Goal: Information Seeking & Learning: Compare options

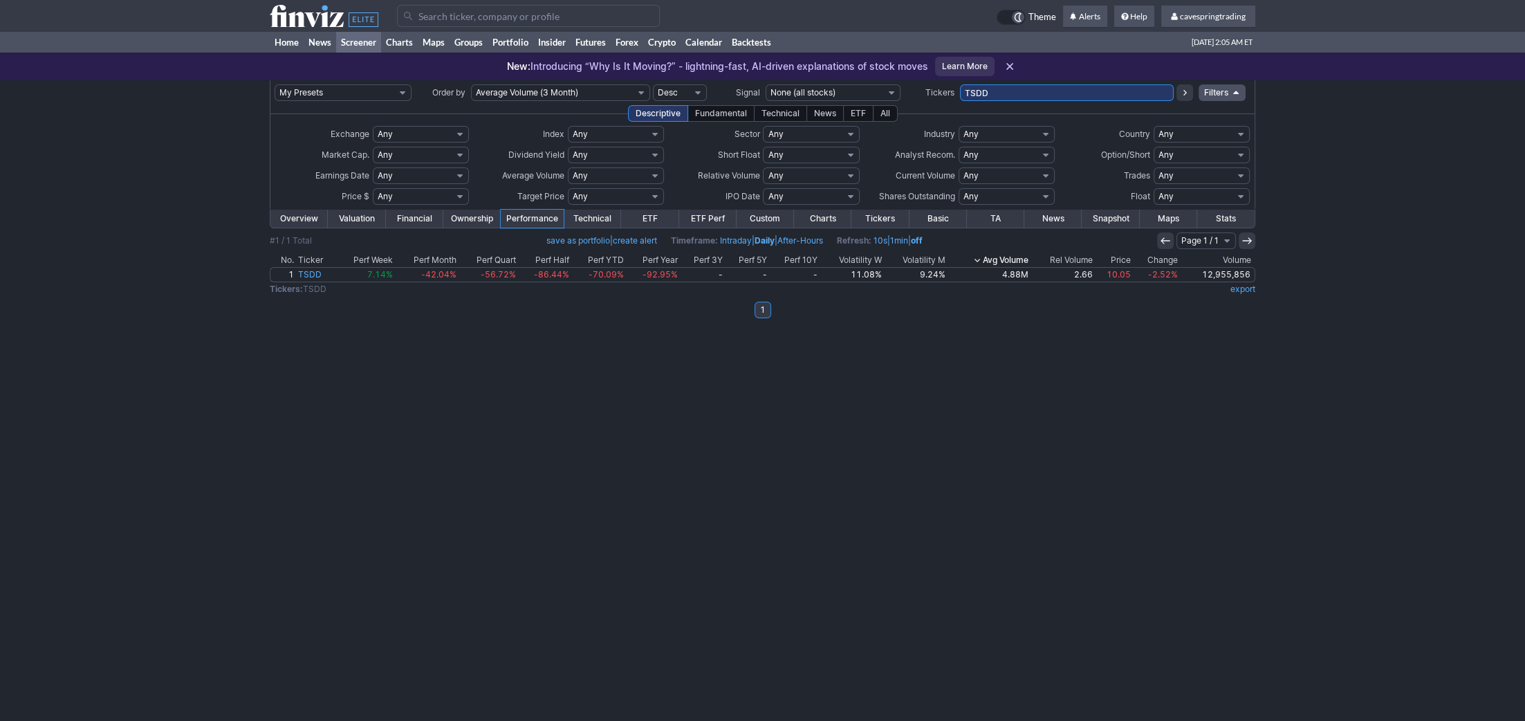
drag, startPoint x: 1026, startPoint y: 90, endPoint x: 710, endPoint y: 74, distance: 315.7
click at [960, 84] on input "TSDD" at bounding box center [1067, 92] width 214 height 17
paste input "HIVE, FNB, STLA, PSLV, HBAN, ITUB, CNH, TU, ICLN, STM, HBI, ARR, VALE, EQX, HL,…"
type input "HIVE, FNB, STLA, PSLV, HBAN, ITUB, CNH, TU, ICLN, STM, HBI, ARR, VALE, EQX, HL,…"
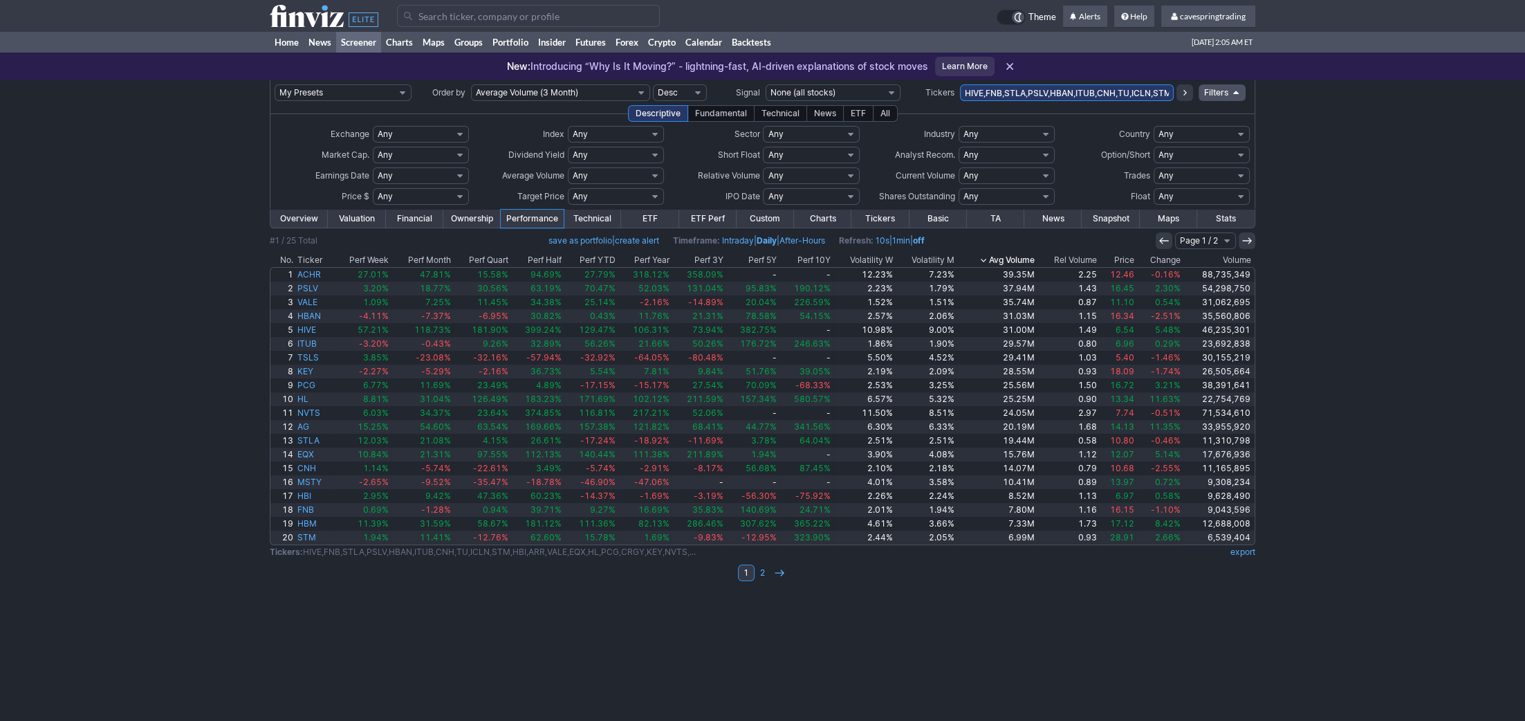
click at [1120, 259] on th "Price" at bounding box center [1116, 260] width 37 height 14
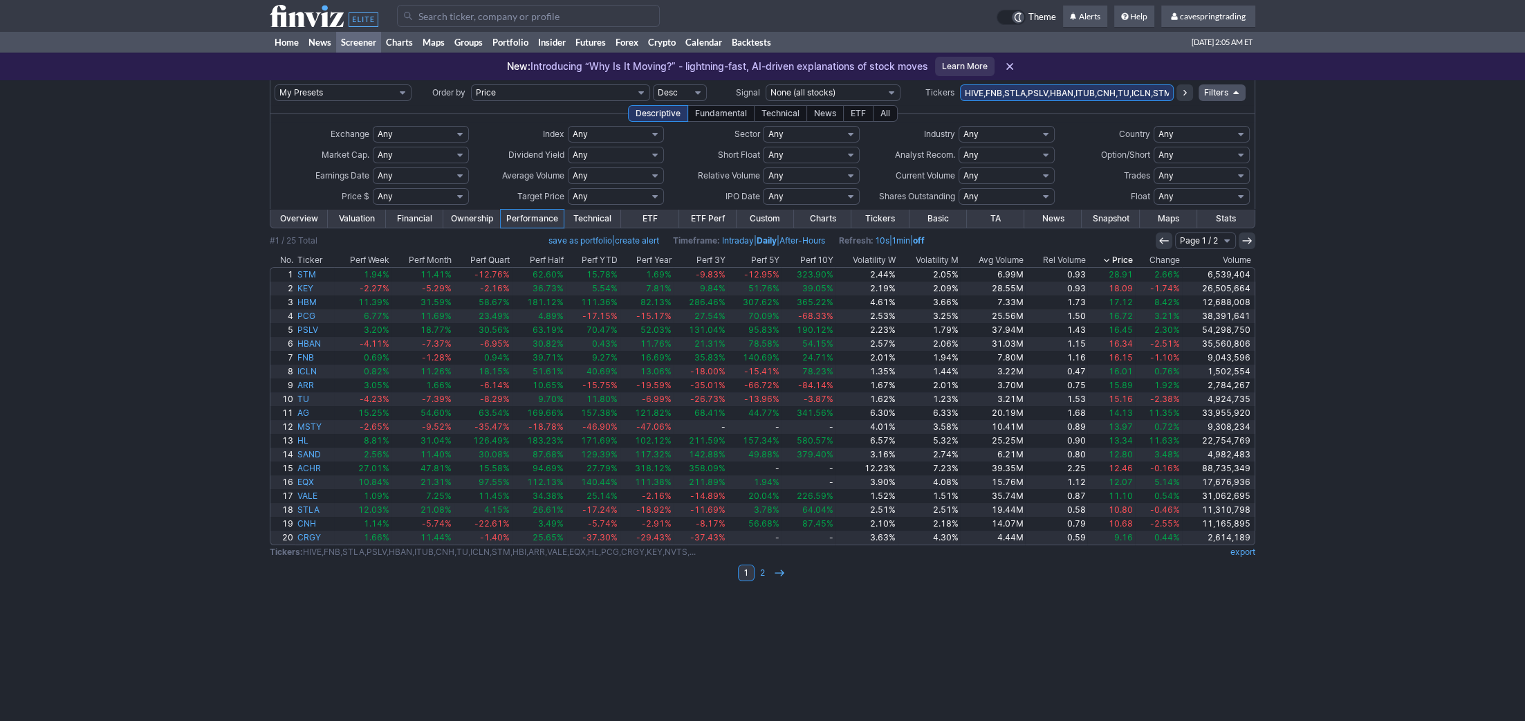
click at [1123, 259] on th "Price" at bounding box center [1111, 260] width 48 height 14
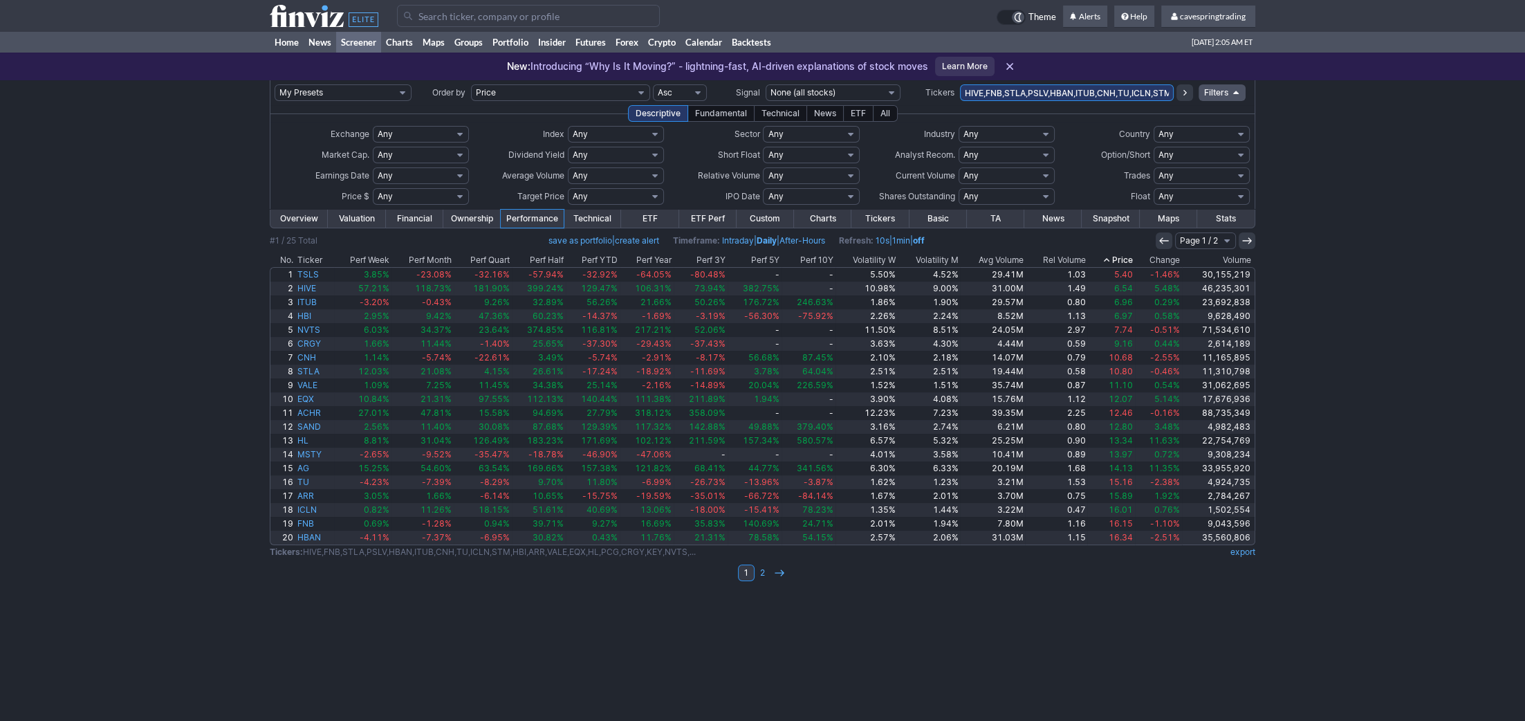
click at [994, 251] on td at bounding box center [762, 251] width 985 height 4
click at [1015, 261] on th "Avg Volume" at bounding box center [992, 260] width 65 height 14
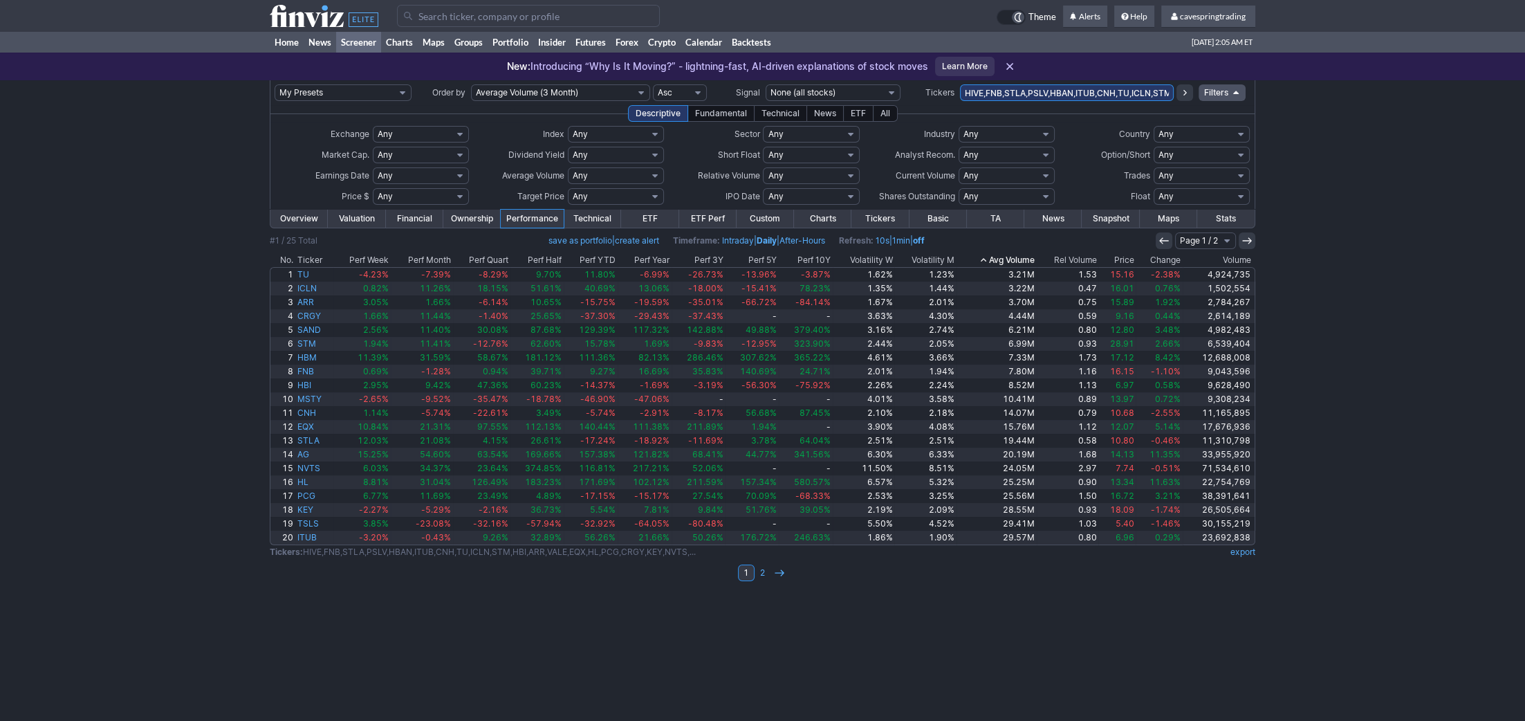
click at [1132, 260] on th "Price" at bounding box center [1116, 260] width 37 height 14
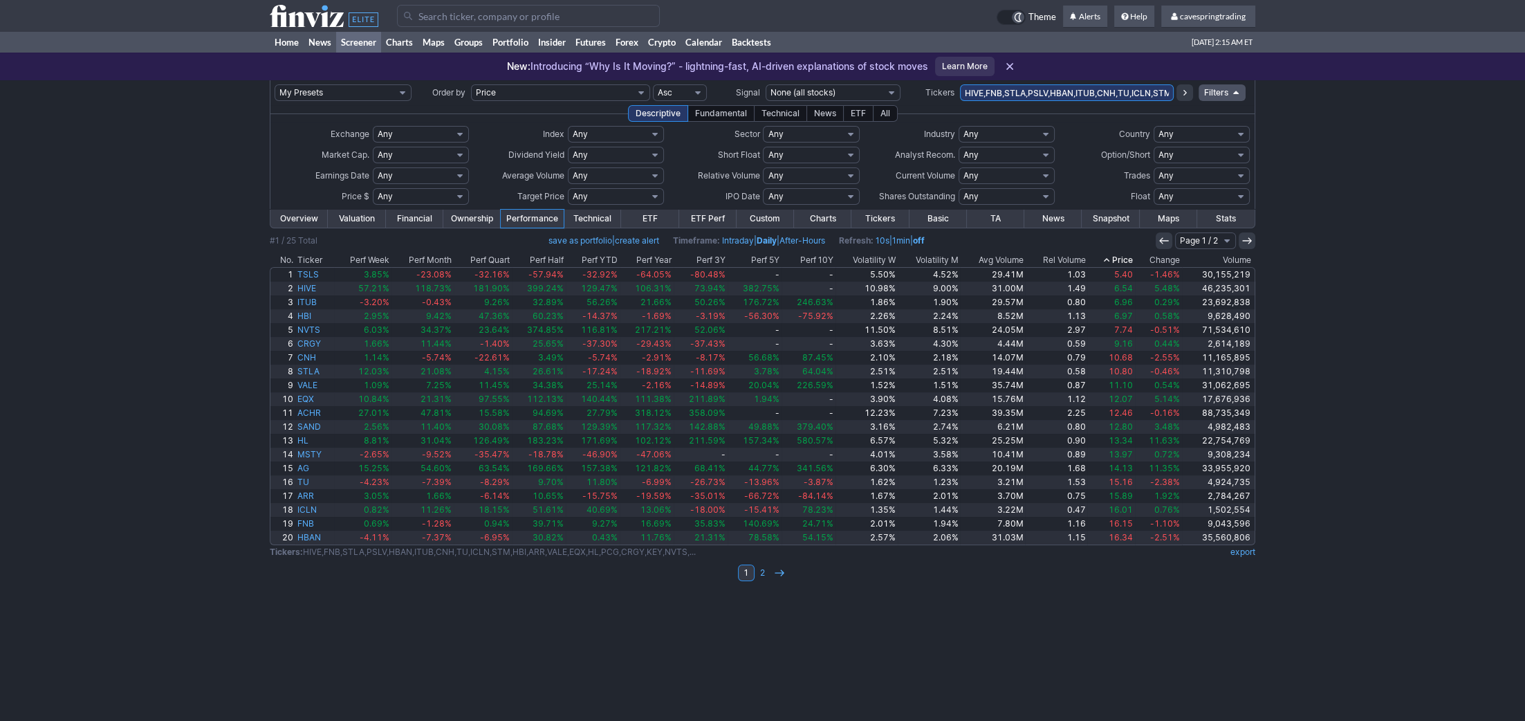
click at [1142, 105] on td "HIVE,FNB,STLA,PSLV,HBAN,ITUB,CNH,TU,ICLN,STM,HBI,ARR,VALE,EQX,HL,PCG,CRGY,KEY,N…" at bounding box center [1067, 92] width 214 height 25
click at [1144, 93] on input "HIVE,FNB,STLA,PSLV,HBAN,ITUB,CNH,TU,ICLN,STM,HBI,ARR,VALE,EQX,HL,PCG,CRGY,KEY,N…" at bounding box center [1067, 92] width 214 height 17
type input "btg"
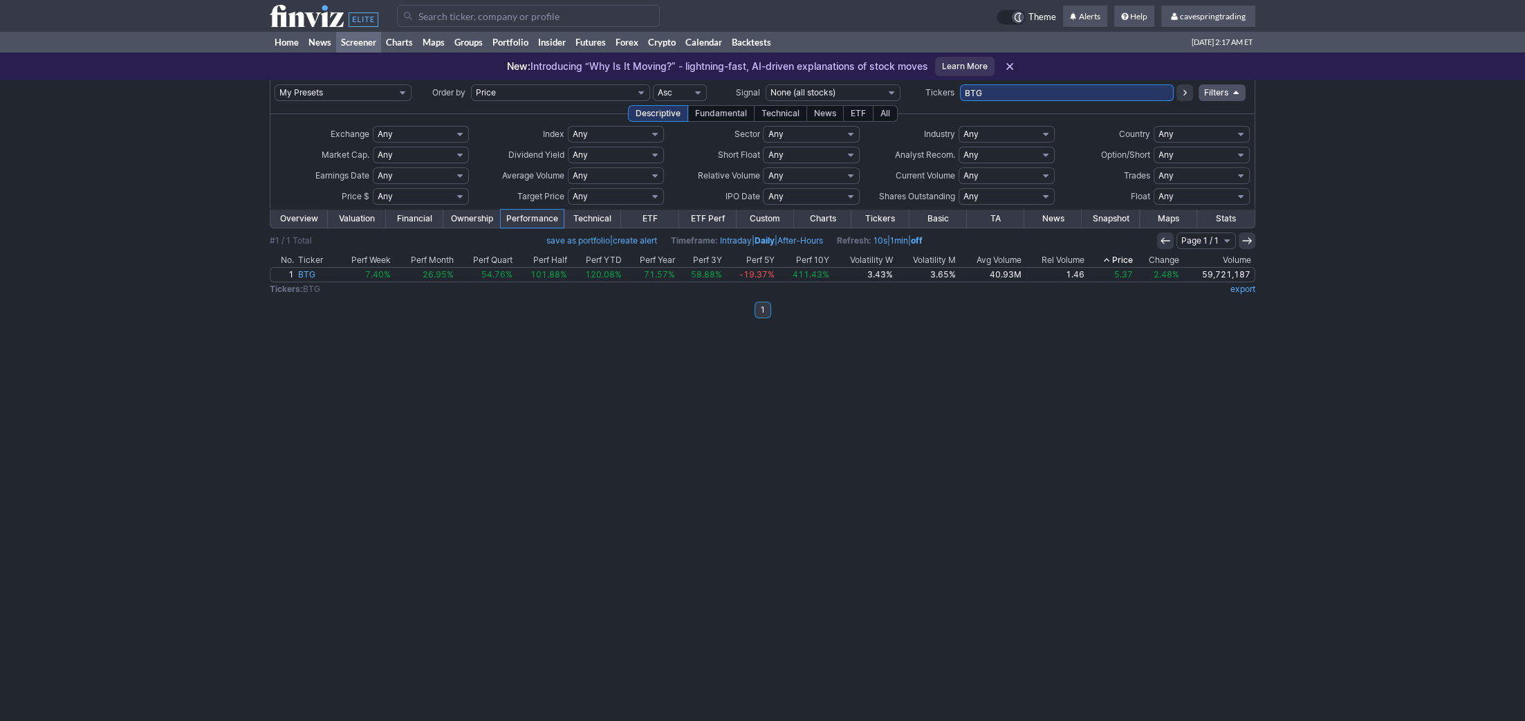
click at [1022, 93] on input "BTG" at bounding box center [1067, 92] width 214 height 17
type input "feny,sgol,splg,tsll,drip"
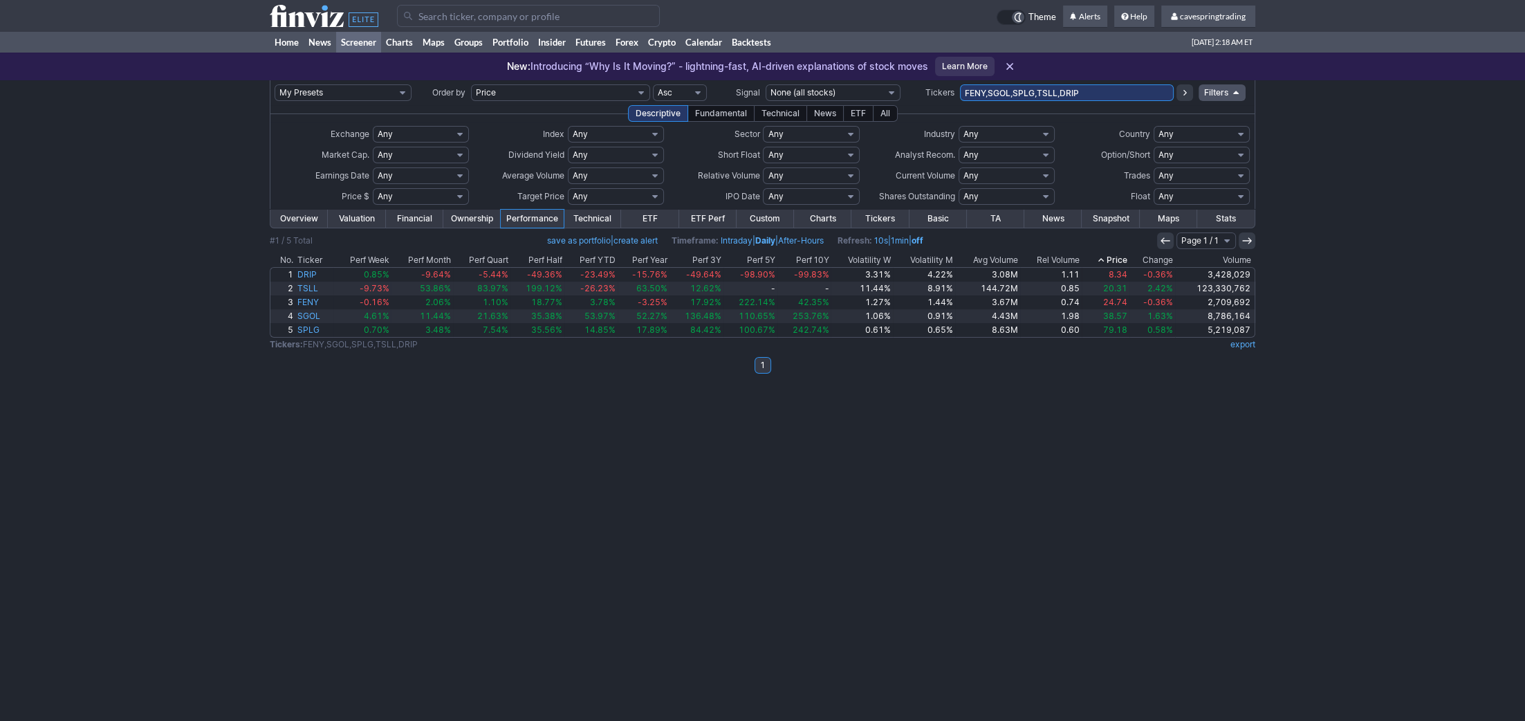
click at [1012, 261] on th "Avg Volume" at bounding box center [987, 260] width 65 height 14
click at [1101, 91] on input "FENY,SGOL,SPLG,TSLL,DRIP" at bounding box center [1067, 92] width 214 height 17
click at [1023, 95] on input "jblu" at bounding box center [1067, 92] width 214 height 17
type input "jblu+"
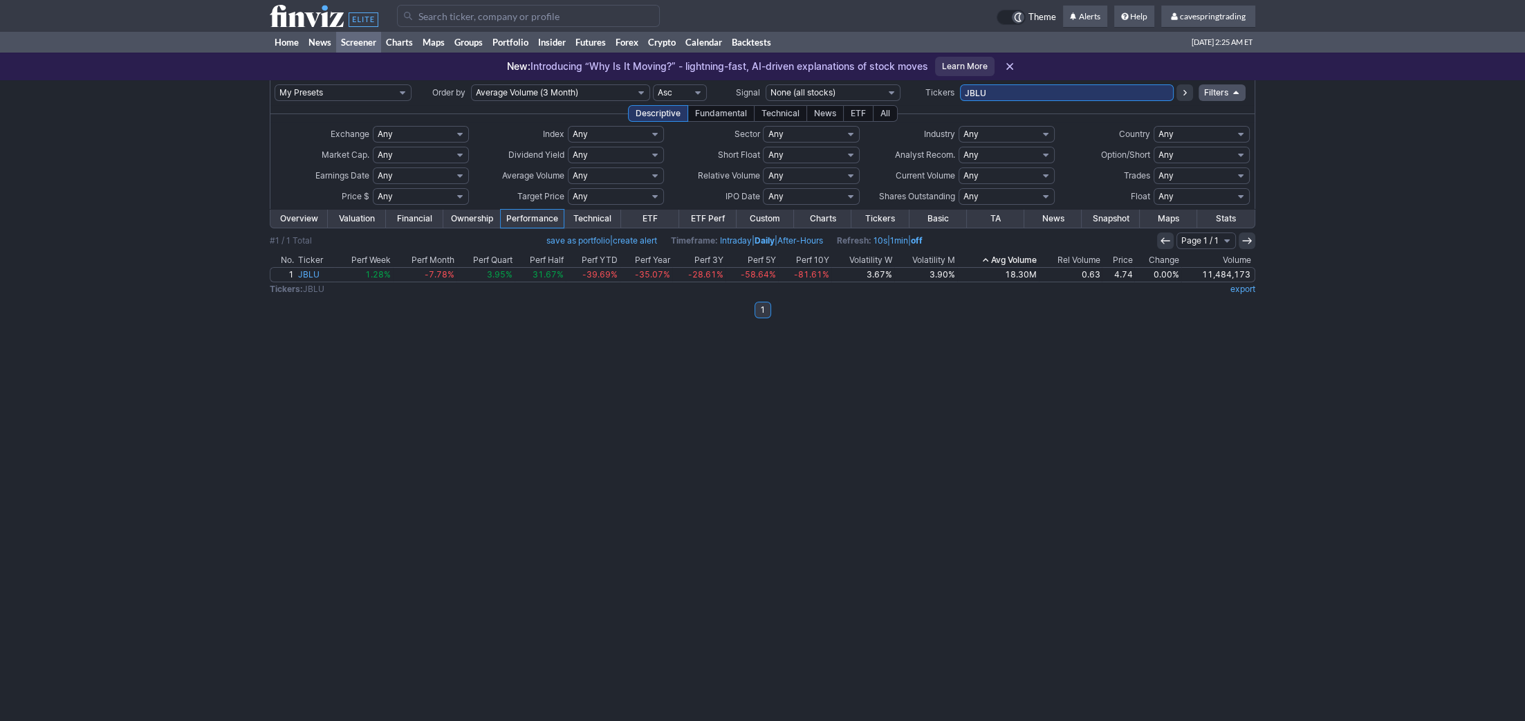
drag, startPoint x: 1117, startPoint y: 102, endPoint x: 1109, endPoint y: 88, distance: 15.8
click at [1116, 102] on td "JBLU" at bounding box center [1067, 92] width 214 height 25
click at [1108, 88] on input "JBLU" at bounding box center [1067, 92] width 214 height 17
type input "silj,ymm,grab"
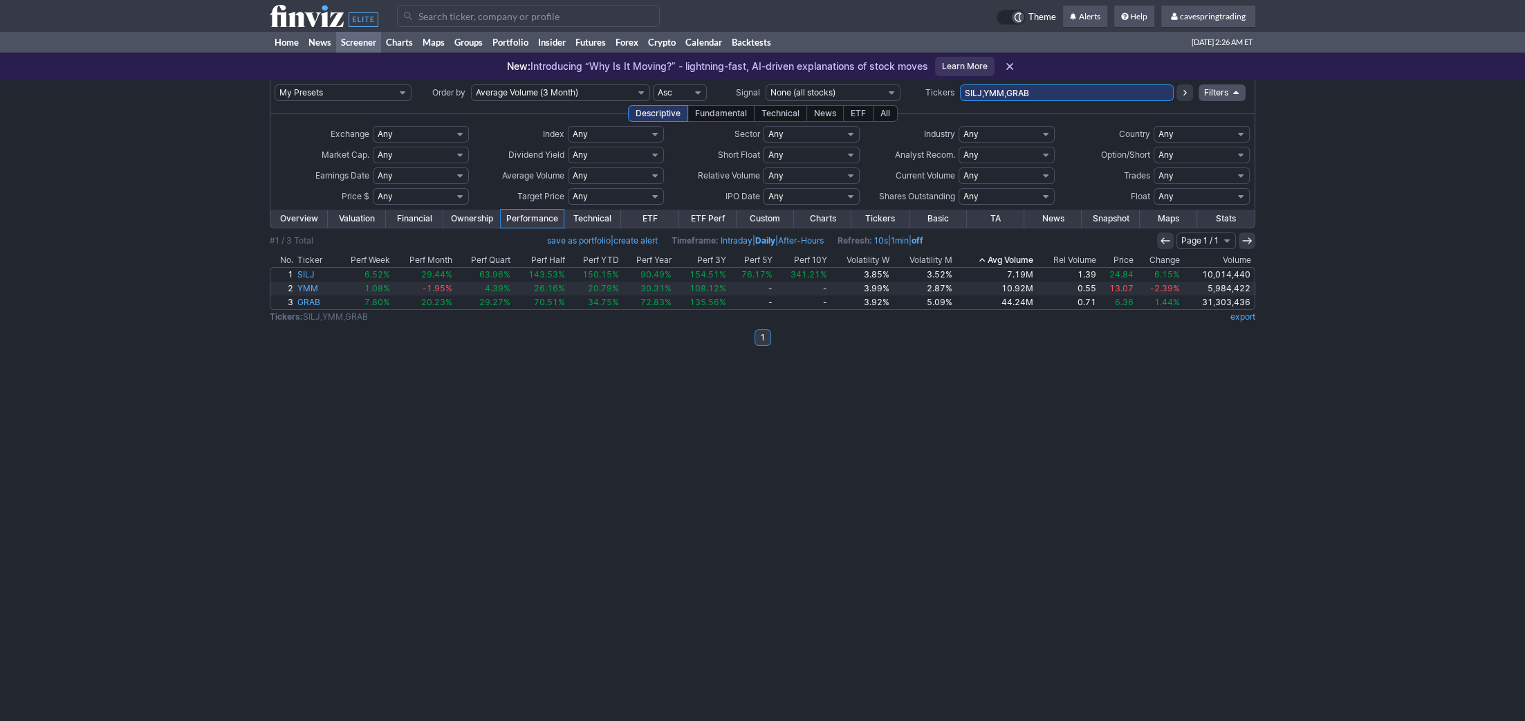
click at [1045, 90] on input "SILJ,YMM,GRAB" at bounding box center [1067, 92] width 214 height 17
type input "fbnd"
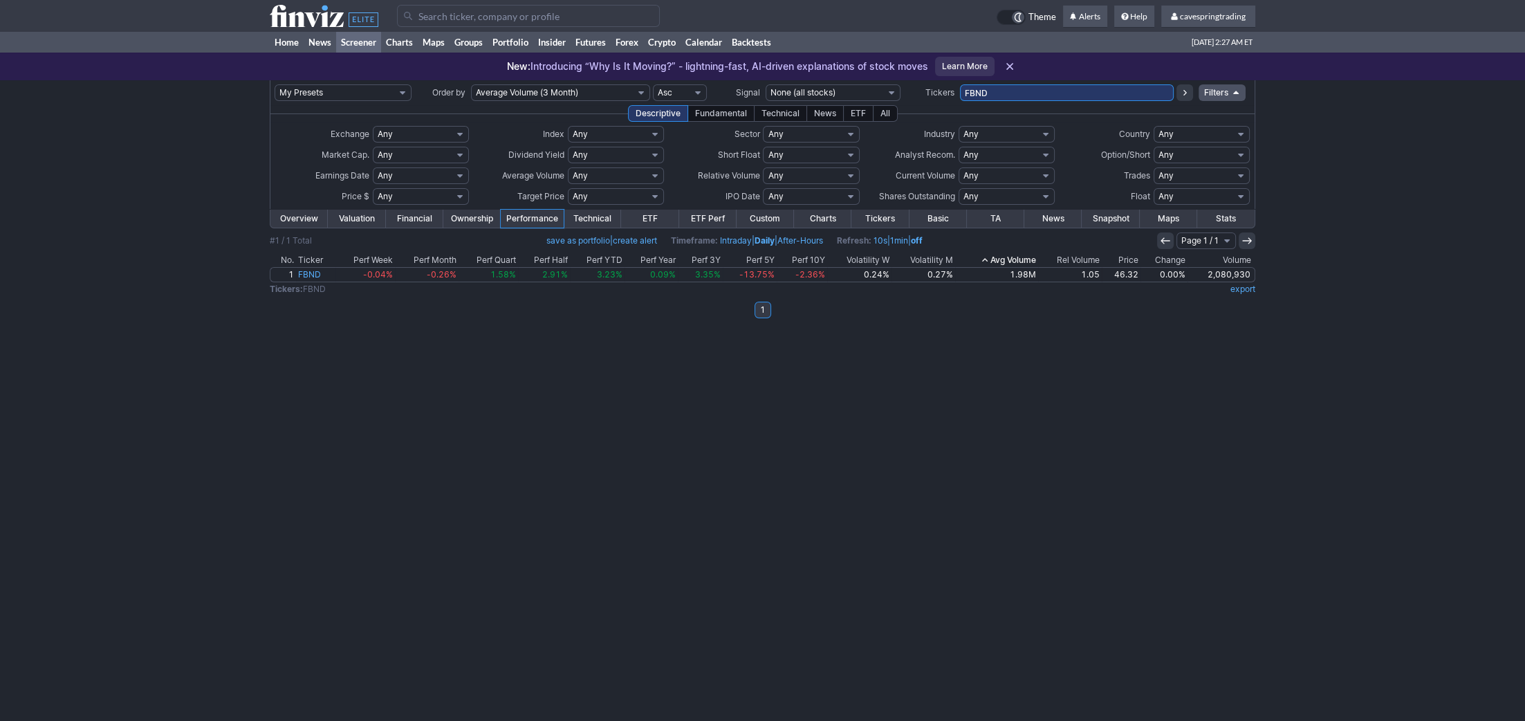
click at [1025, 86] on td "FBND" at bounding box center [1067, 92] width 214 height 25
click at [1025, 88] on input "FBND" at bounding box center [1067, 92] width 214 height 17
type input "rwm,iefa,eem,ewh,cve,fsm,bito,rf,pr,srty,qqqi,amdl,stla,pbr,xlf,inda,ppl,crgy,v…"
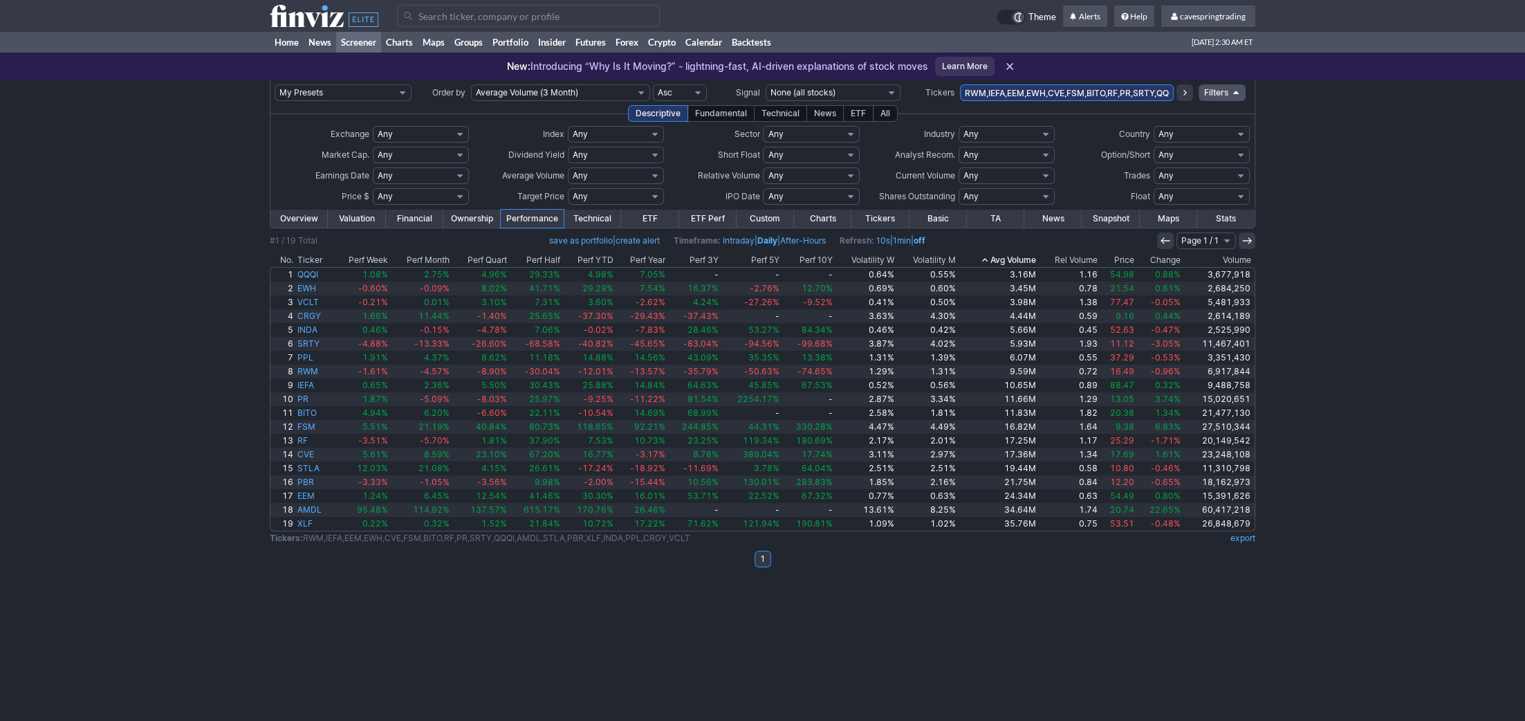
click at [314, 257] on th "Ticker" at bounding box center [314, 260] width 38 height 14
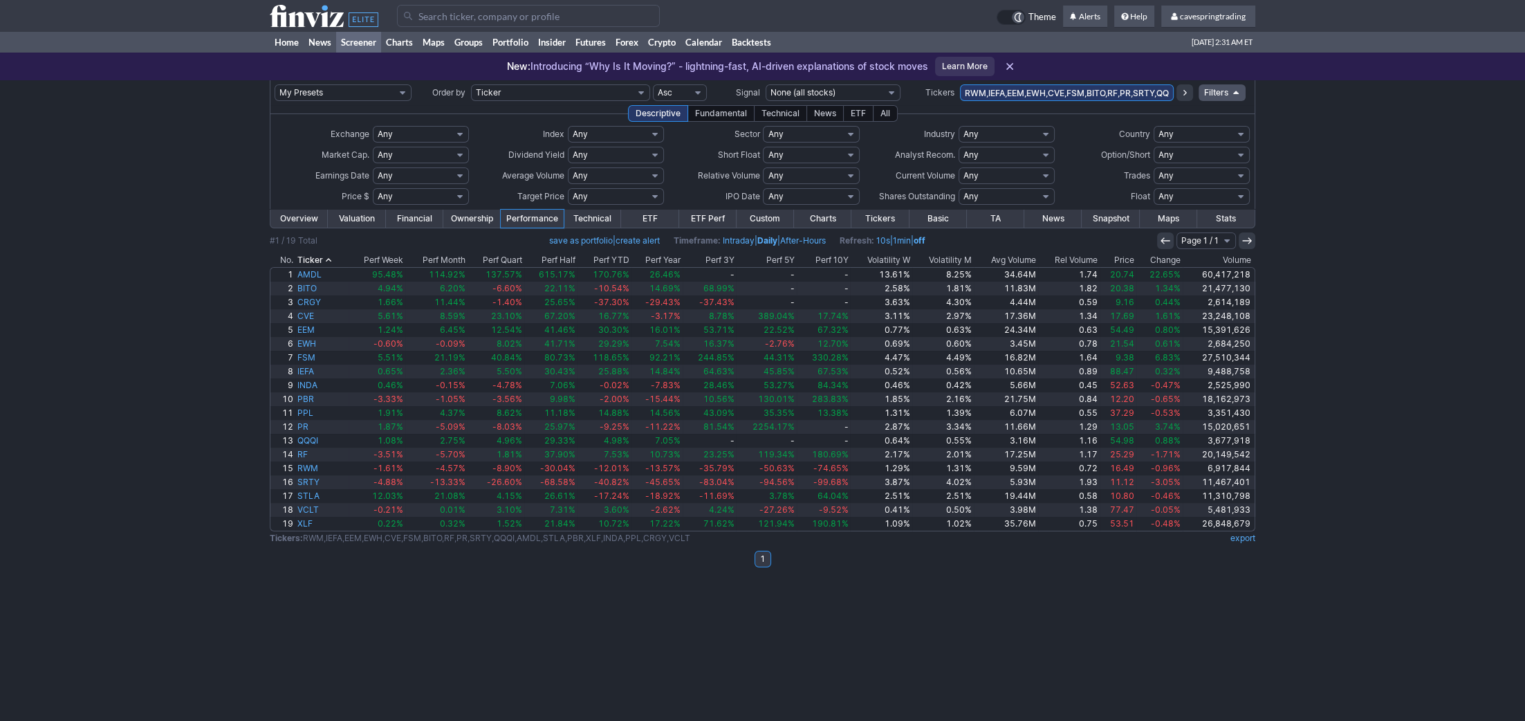
click at [1101, 98] on input "RWM,IEFA,EEM,EWH,CVE,FSM,BITO,RF,PR,SRTY,QQQI,AMDL,STLA,PBR,XLF,INDA,PPL,CRGY,V…" at bounding box center [1067, 92] width 214 height 17
type input "bito"
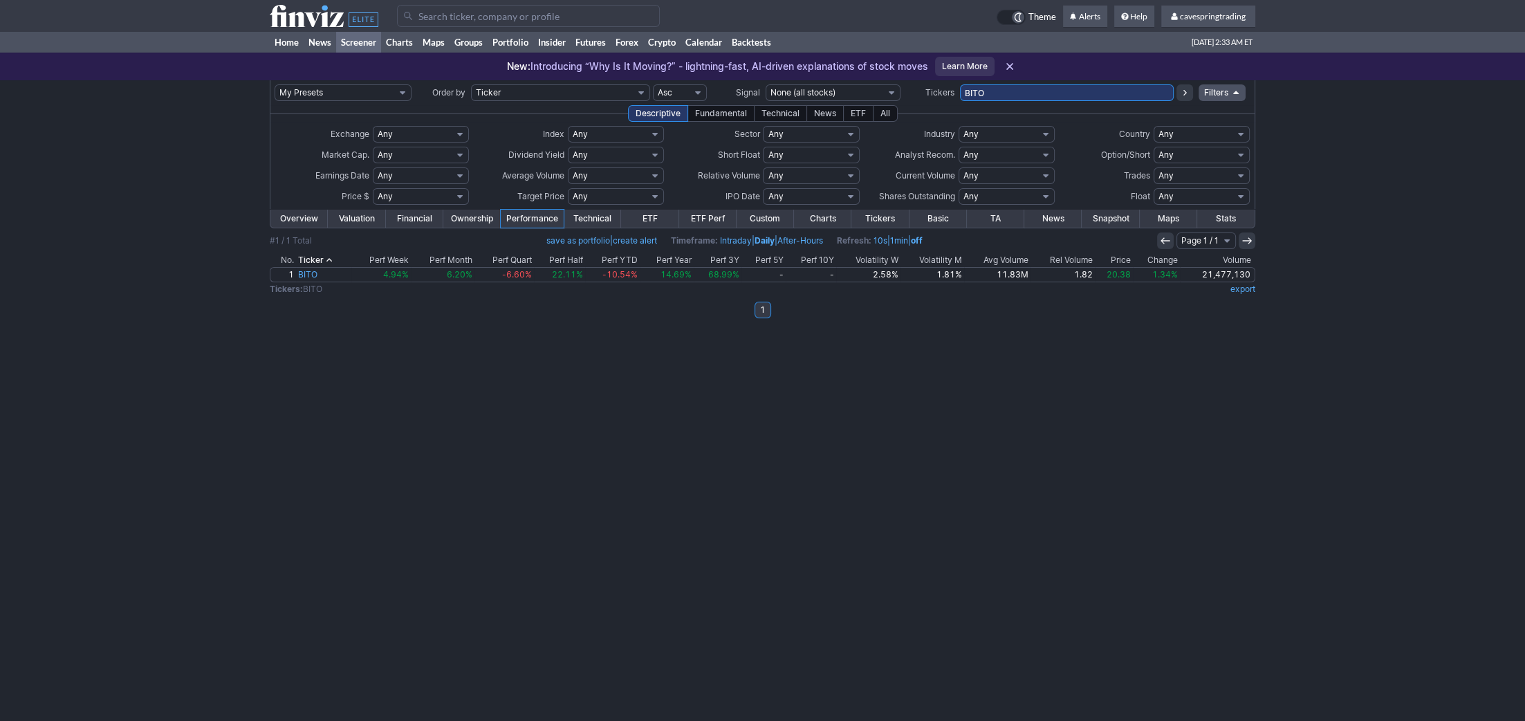
click at [1016, 97] on input "BITO" at bounding box center [1067, 92] width 214 height 17
type input "atai,comp,fubo,tgb,igib"
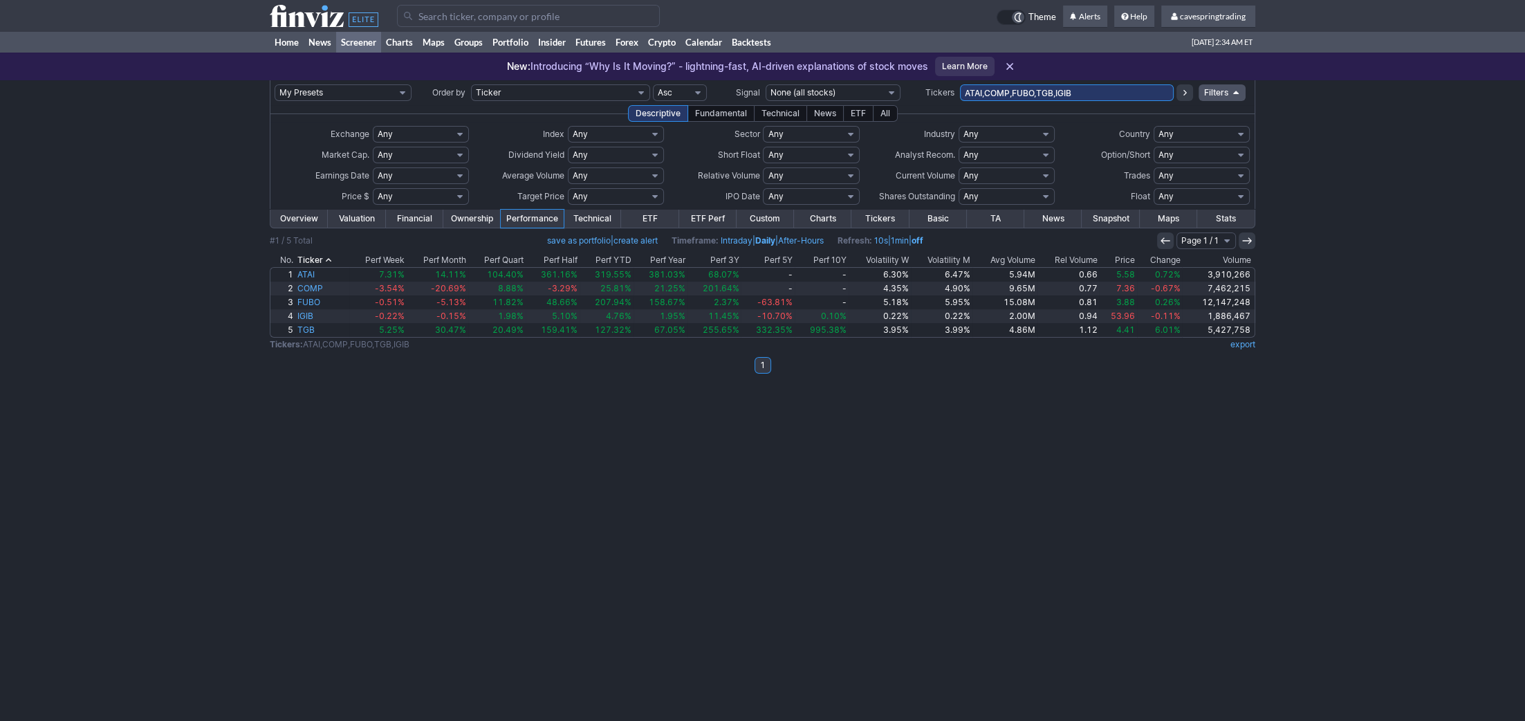
click at [1090, 99] on input "ATAI,COMP,FUBO,TGB,IGIB" at bounding box center [1067, 92] width 214 height 17
type input "rxrx,pten,pags"
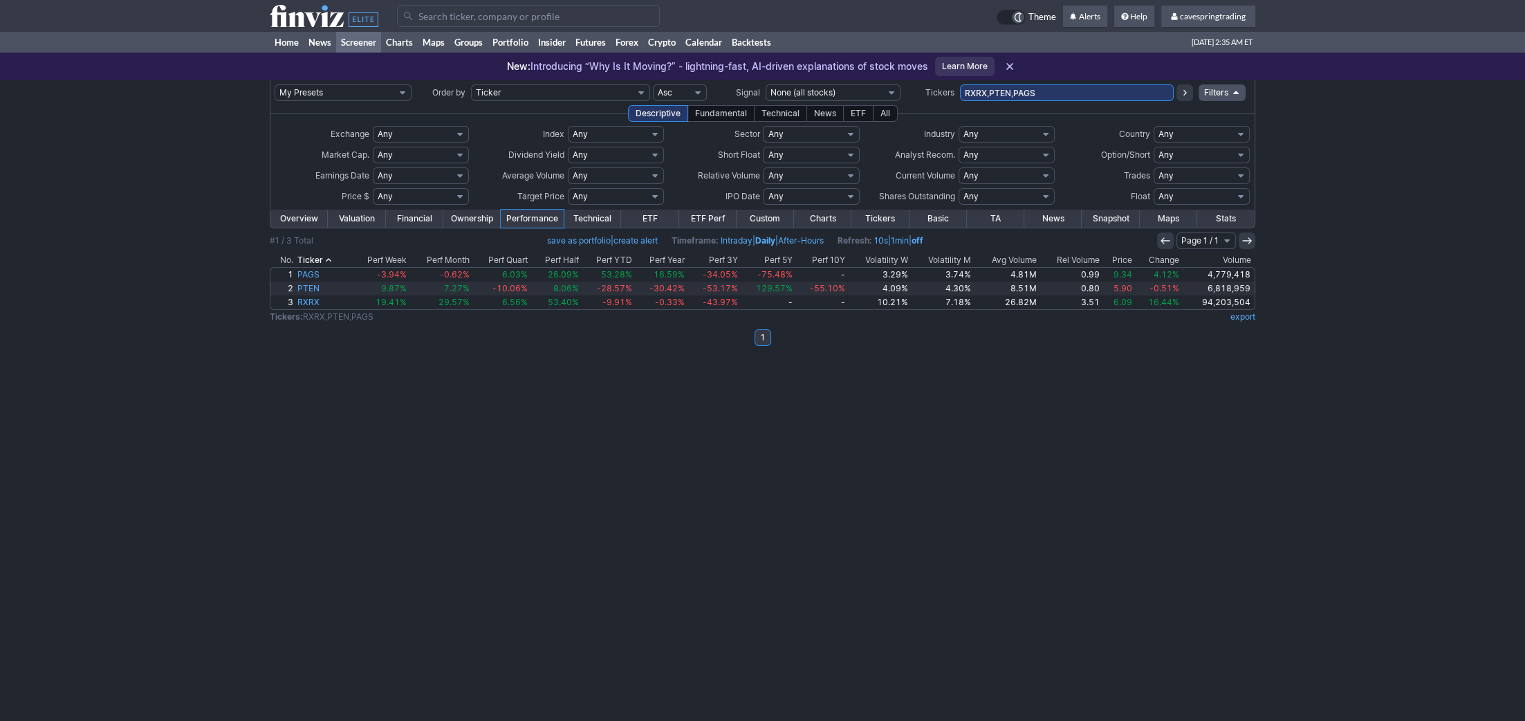
click at [1056, 94] on input "RXRX,PTEN,PAGS" at bounding box center [1067, 92] width 214 height 17
type input "pbr"
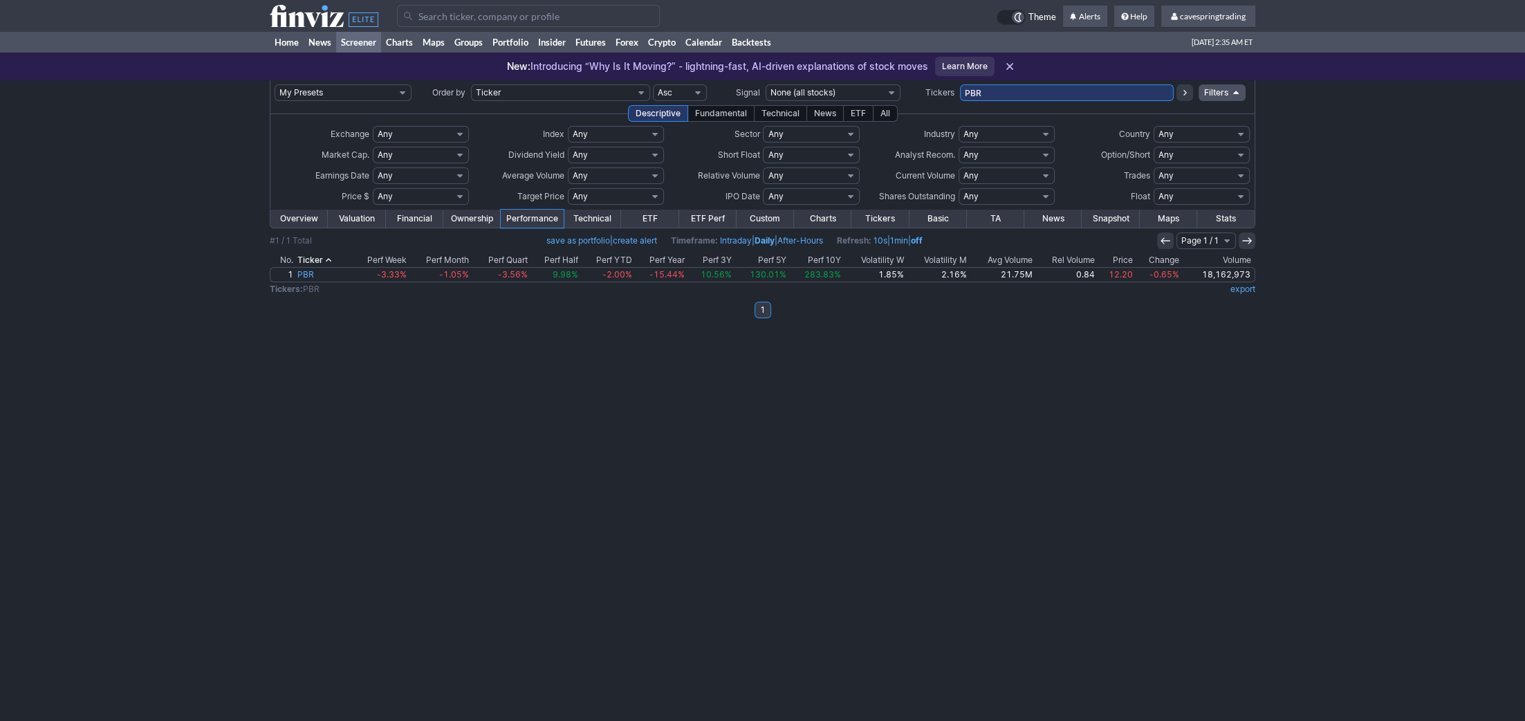
click at [1046, 86] on input "PBR" at bounding box center [1067, 92] width 214 height 17
type input "infy,hpe"
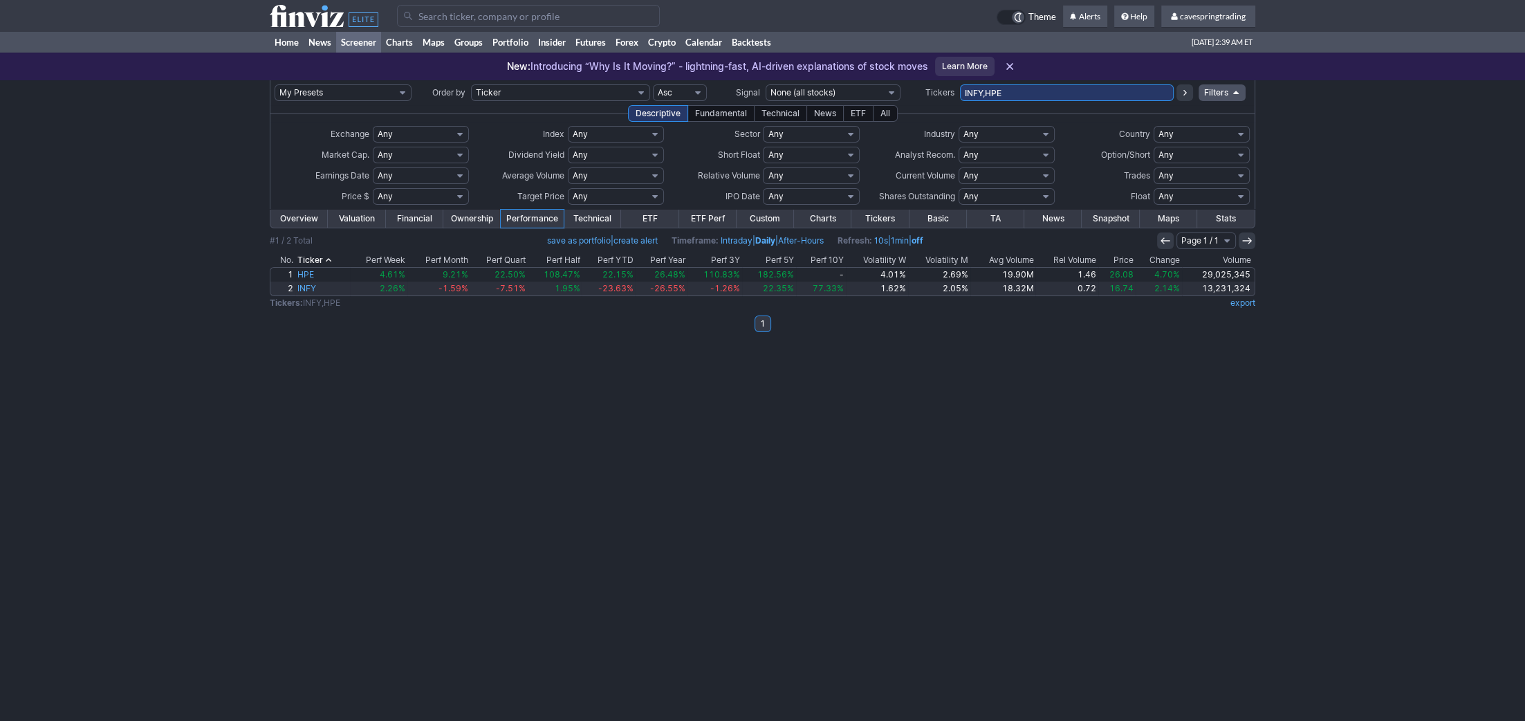
drag, startPoint x: 1024, startPoint y: 86, endPoint x: 746, endPoint y: 46, distance: 281.0
click at [960, 84] on input "INFY,HPE" at bounding box center [1067, 92] width 214 height 17
type input "arr"
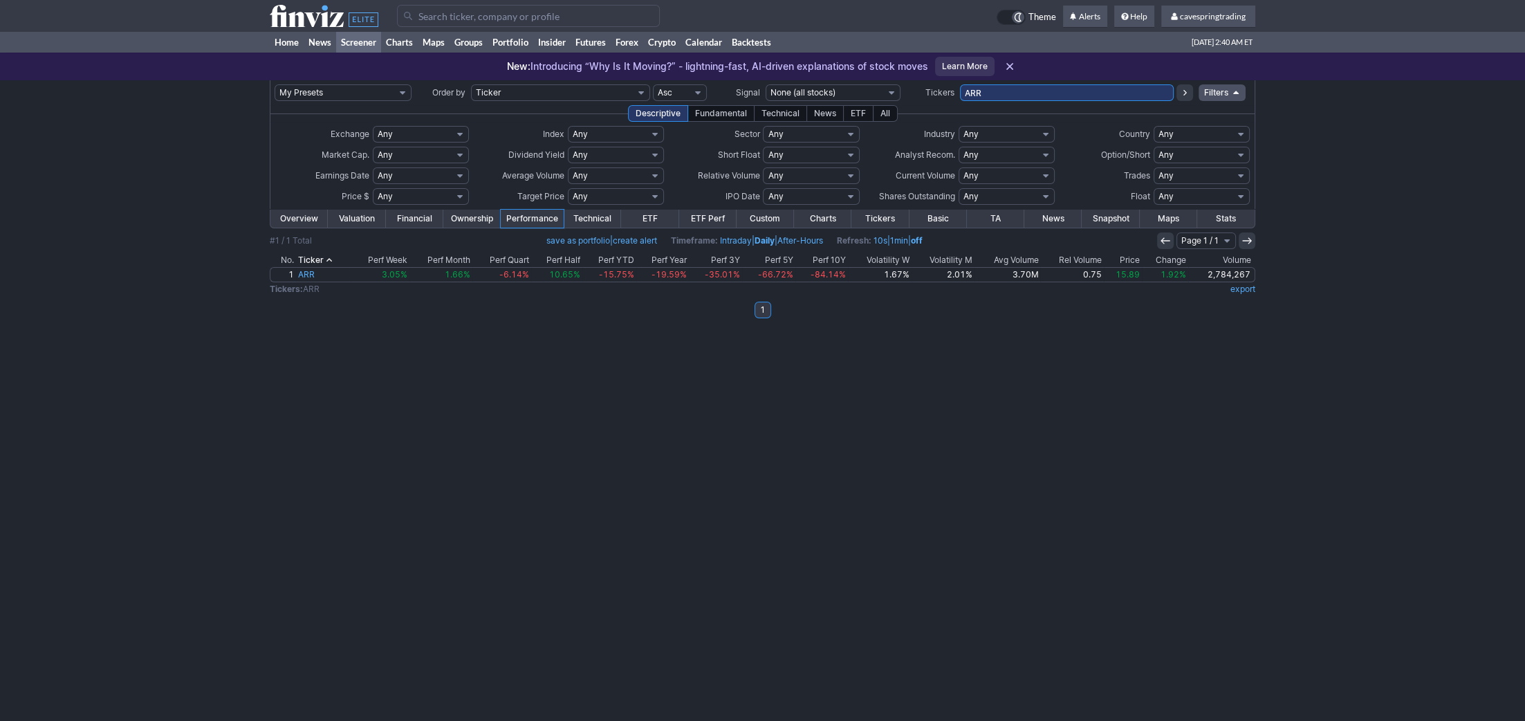
click at [1019, 81] on td "ARR" at bounding box center [1067, 92] width 214 height 25
click at [1018, 89] on input "ARR" at bounding box center [1067, 92] width 214 height 17
type input "icln"
click at [1029, 102] on td "ICLN" at bounding box center [1067, 92] width 214 height 25
click at [1031, 95] on input "ICLN" at bounding box center [1067, 92] width 214 height 17
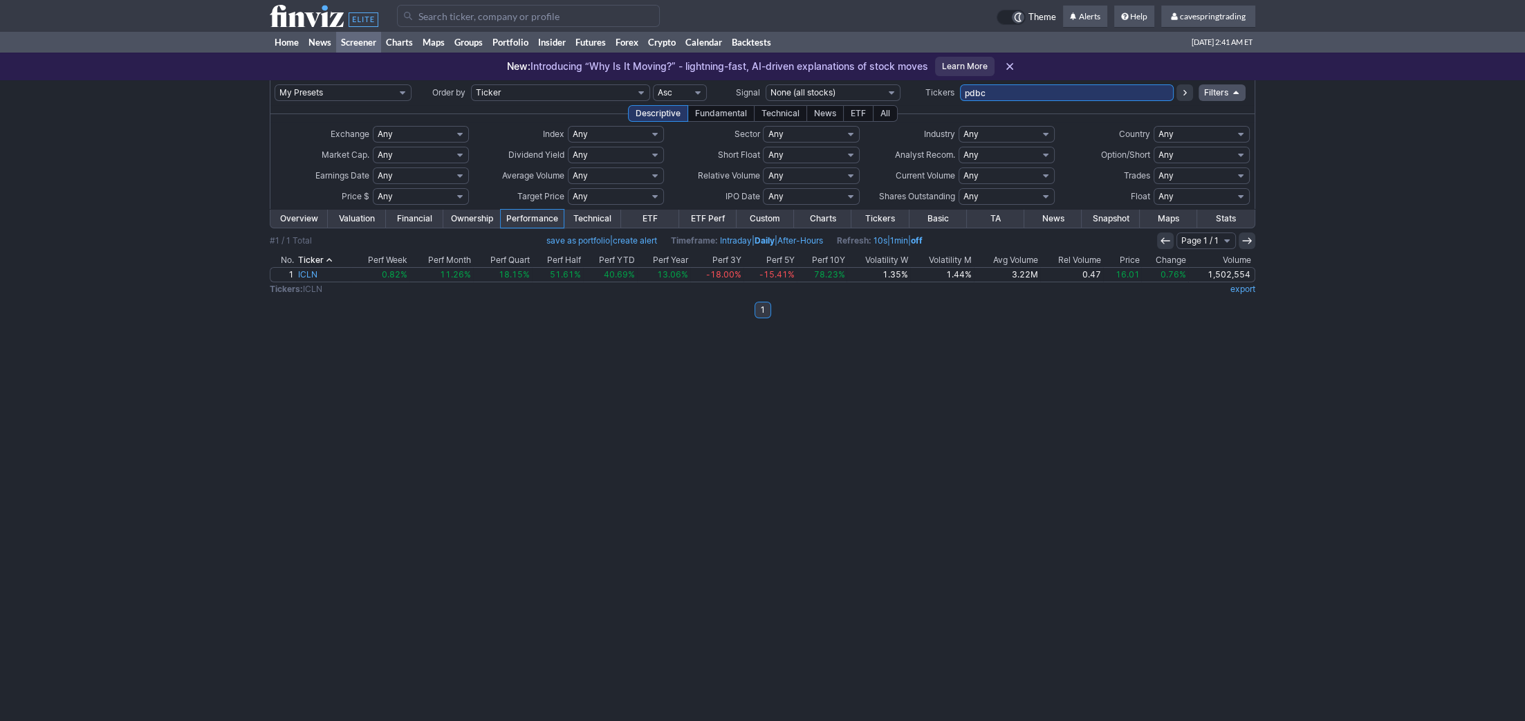
type input "pdbc"
drag, startPoint x: 1021, startPoint y: 95, endPoint x: 824, endPoint y: 77, distance: 197.1
click at [960, 84] on input "PDBC" at bounding box center [1067, 92] width 214 height 17
type input "w"
type input "ewg"
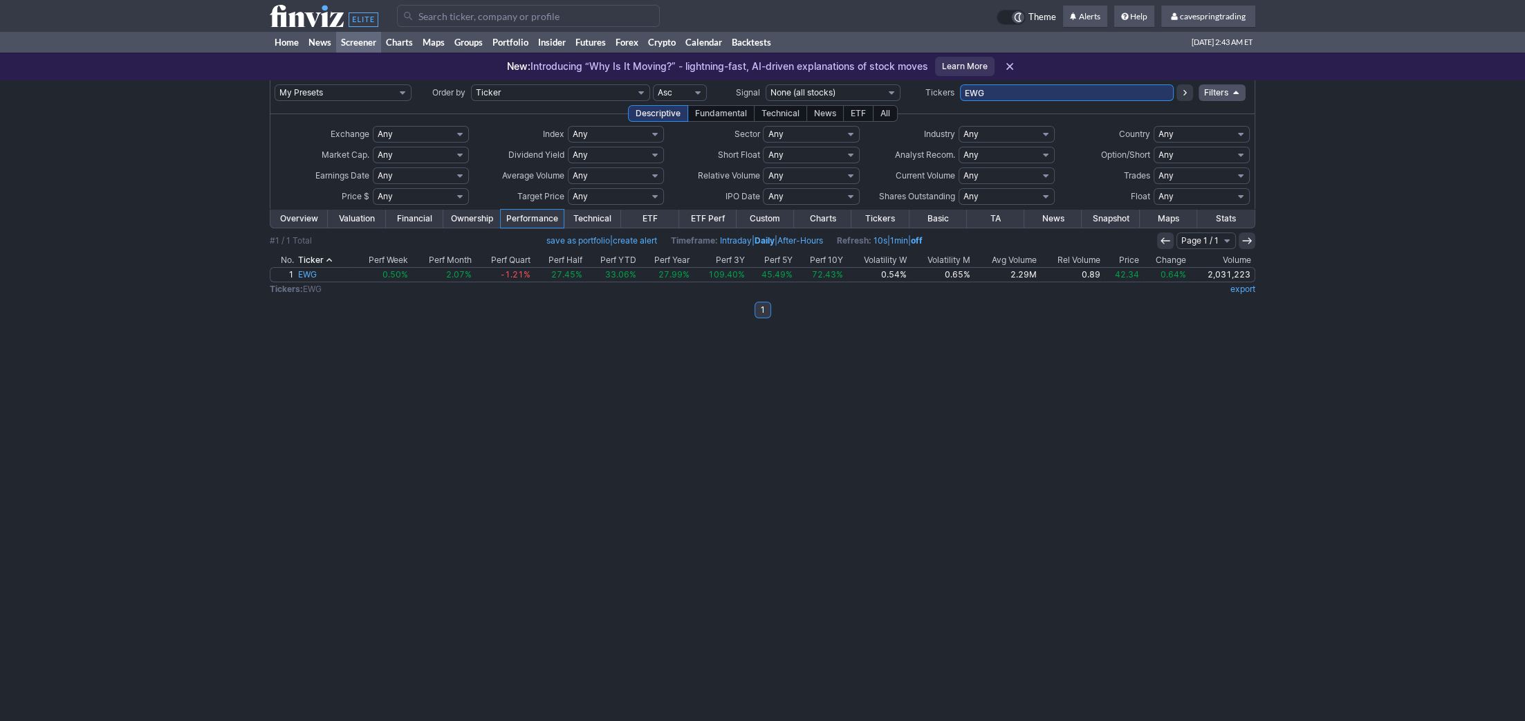
click at [1086, 109] on div "Descriptive Fundamental Technical News ETF All" at bounding box center [762, 113] width 985 height 17
click at [1095, 89] on input "EWG" at bounding box center [1067, 92] width 214 height 17
type input "sand"
click at [1030, 95] on input "SAND" at bounding box center [1067, 92] width 214 height 17
type input "schv"
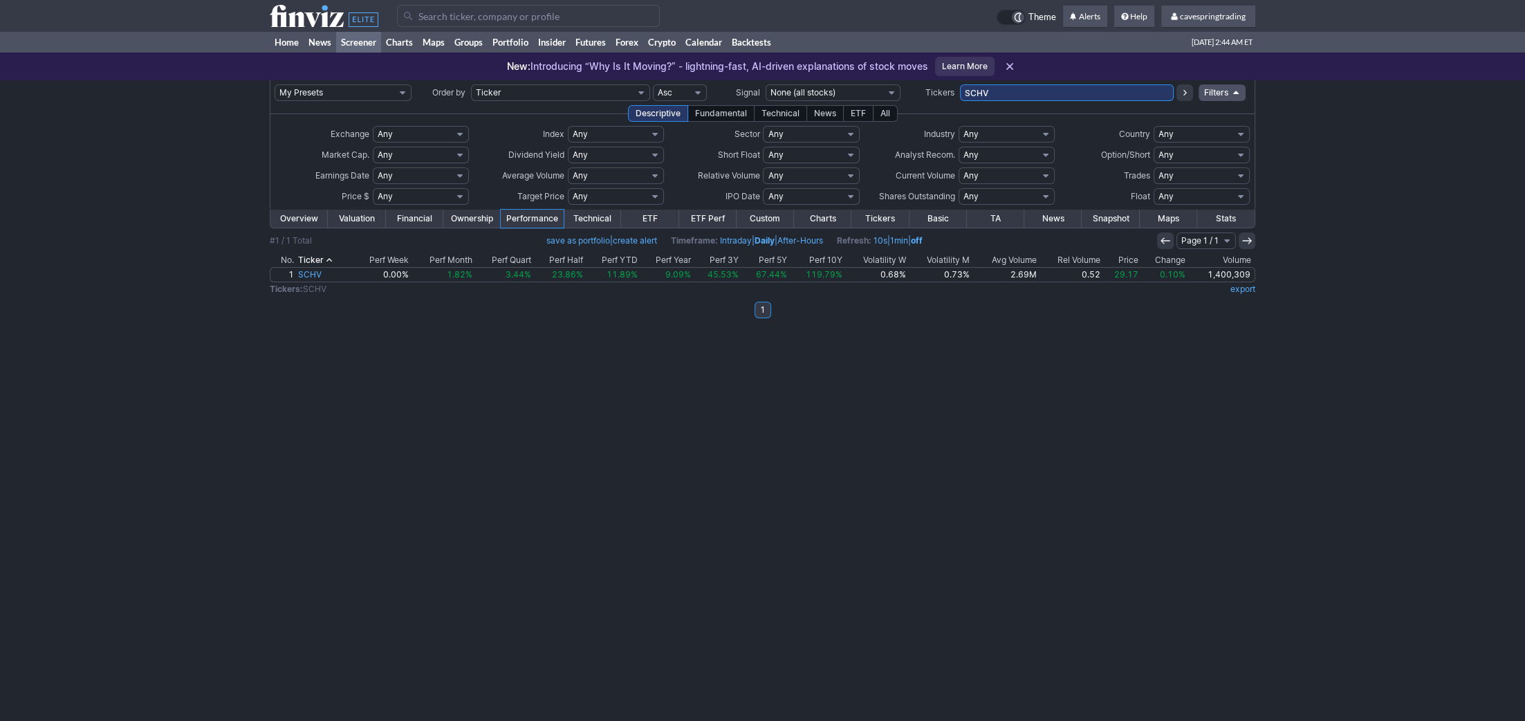
click at [1046, 88] on input "SCHV" at bounding box center [1067, 92] width 214 height 17
type input "SCHV,scha"
click at [1052, 92] on input "SCHV,SCHA" at bounding box center [1067, 92] width 214 height 17
type input "hban"
click at [1055, 90] on input "HBAN" at bounding box center [1067, 92] width 214 height 17
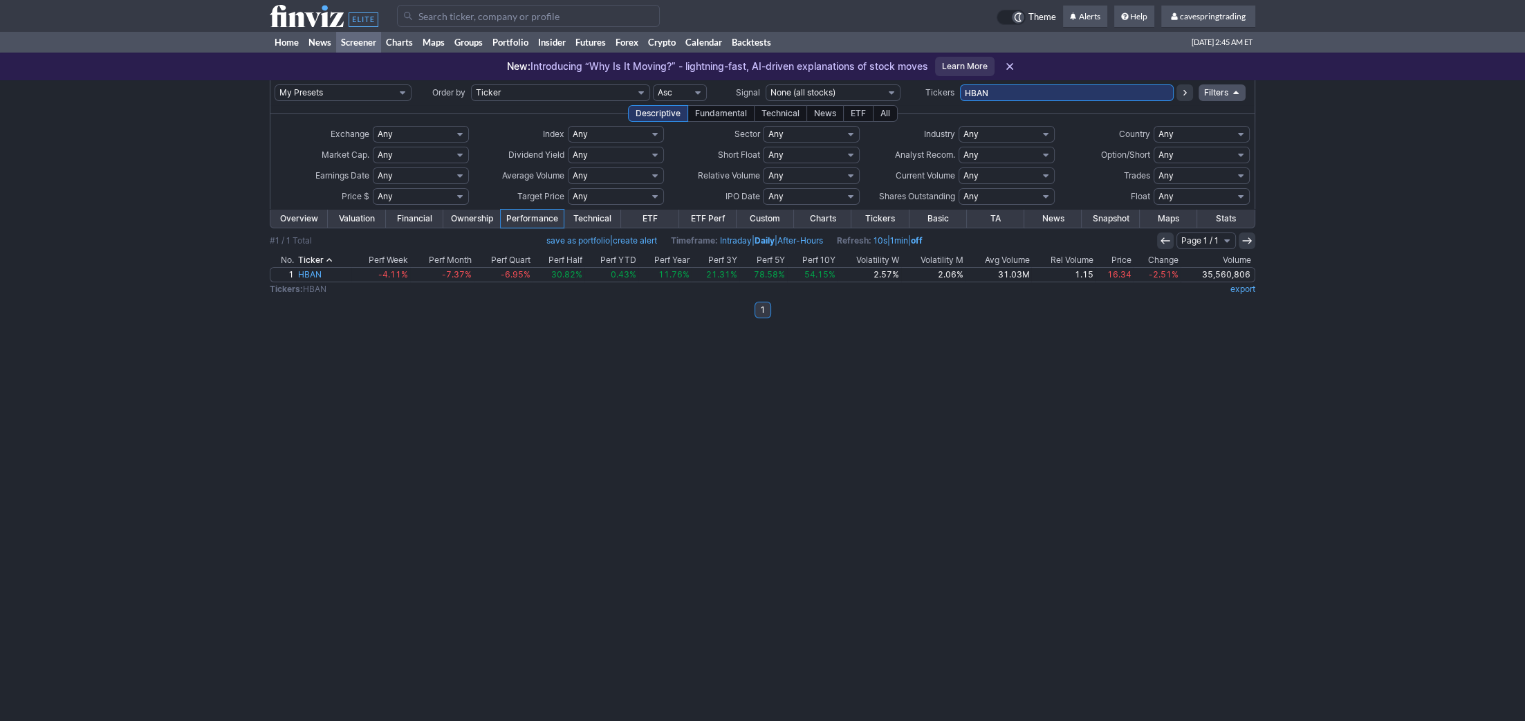
click at [1081, 86] on input "HBAN" at bounding box center [1067, 92] width 214 height 17
type input "vajle"
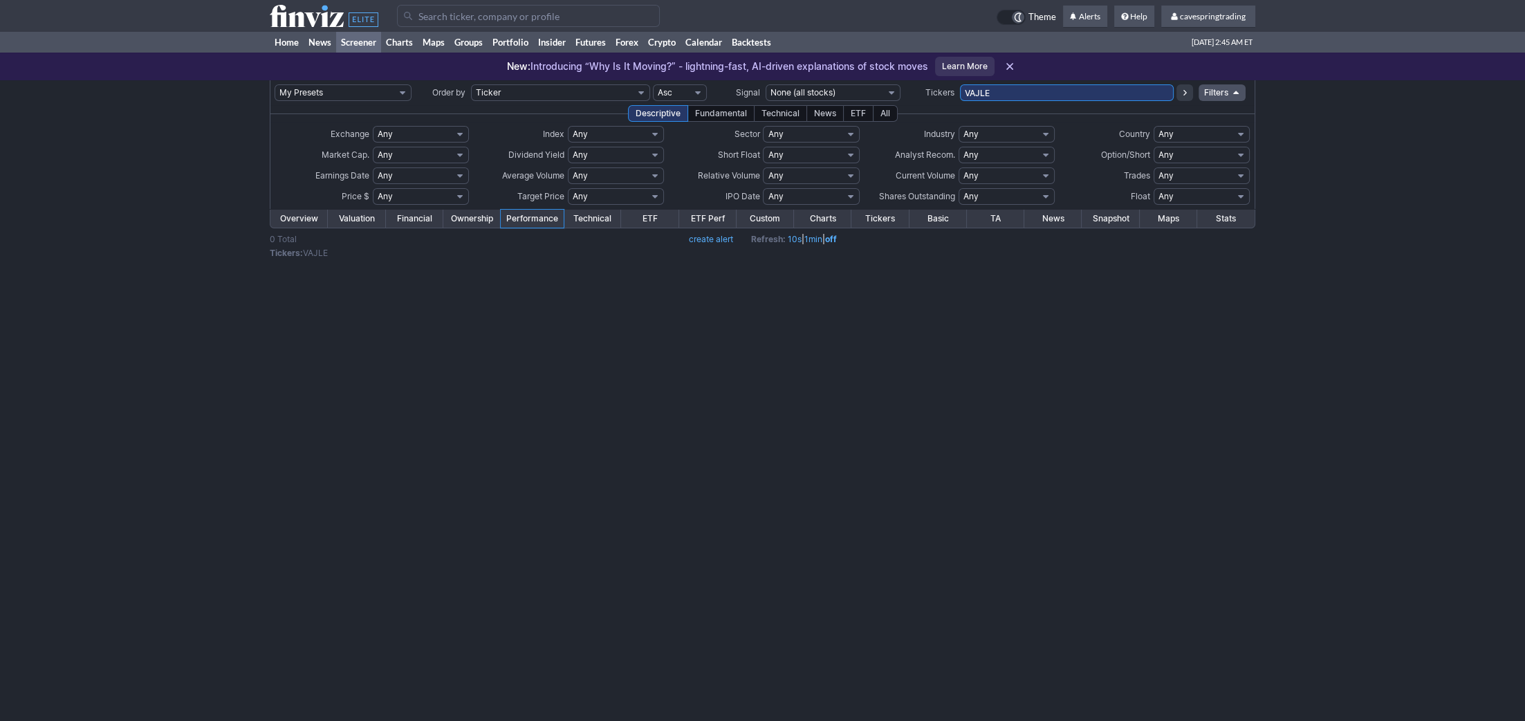
click at [1081, 86] on input "VAJLE" at bounding box center [1067, 92] width 214 height 17
type input "vale"
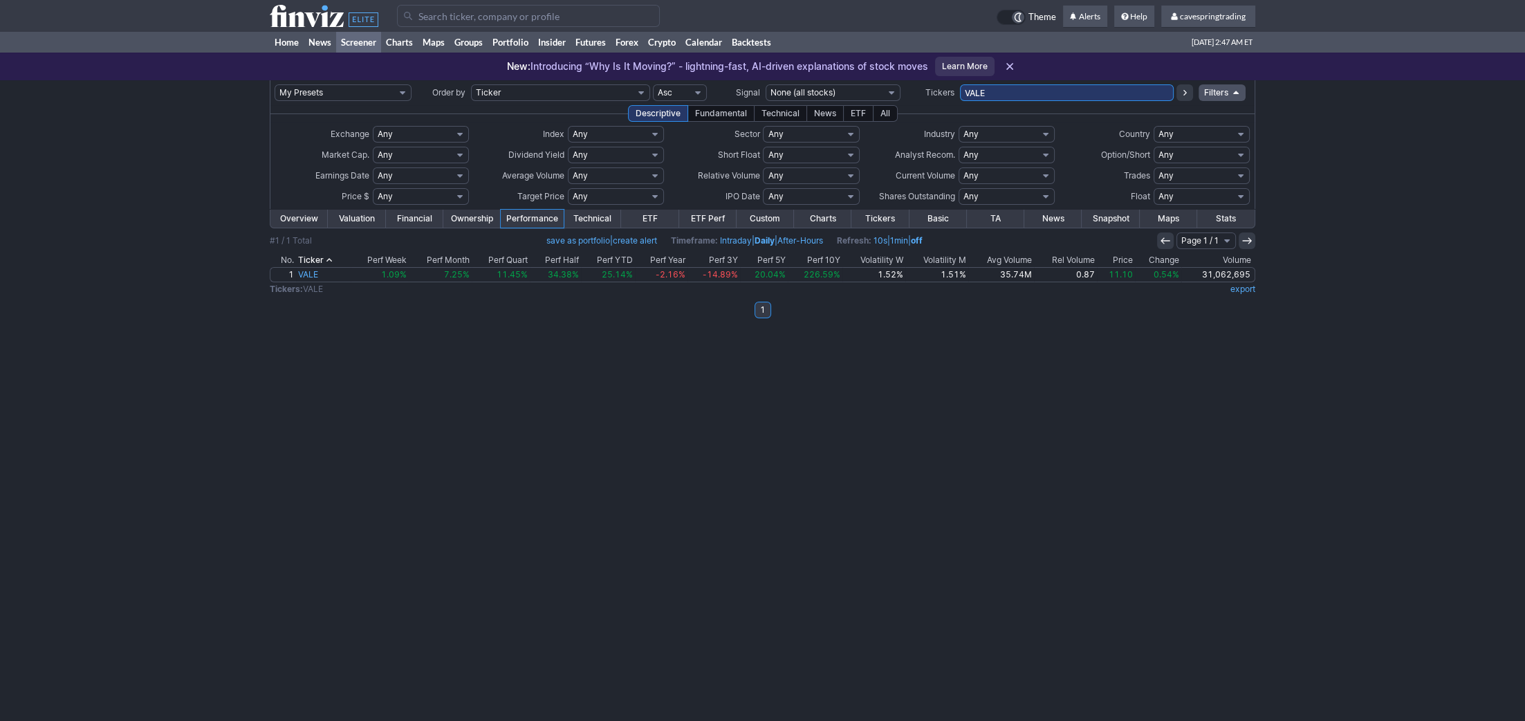
click at [1076, 89] on input "VALE" at bounding box center [1067, 92] width 214 height 17
type input "ngd"
click at [1108, 95] on input "NGD" at bounding box center [1067, 92] width 214 height 17
type input "nvdy"
click at [1035, 98] on input "NVDY" at bounding box center [1067, 92] width 214 height 17
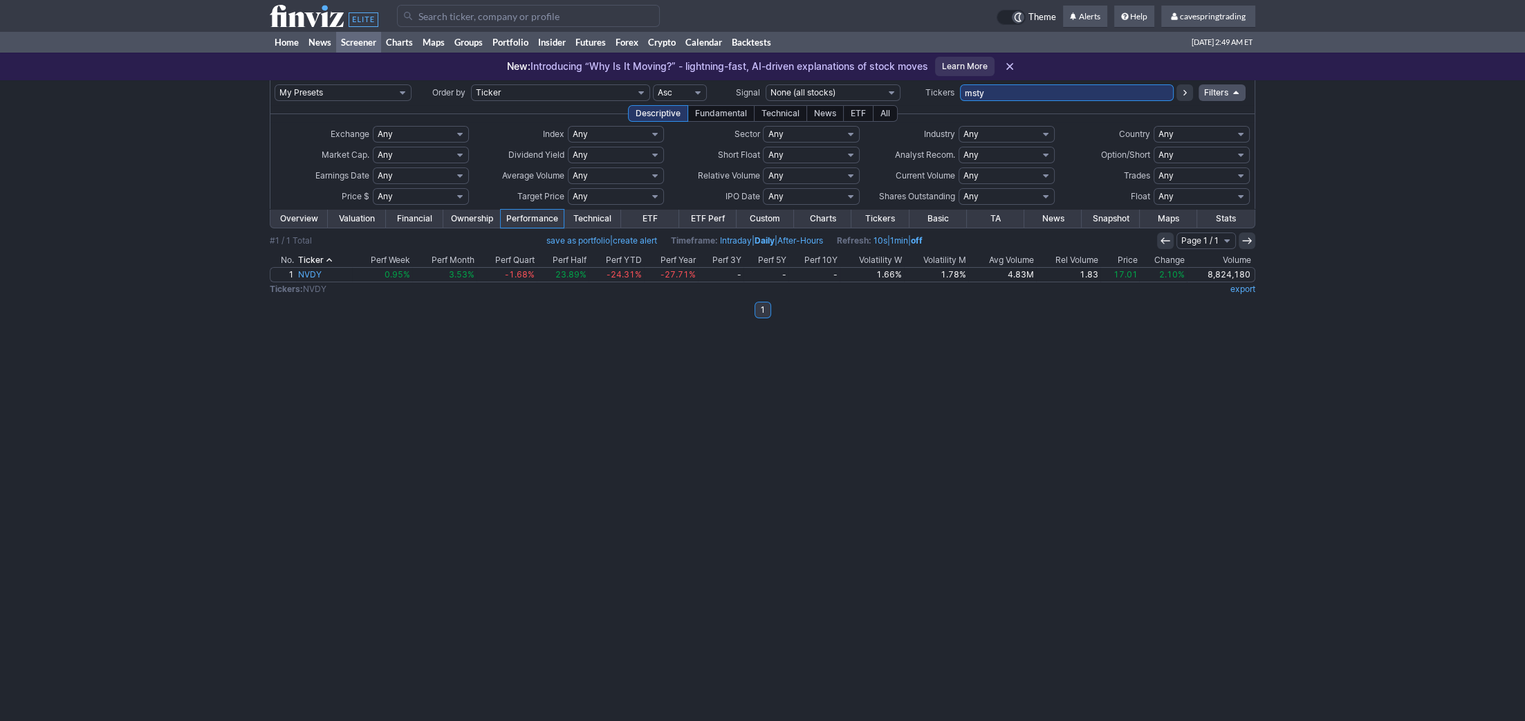
type input "msty"
click at [1032, 100] on input "MSTY" at bounding box center [1067, 92] width 214 height 17
drag, startPoint x: 999, startPoint y: 59, endPoint x: 1002, endPoint y: 77, distance: 18.2
click at [1000, 71] on div "New: Introducing “Why Is It Moving?” - lightning-fast, AI-driven explanations o…" at bounding box center [762, 67] width 511 height 28
click at [1007, 85] on input "MSTY" at bounding box center [1067, 92] width 214 height 17
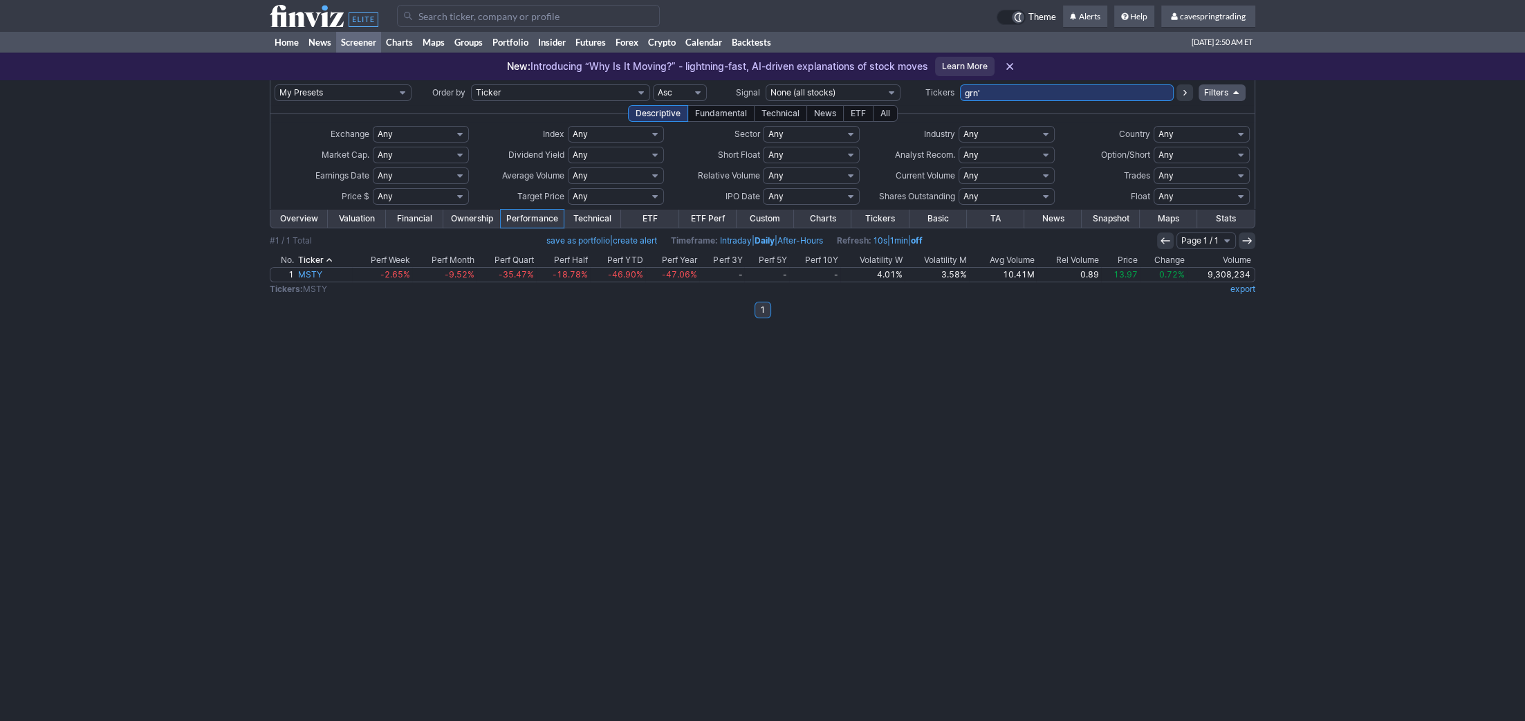
type input "grn'"
click at [1007, 89] on input "GRN" at bounding box center [1067, 92] width 214 height 17
type input "grny"
click at [1072, 92] on input "GRNY" at bounding box center [1067, 92] width 214 height 17
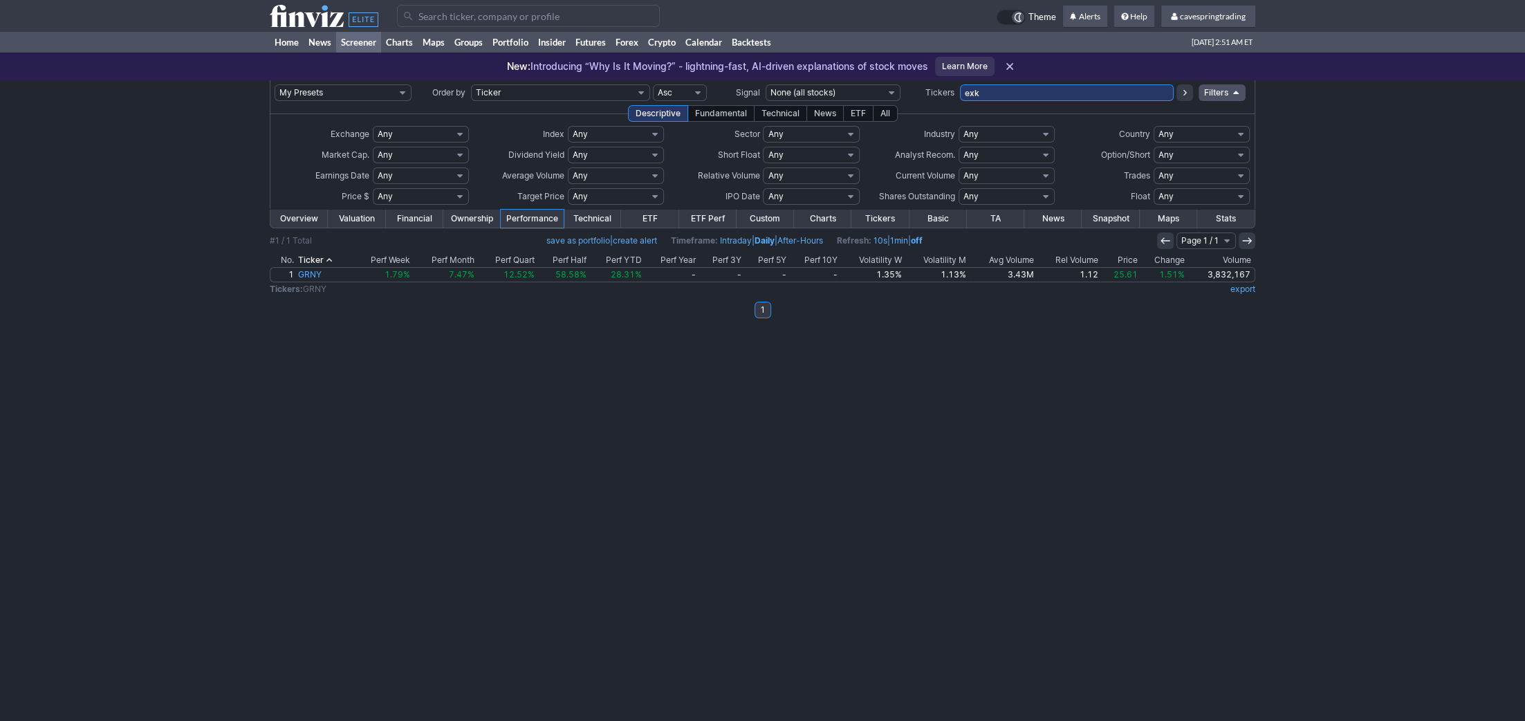
type input "exk"
click at [1003, 89] on input "EXK" at bounding box center [1067, 92] width 214 height 17
type input "qyld"
click at [1013, 88] on input "QYLD" at bounding box center [1067, 92] width 214 height 17
paste input "TGNA, ADMA, RUM, PTRN, FSLY, EVH, BCRX, TIC, DV, SGML, TXG, PCT, MLCO, UNIT, NE…"
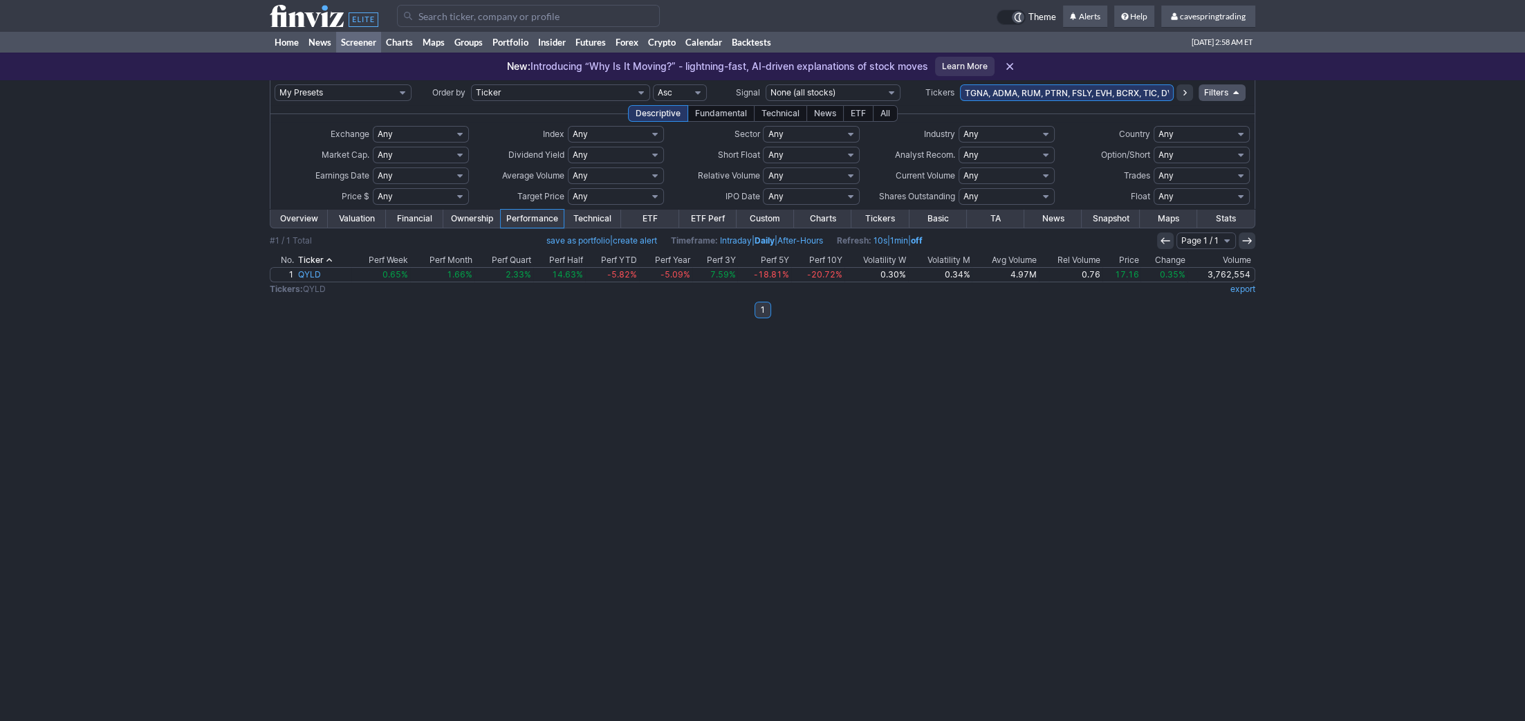
scroll to position [0, 375]
type input "TGNA, ADMA, RUM, PTRN, FSLY, EVH, BCRX, TIC, DV, SGML, TXG, PCT, MLCO, UNIT, NE…"
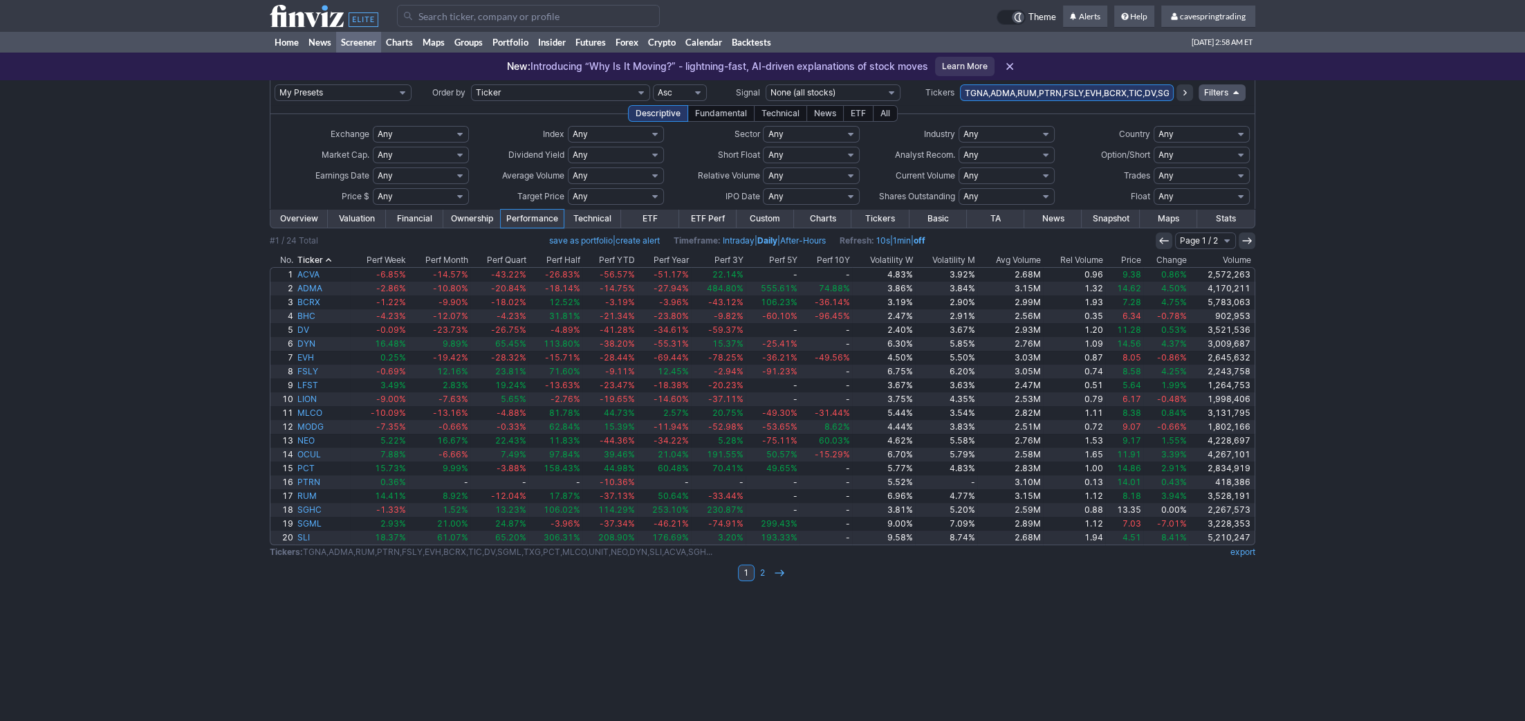
click at [293, 217] on link "Overview" at bounding box center [298, 219] width 57 height 18
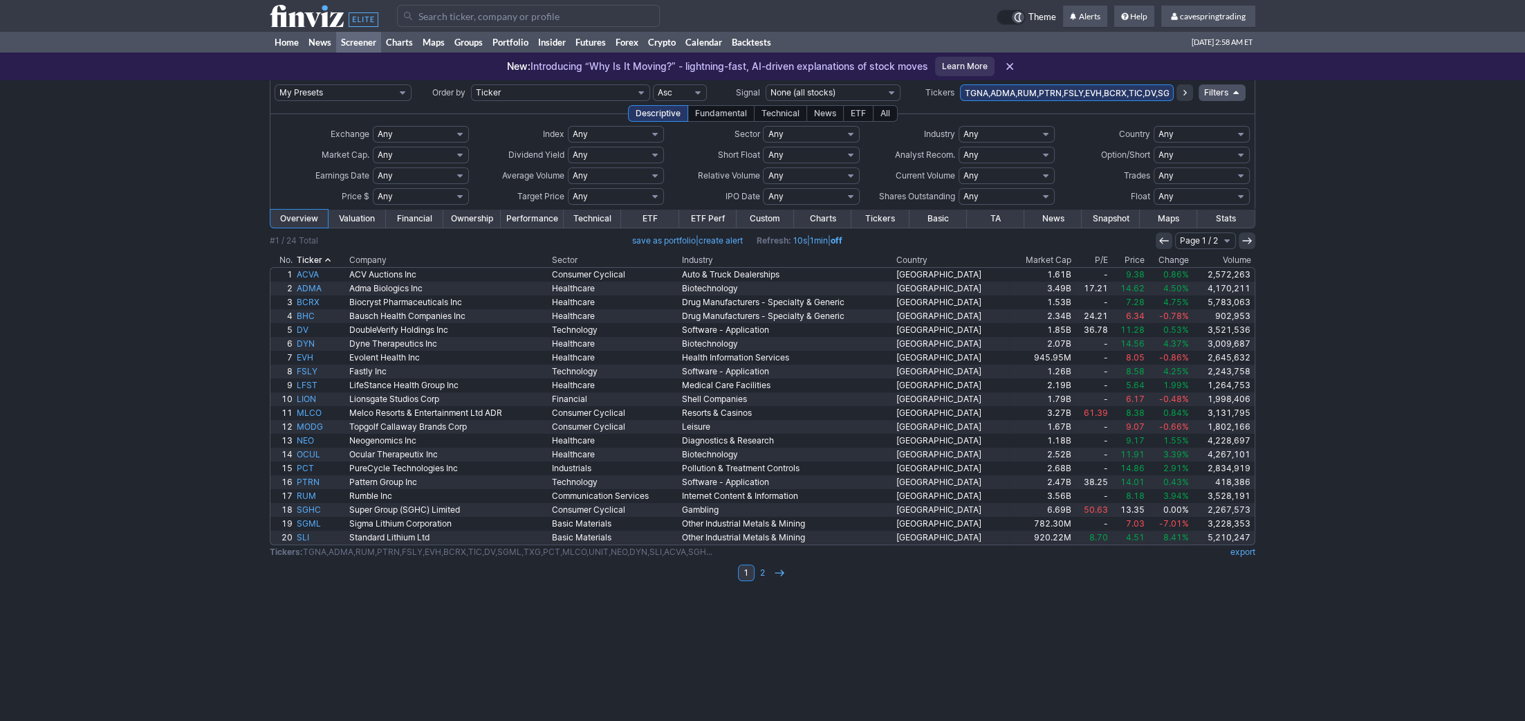
click at [581, 257] on th "Sector" at bounding box center [615, 260] width 130 height 14
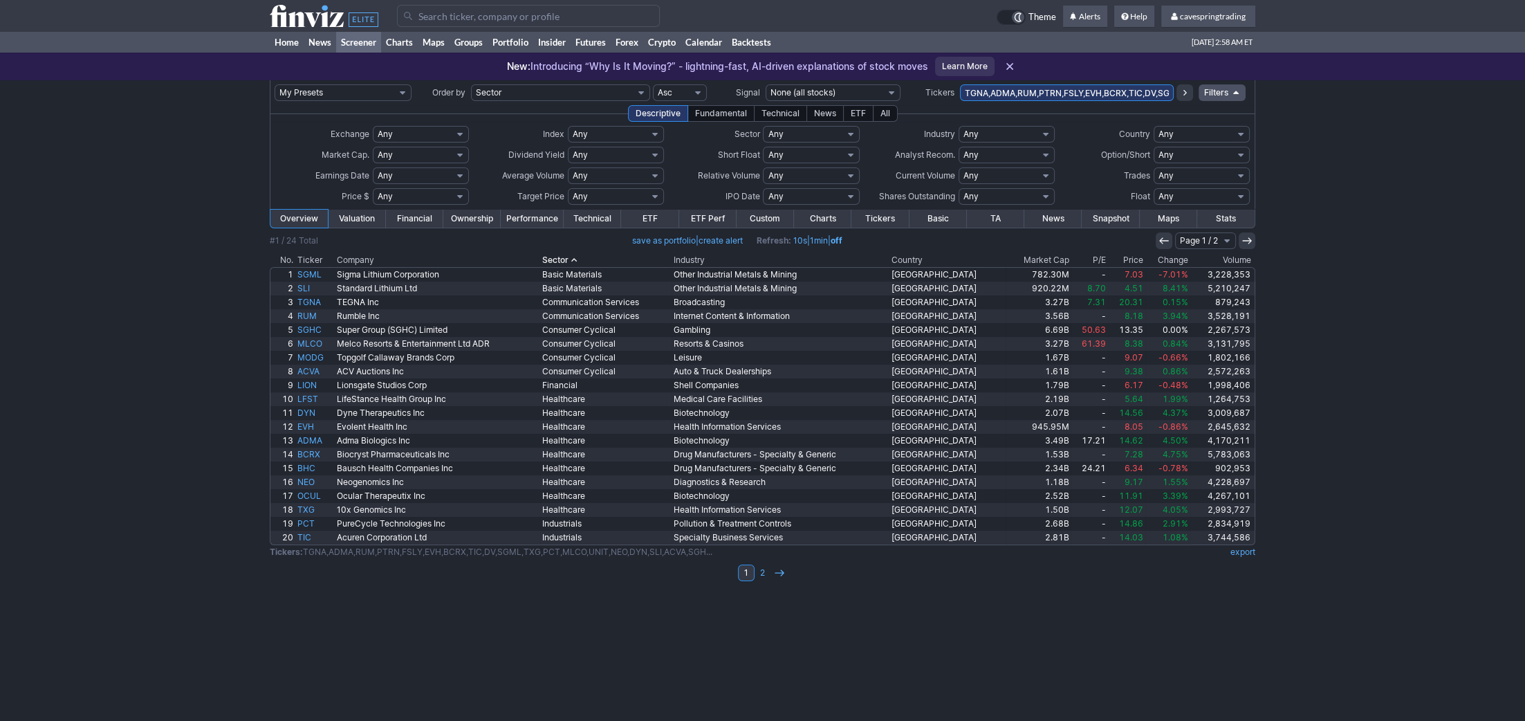
click at [958, 126] on select "Any Stocks only (ex-Funds) Exchange Traded Fund Advertising Agencies Aerospace …" at bounding box center [1006, 134] width 96 height 17
select select "modal"
click option "Custom" at bounding box center [0, 0] width 0 height 0
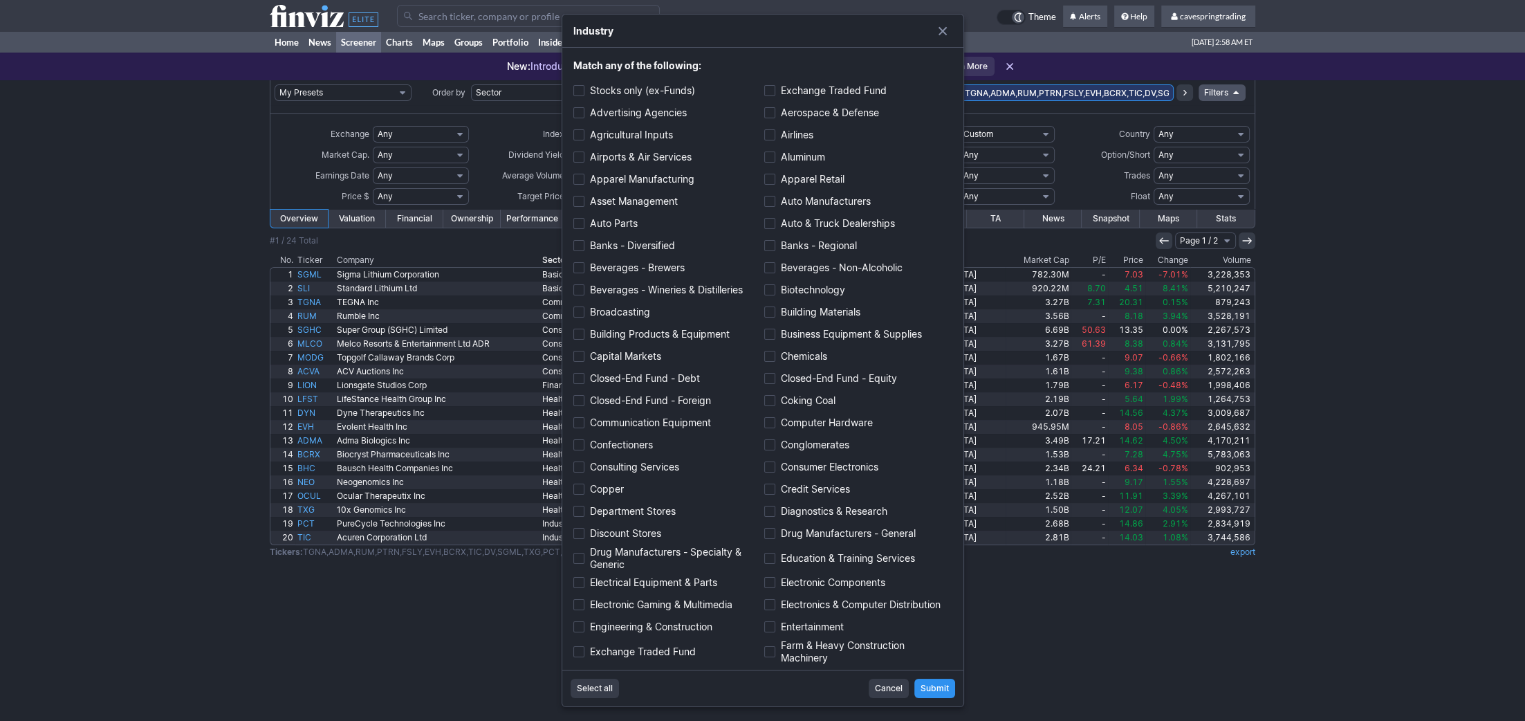
click at [602, 687] on span "Select all" at bounding box center [595, 688] width 36 height 14
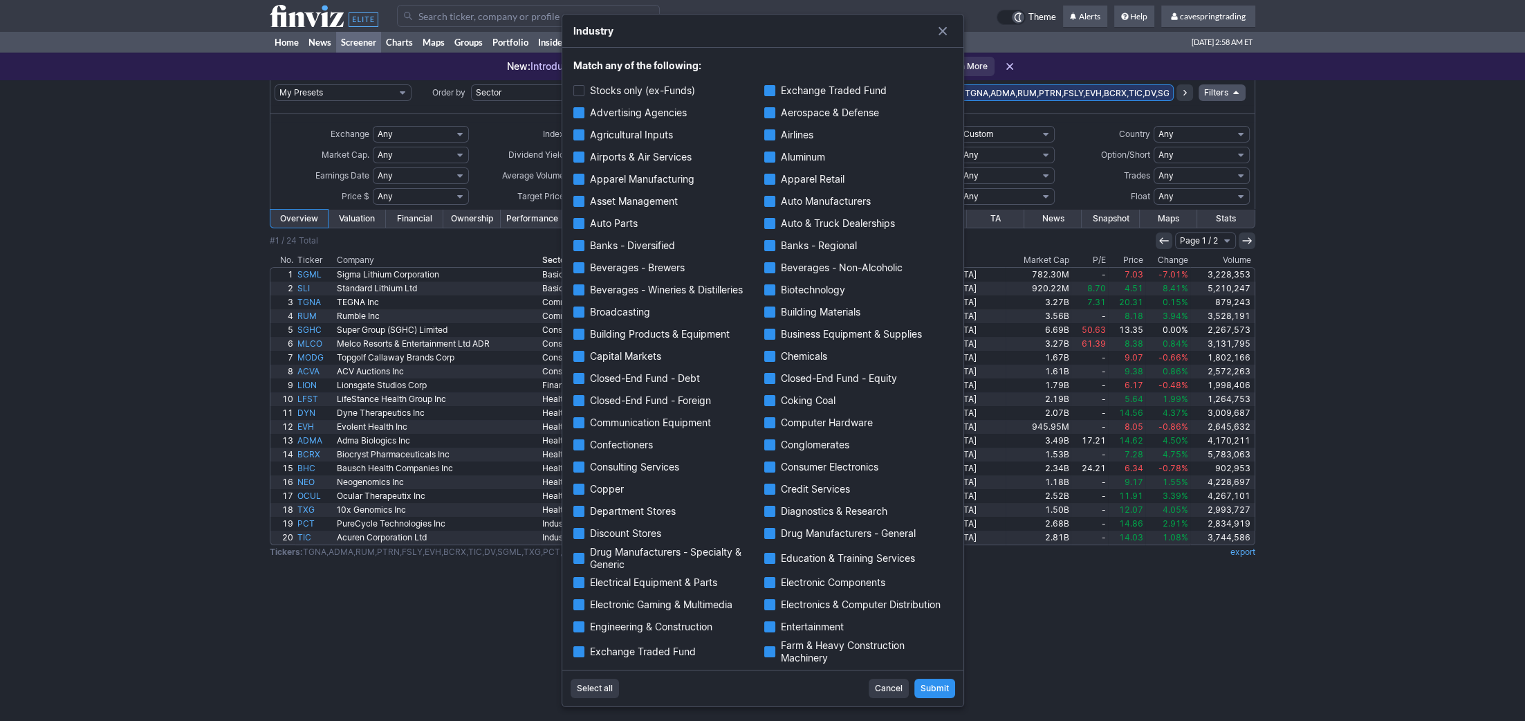
checkbox input "true"
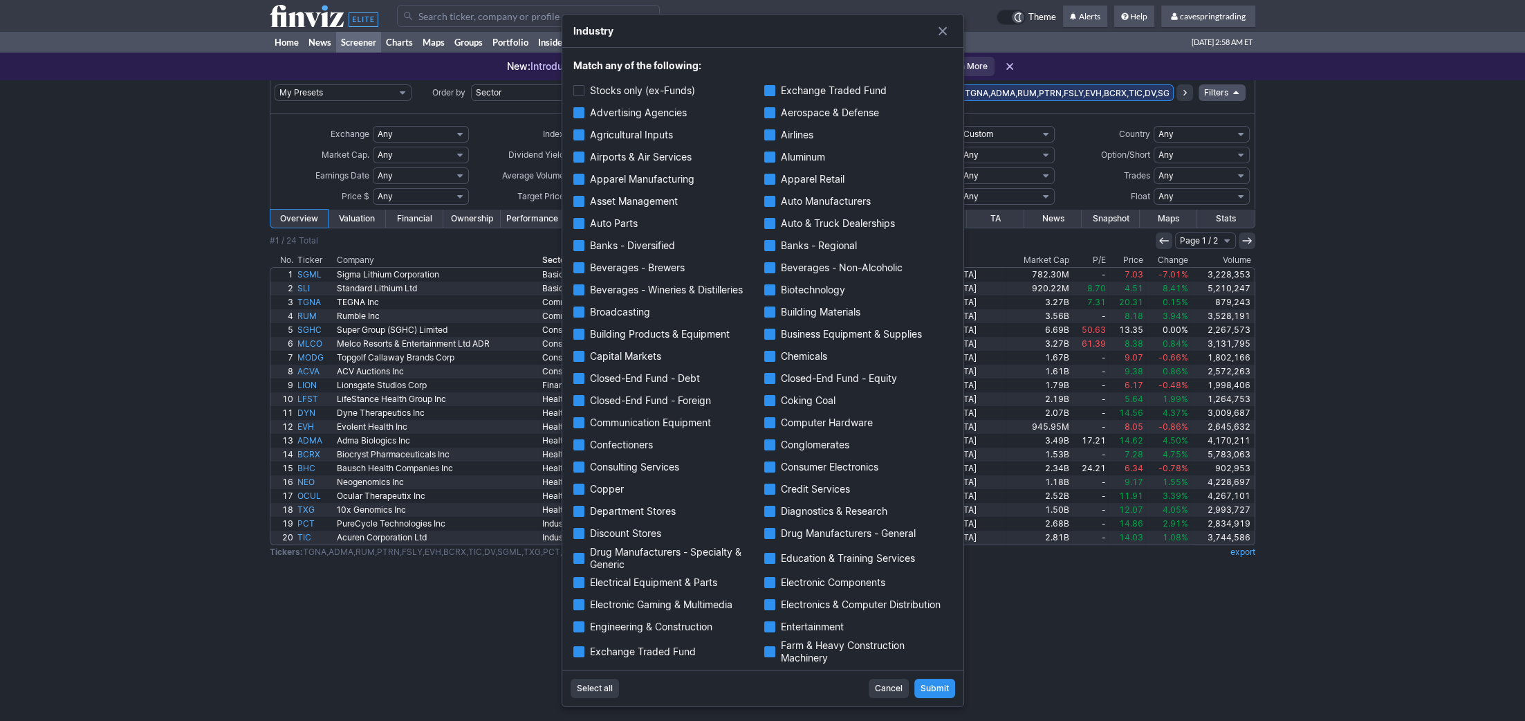
checkbox input "true"
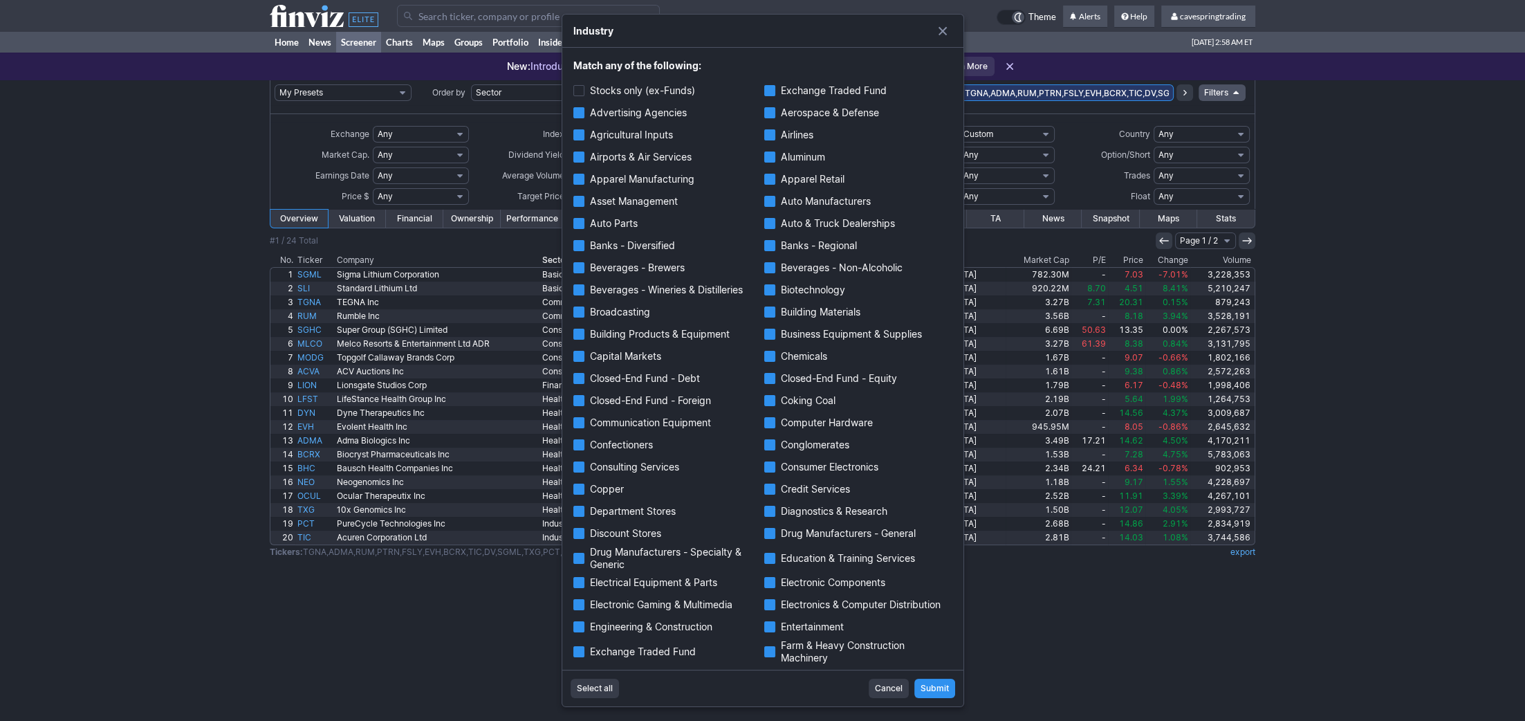
checkbox input "true"
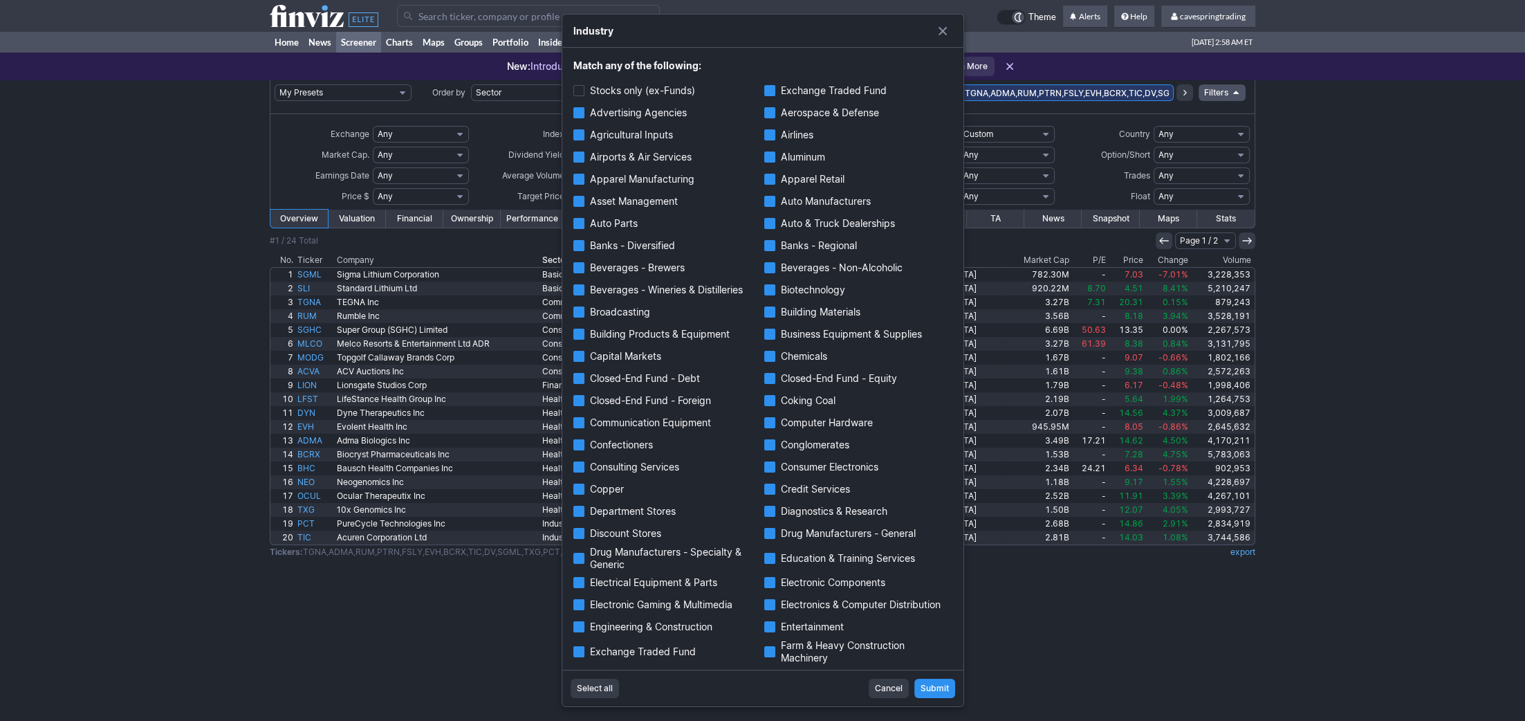
checkbox input "true"
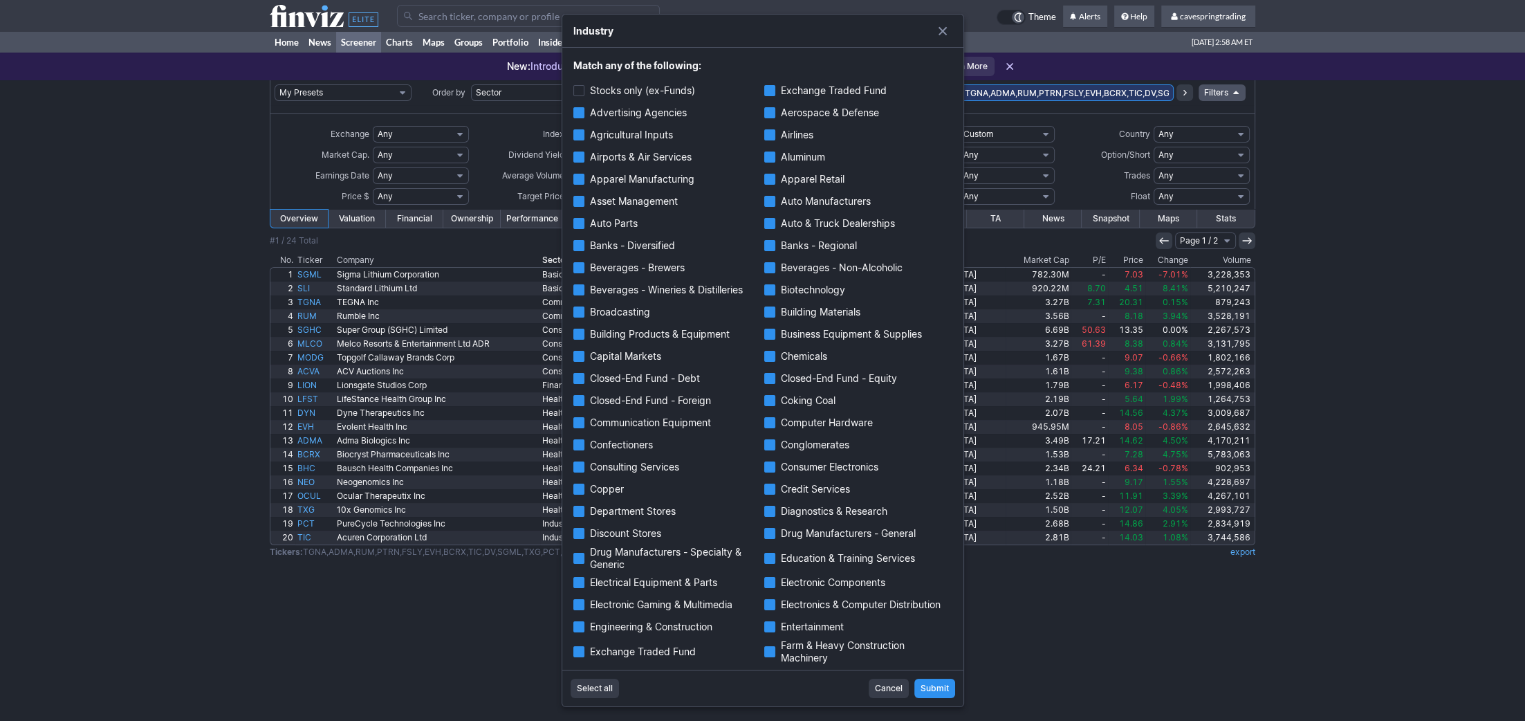
checkbox input "true"
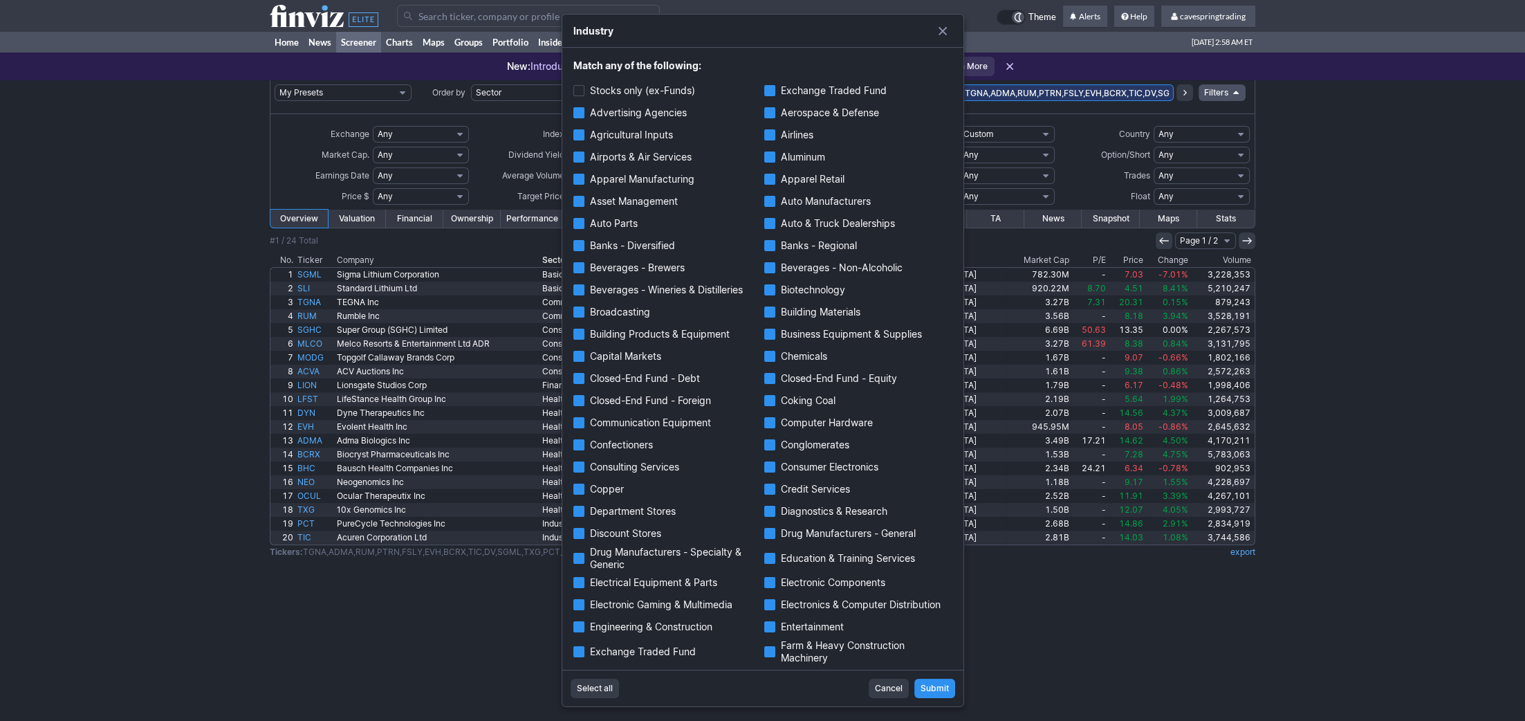
checkbox input "true"
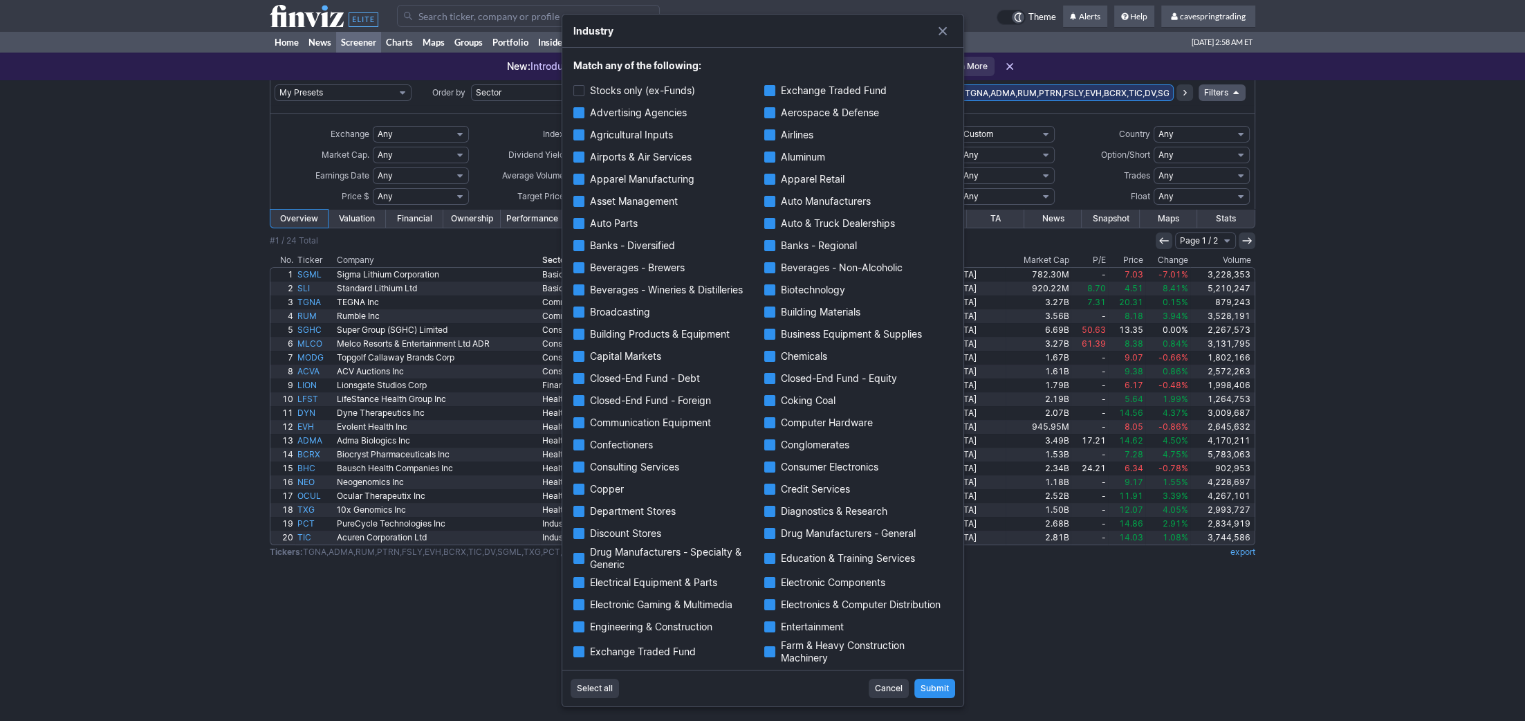
checkbox input "true"
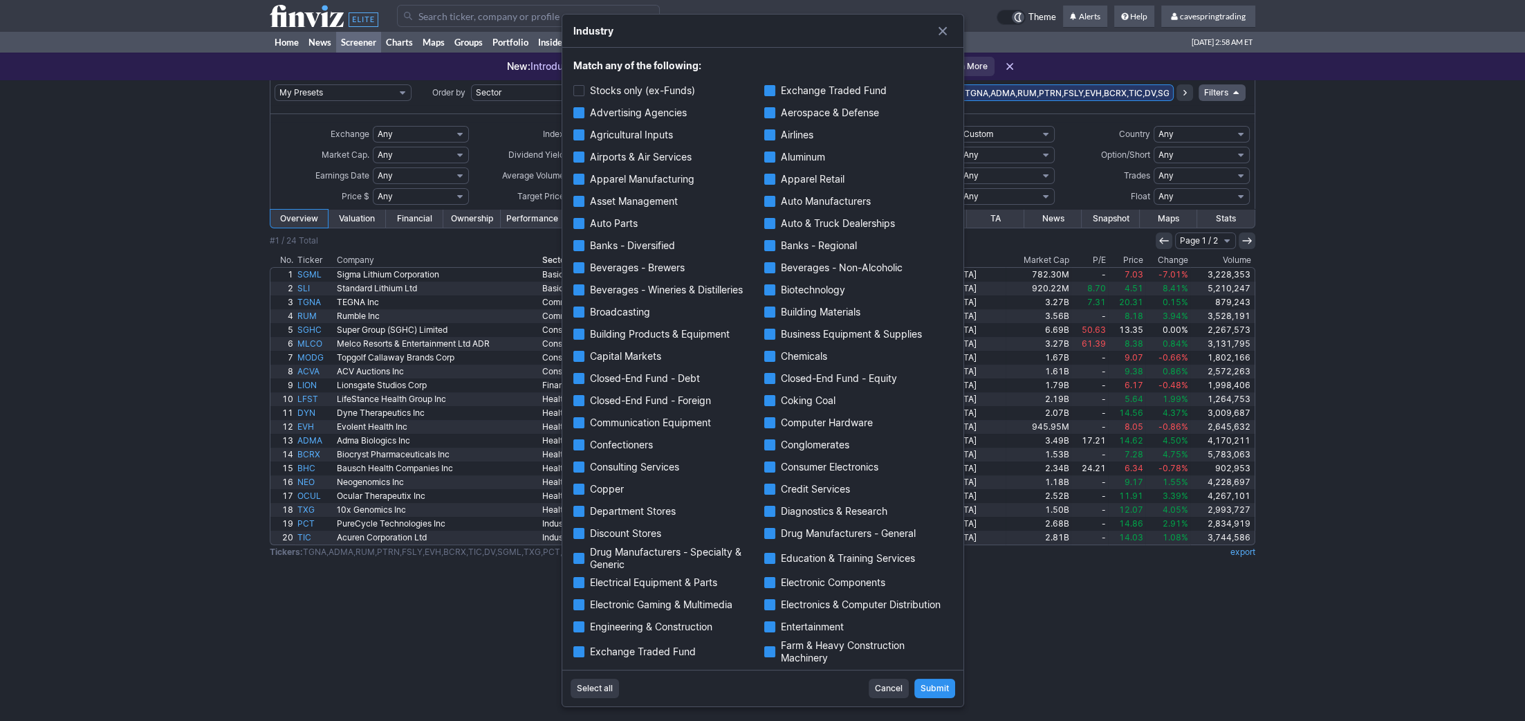
checkbox input "true"
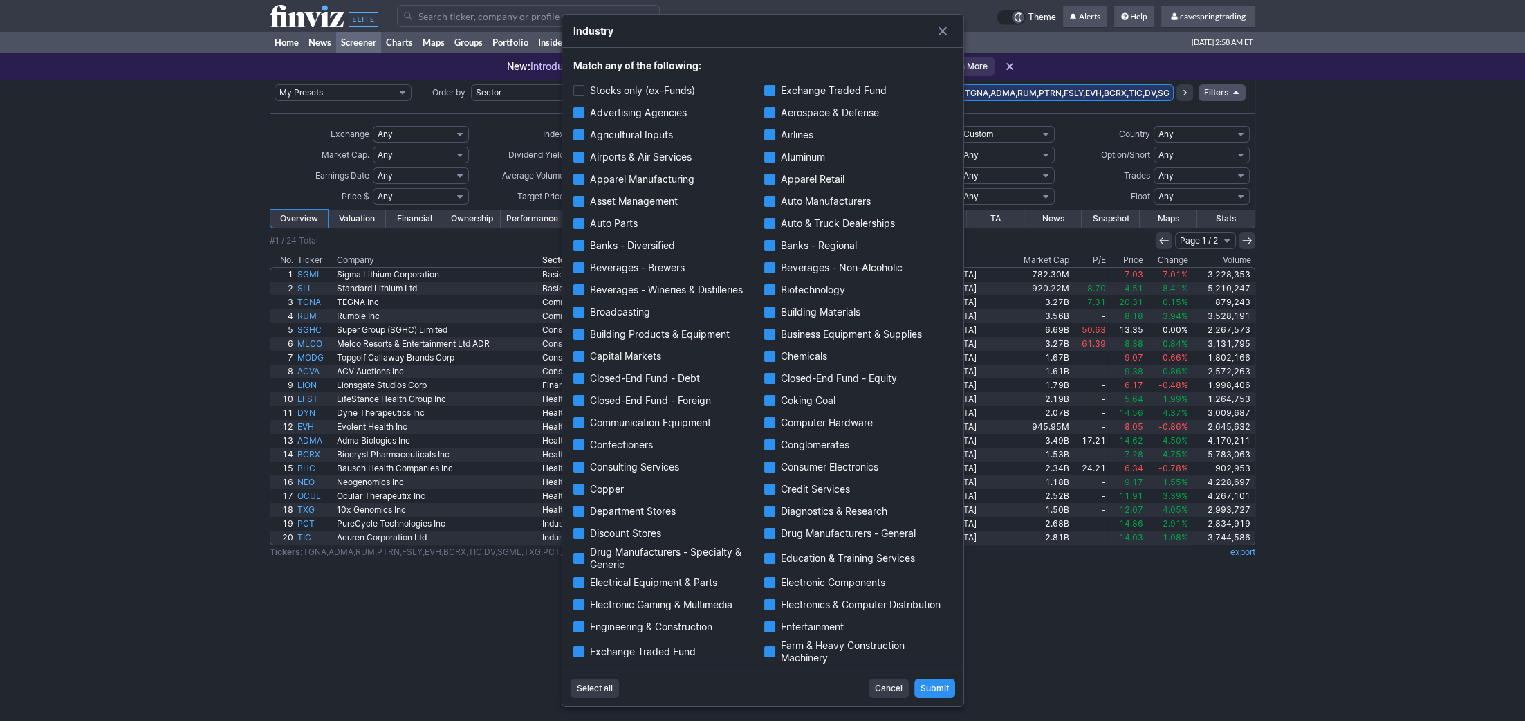
checkbox input "true"
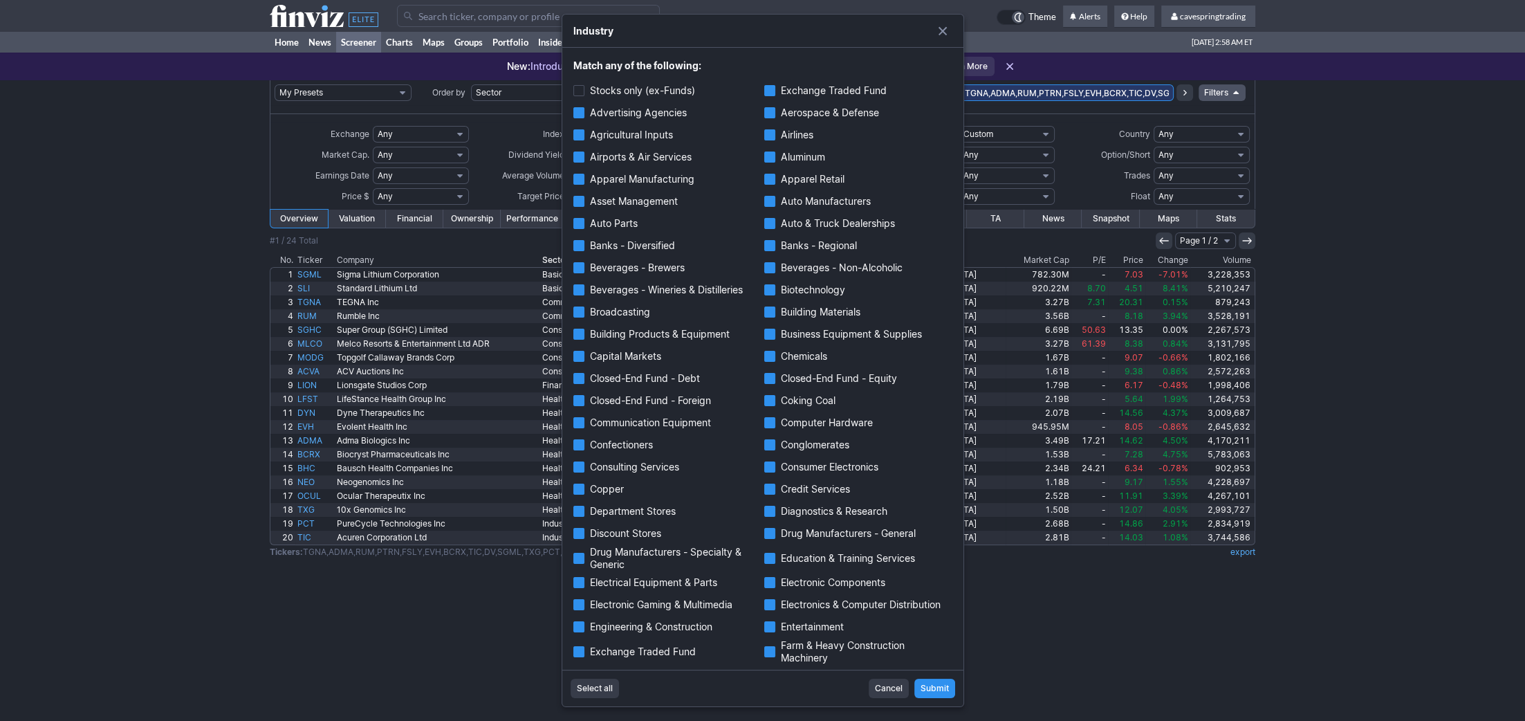
checkbox input "true"
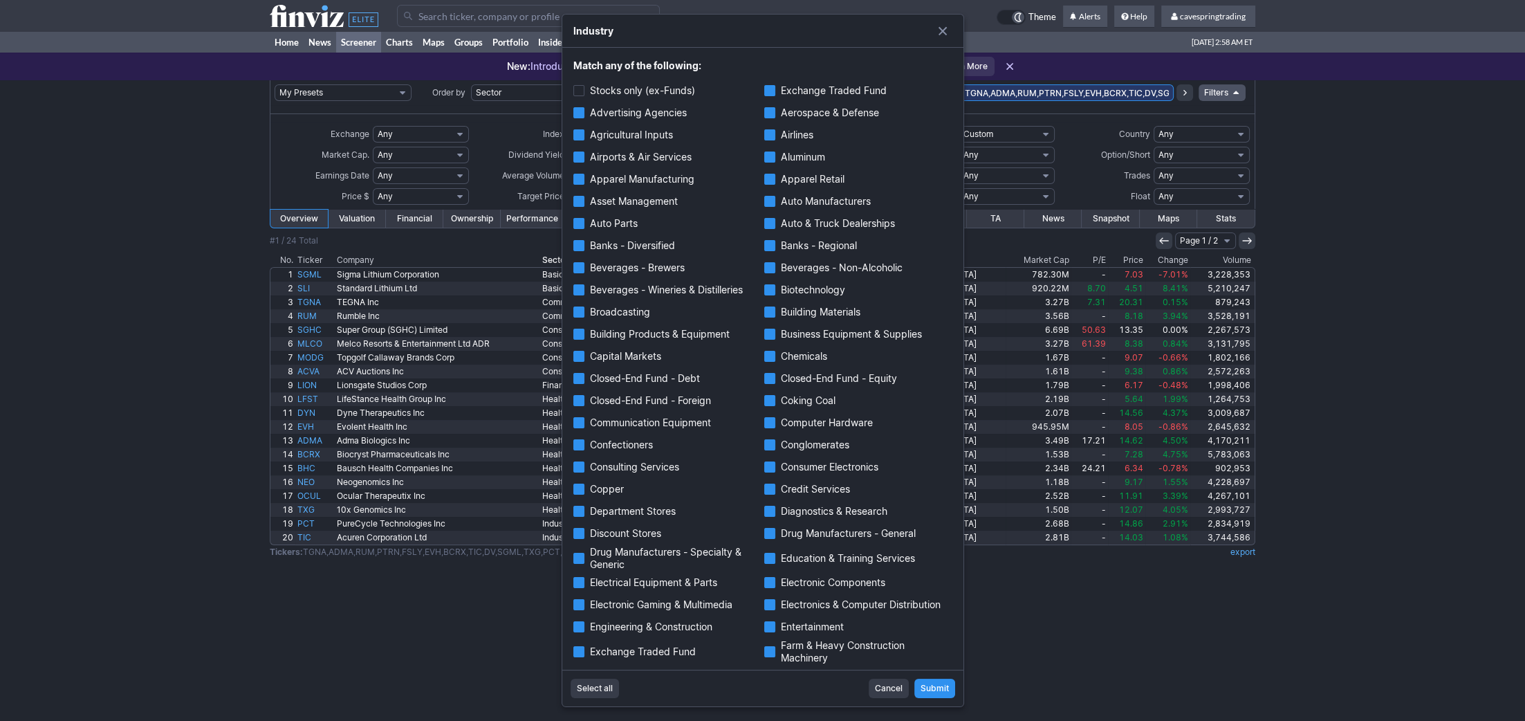
checkbox input "true"
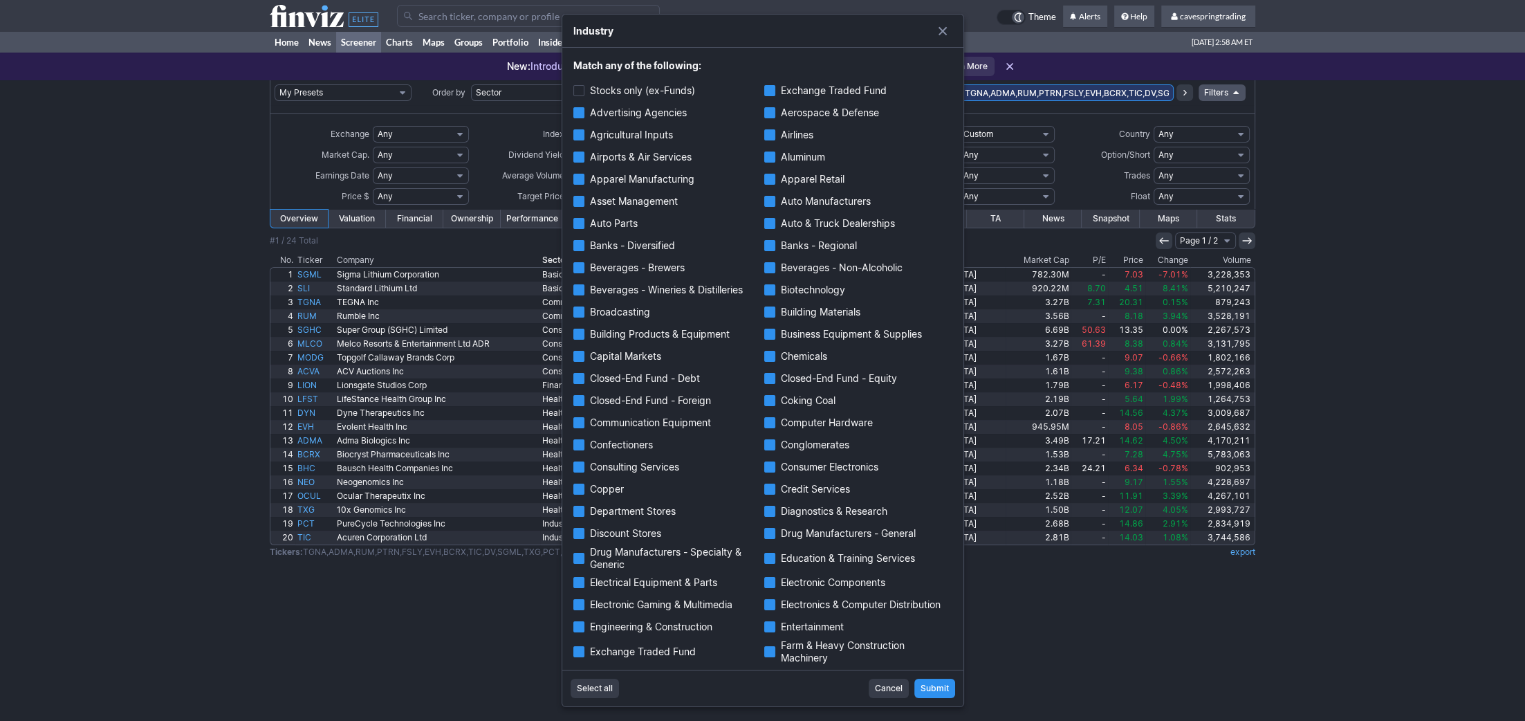
checkbox input "true"
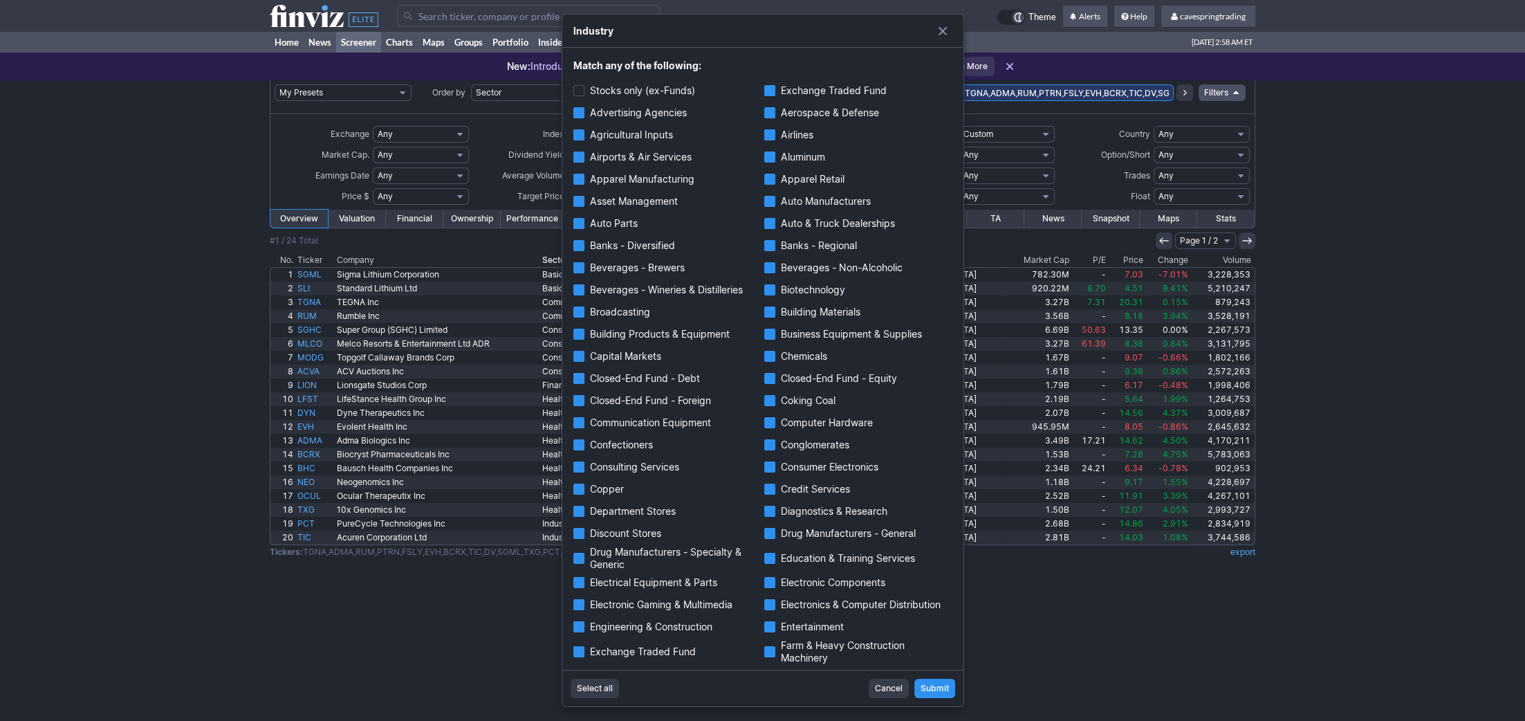
checkbox input "true"
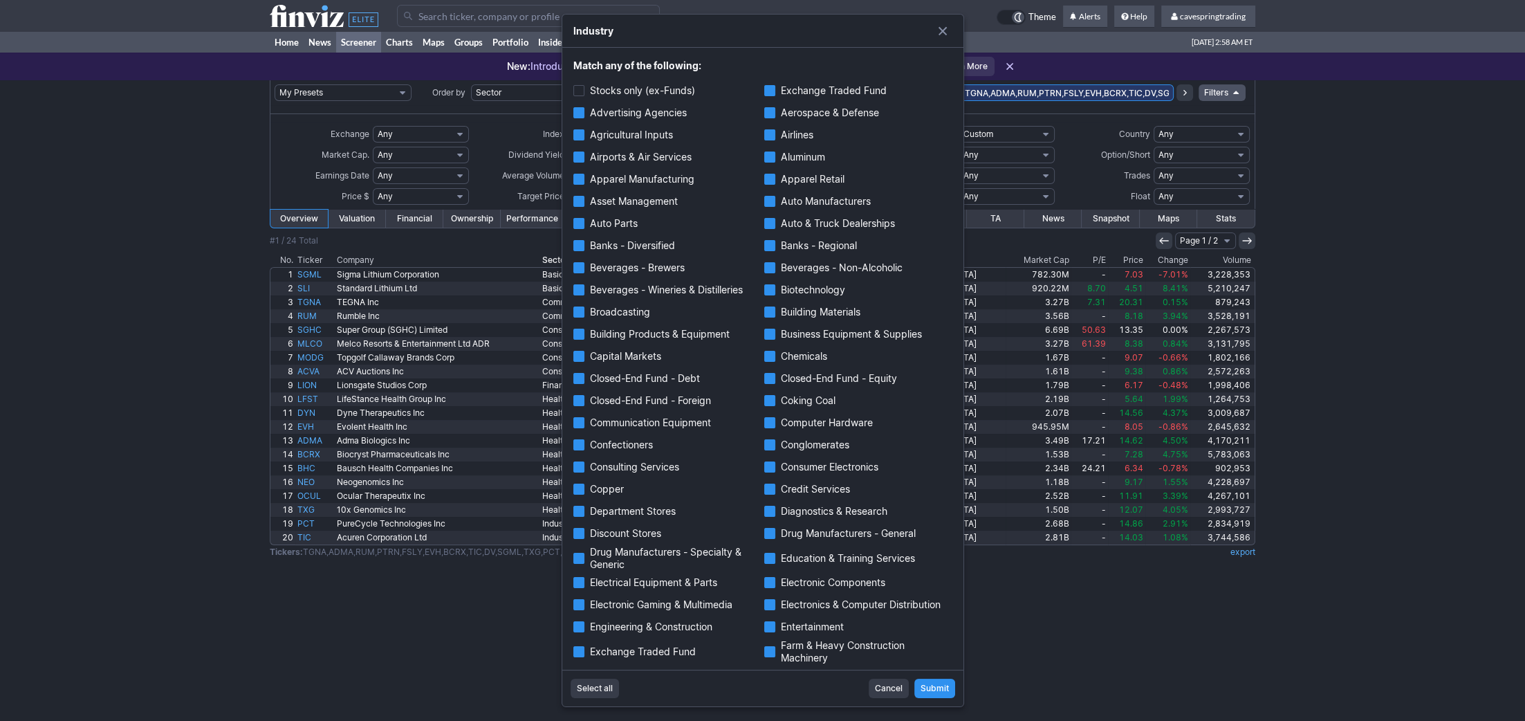
checkbox input "true"
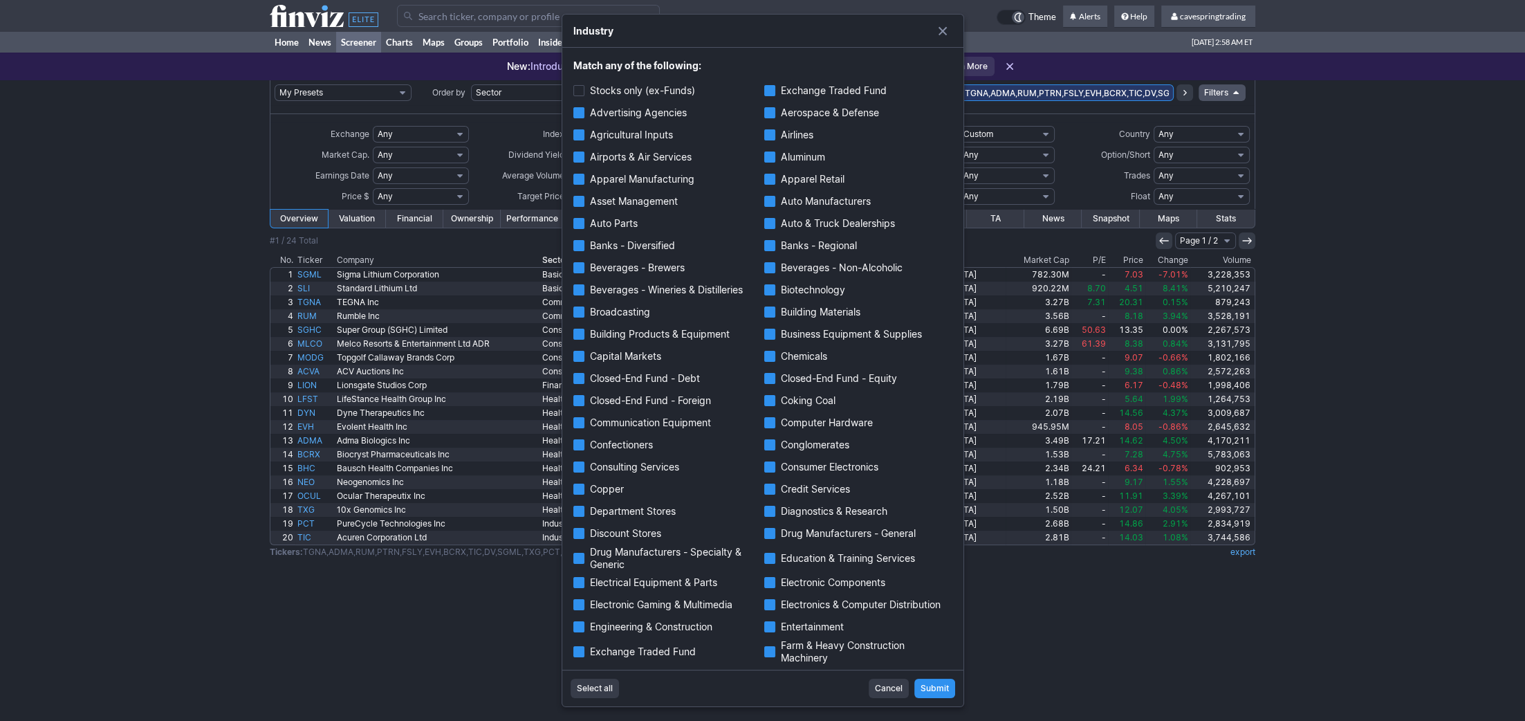
checkbox input "true"
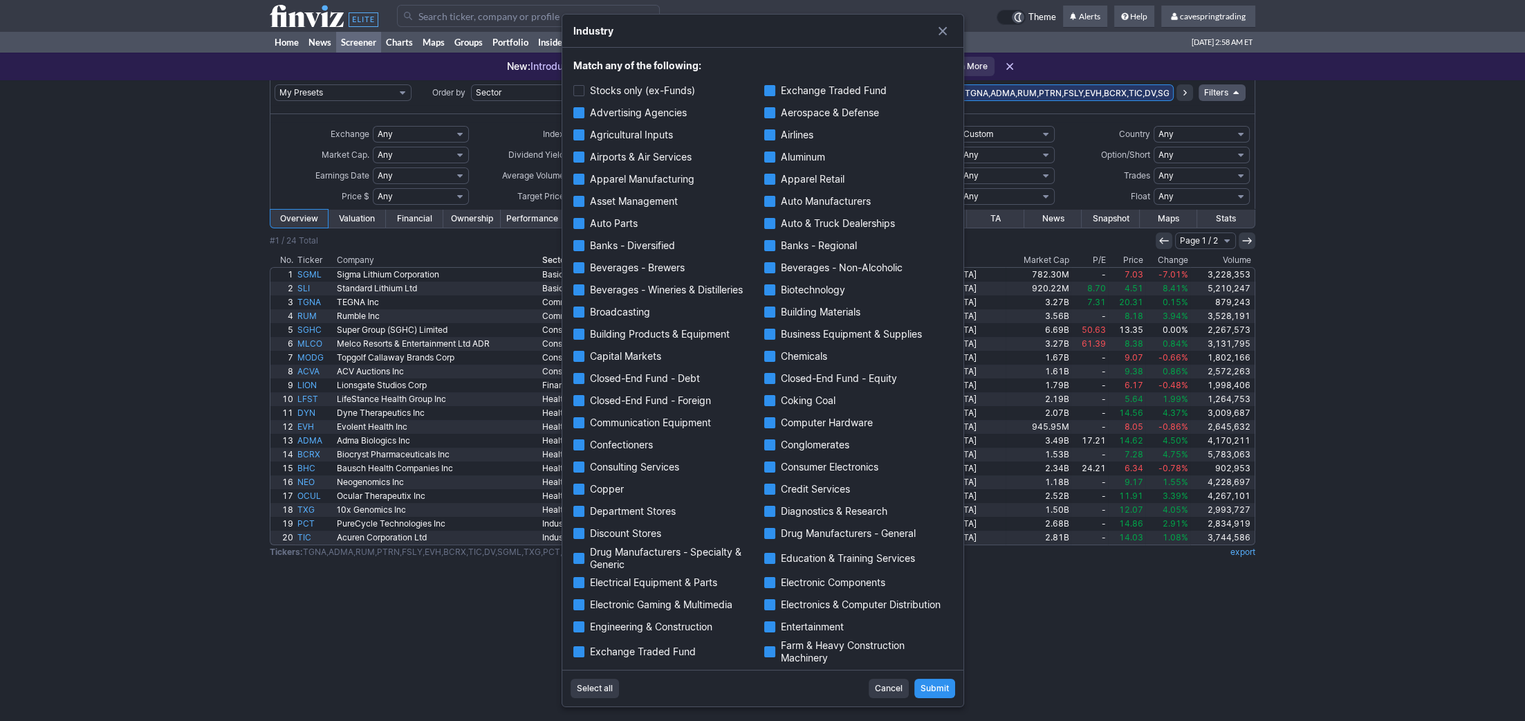
checkbox input "true"
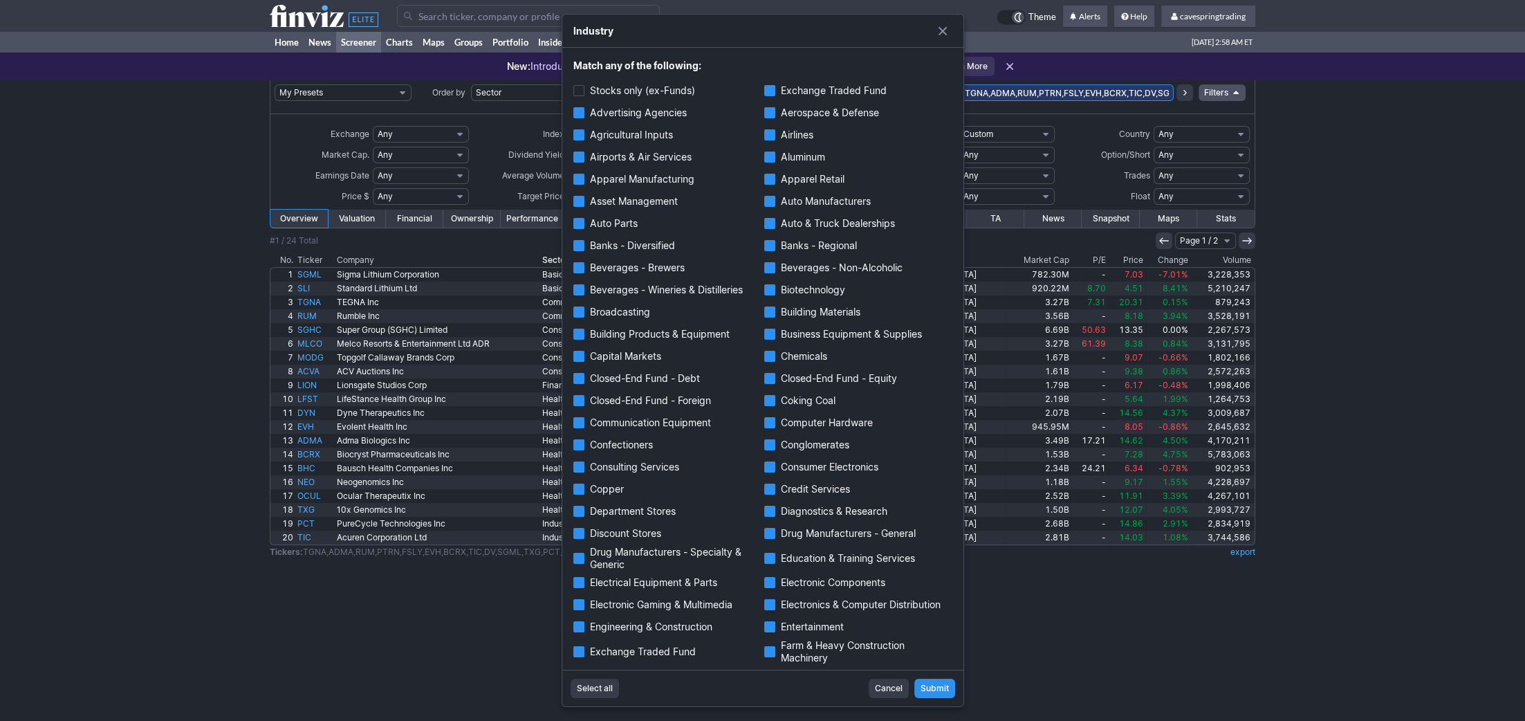
checkbox input "true"
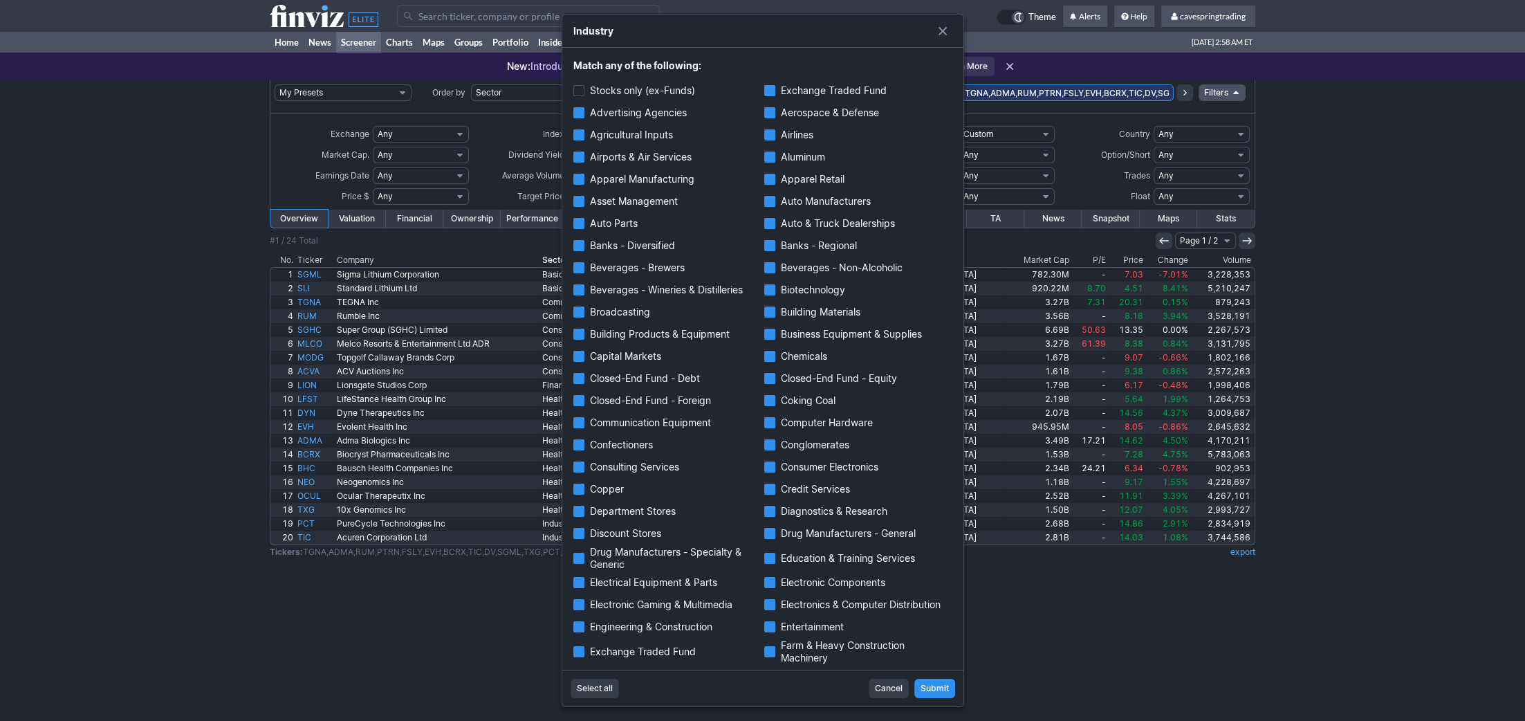
checkbox input "true"
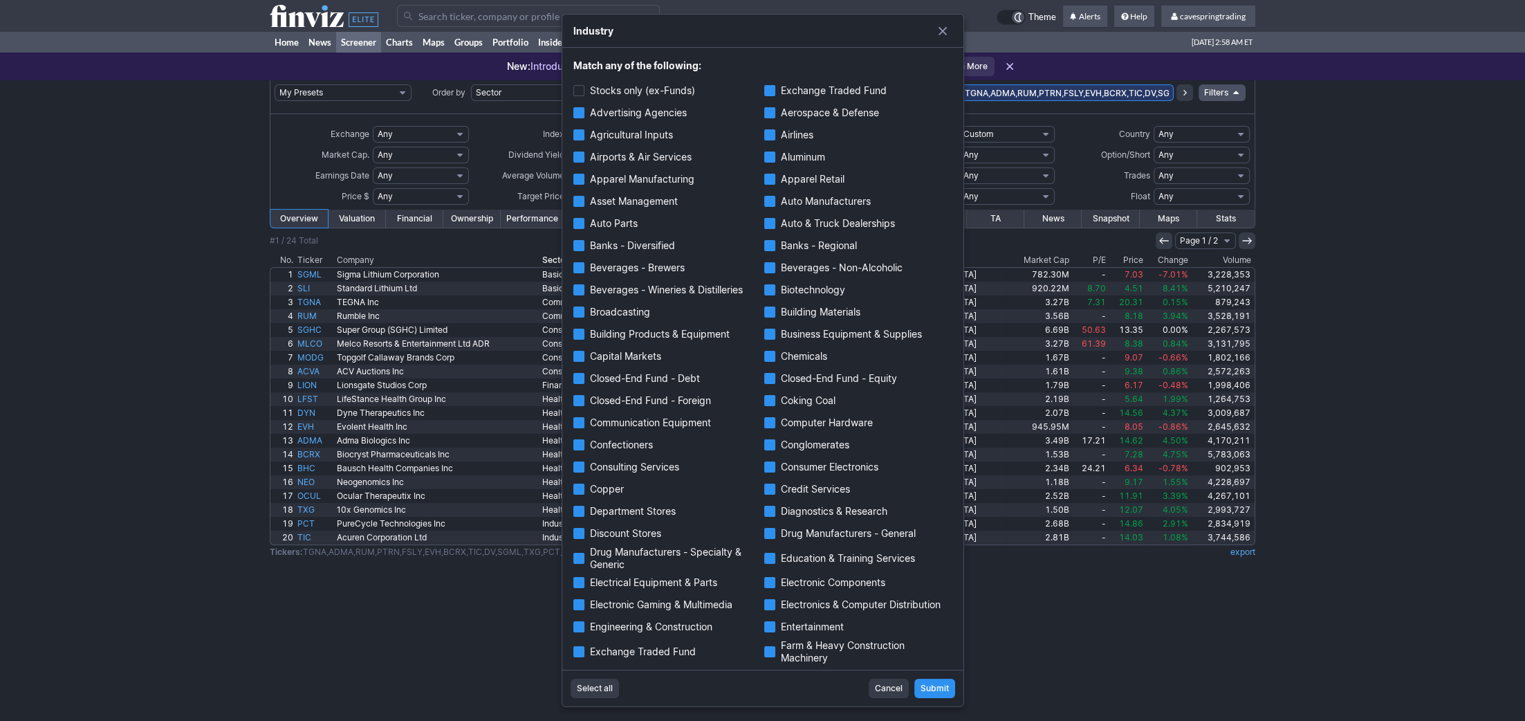
checkbox input "true"
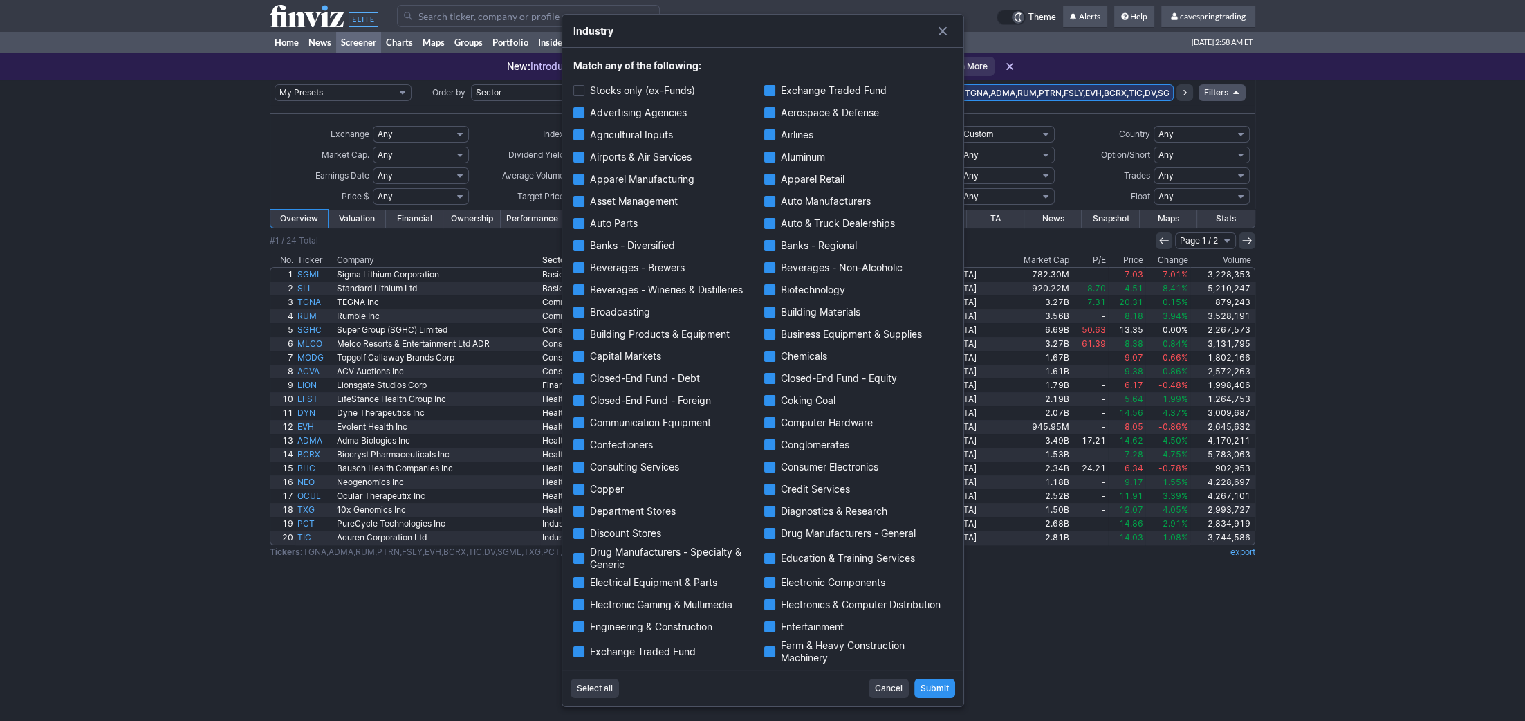
checkbox input "true"
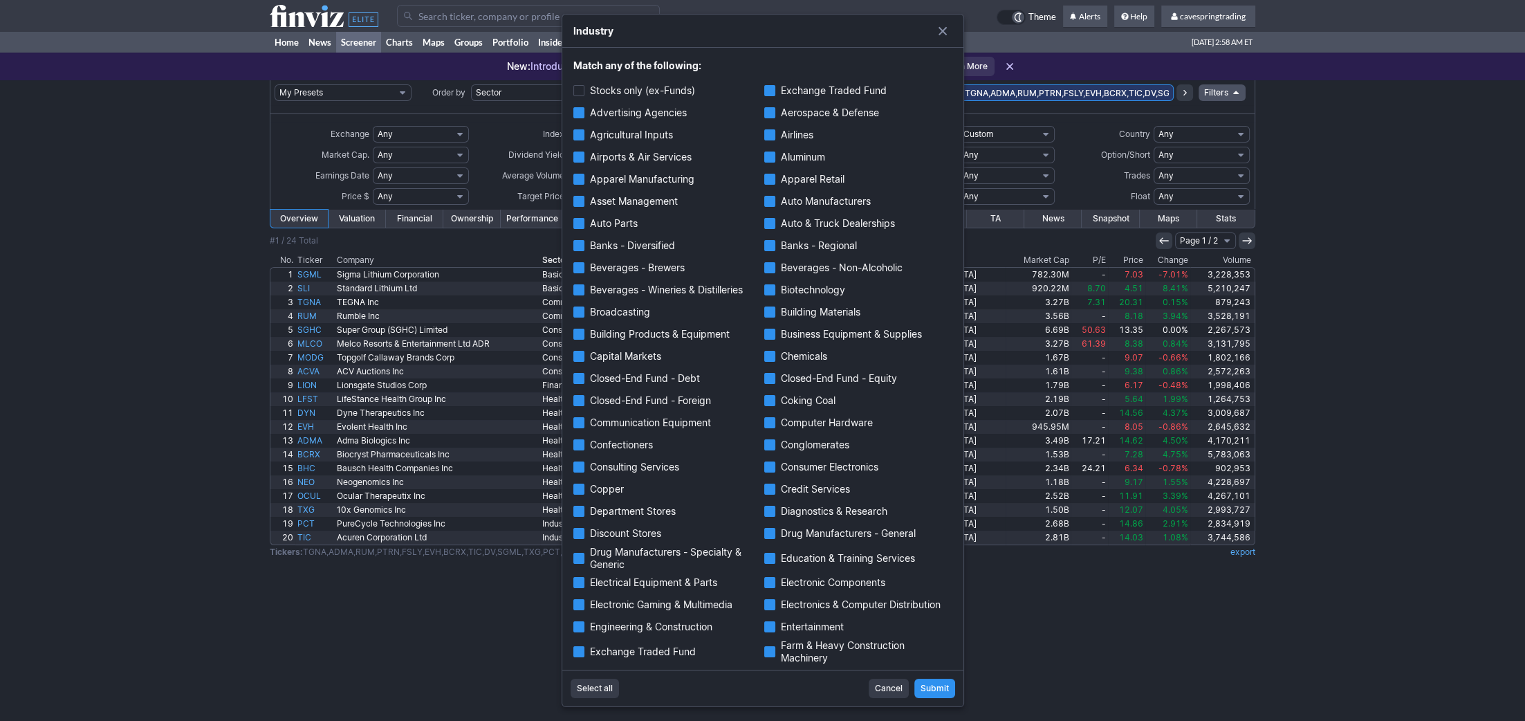
checkbox input "true"
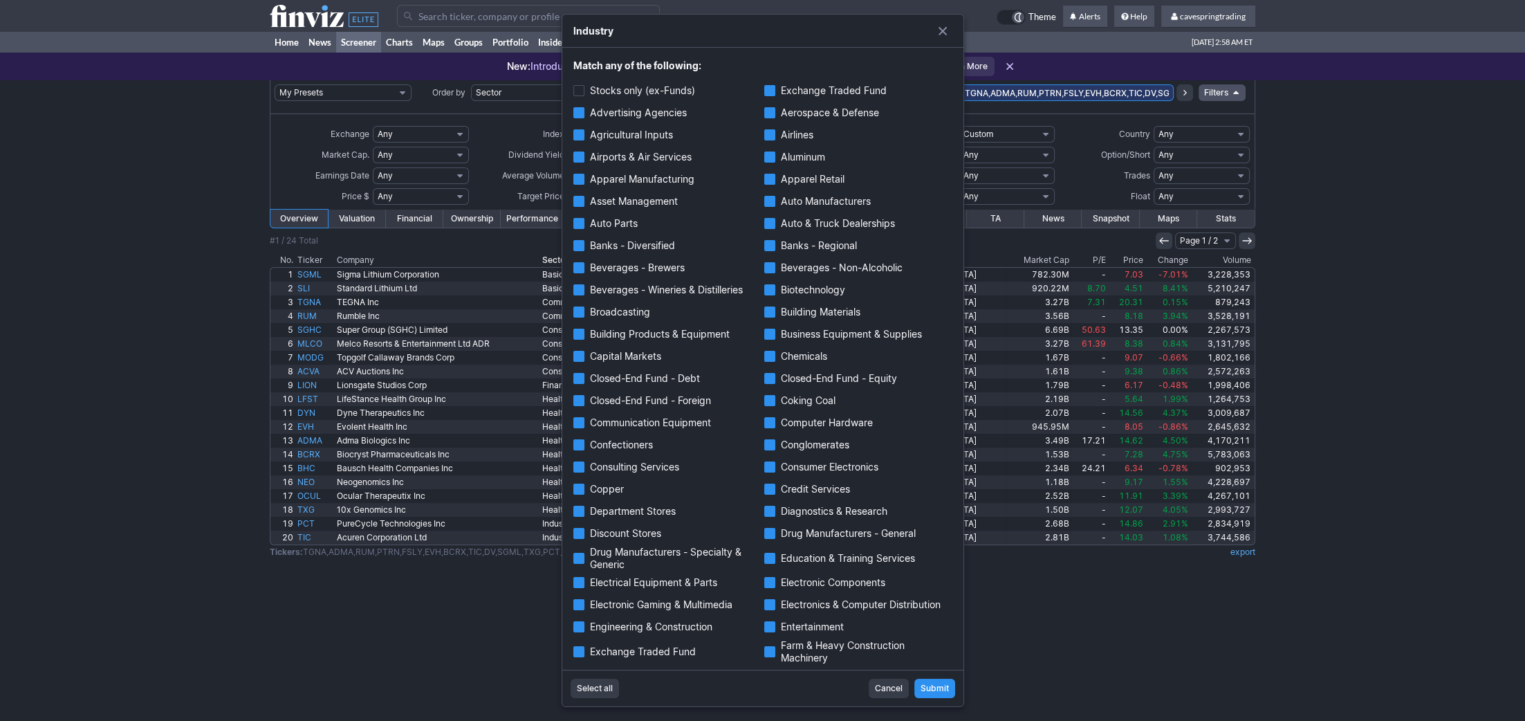
checkbox input "true"
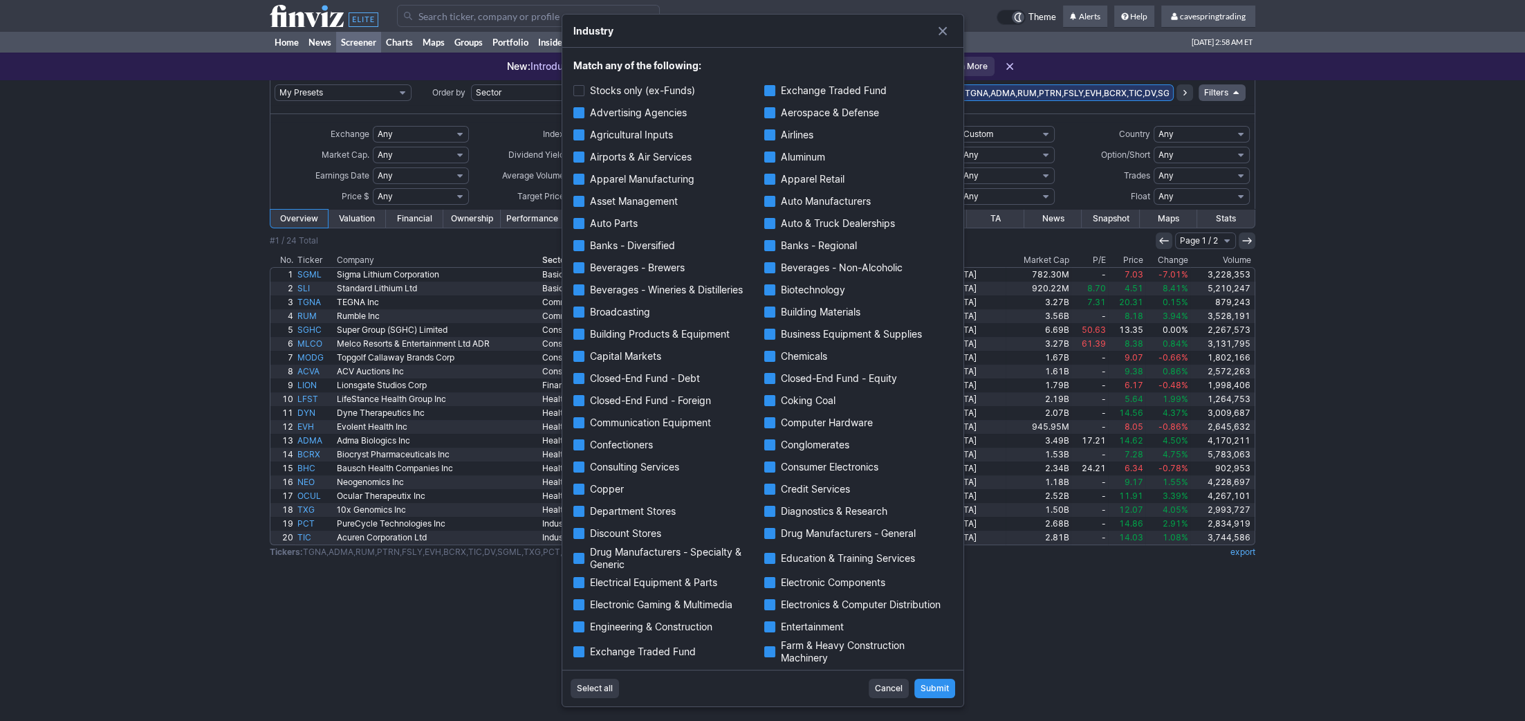
checkbox input "true"
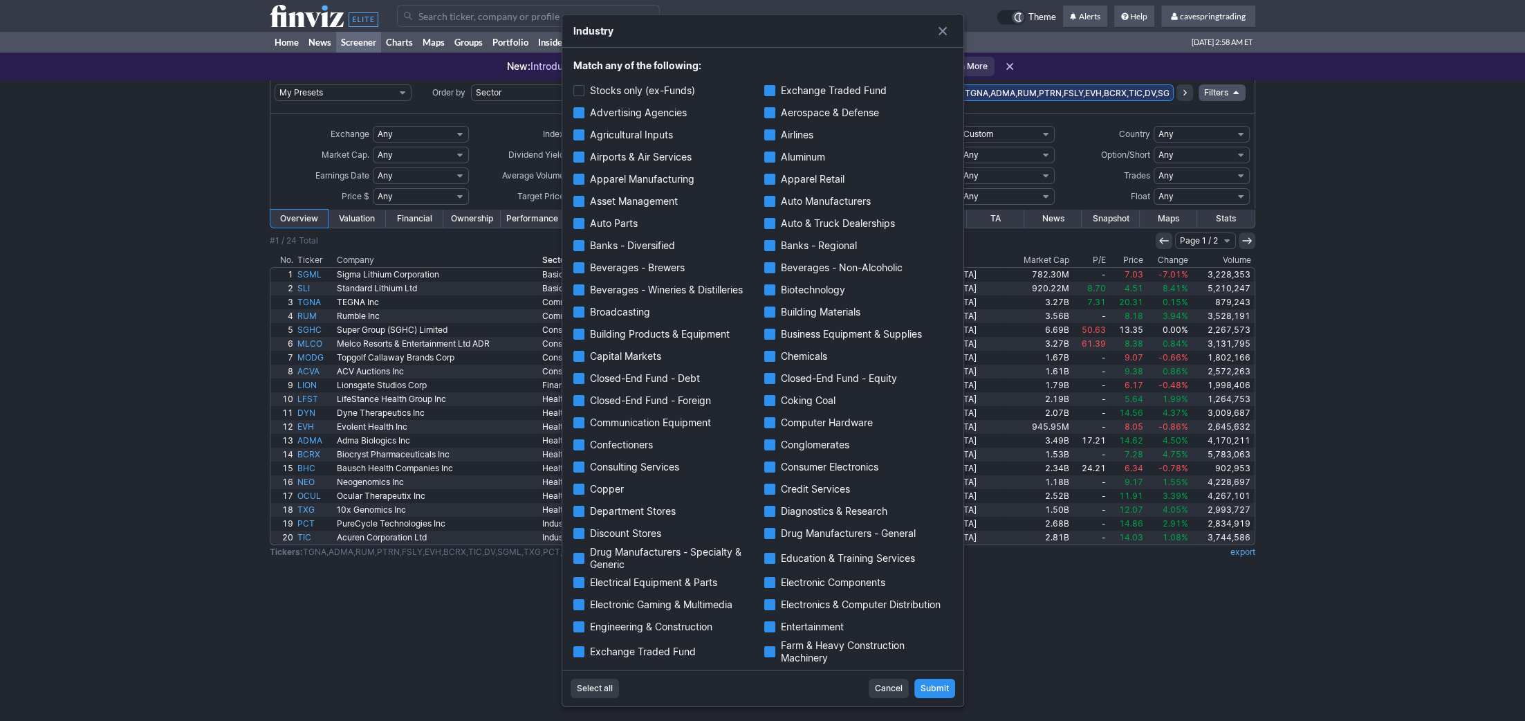
checkbox input "true"
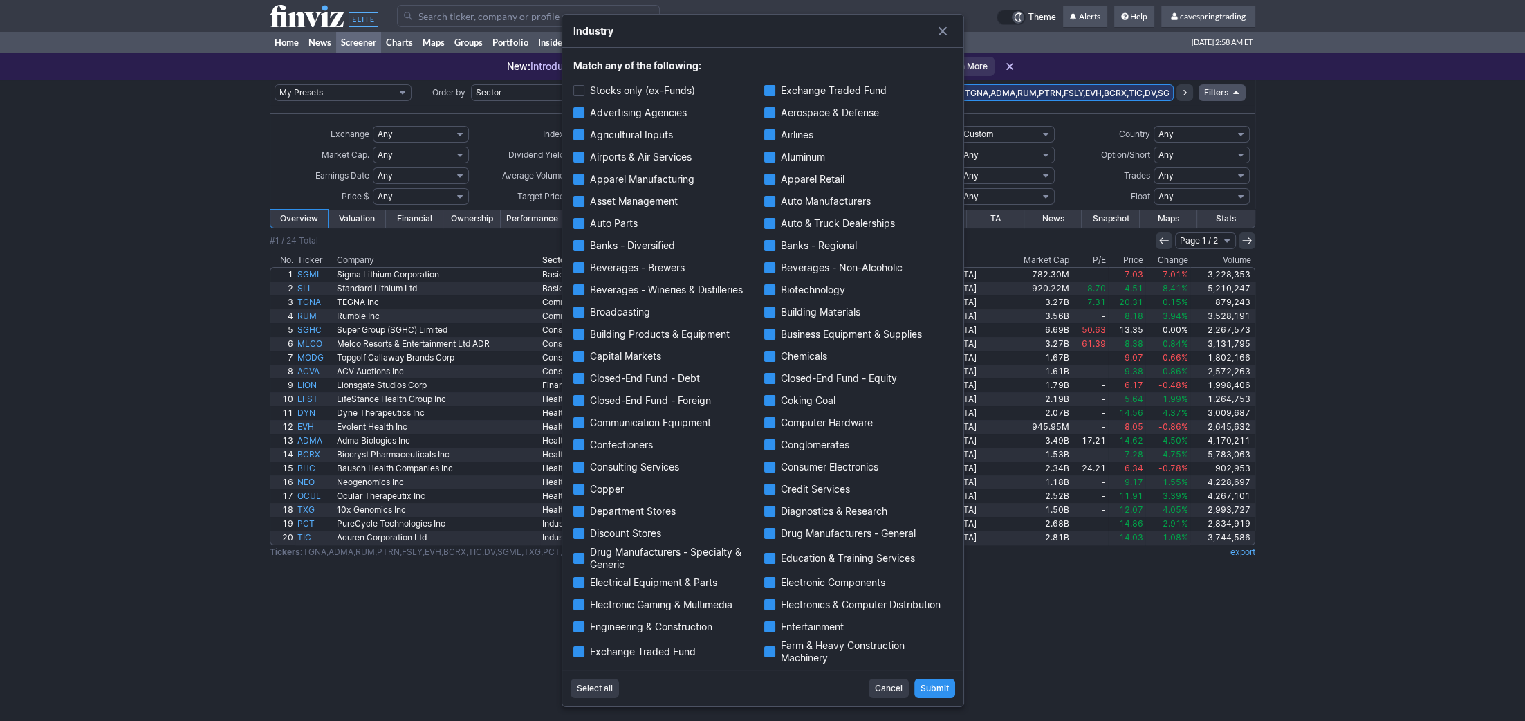
checkbox input "true"
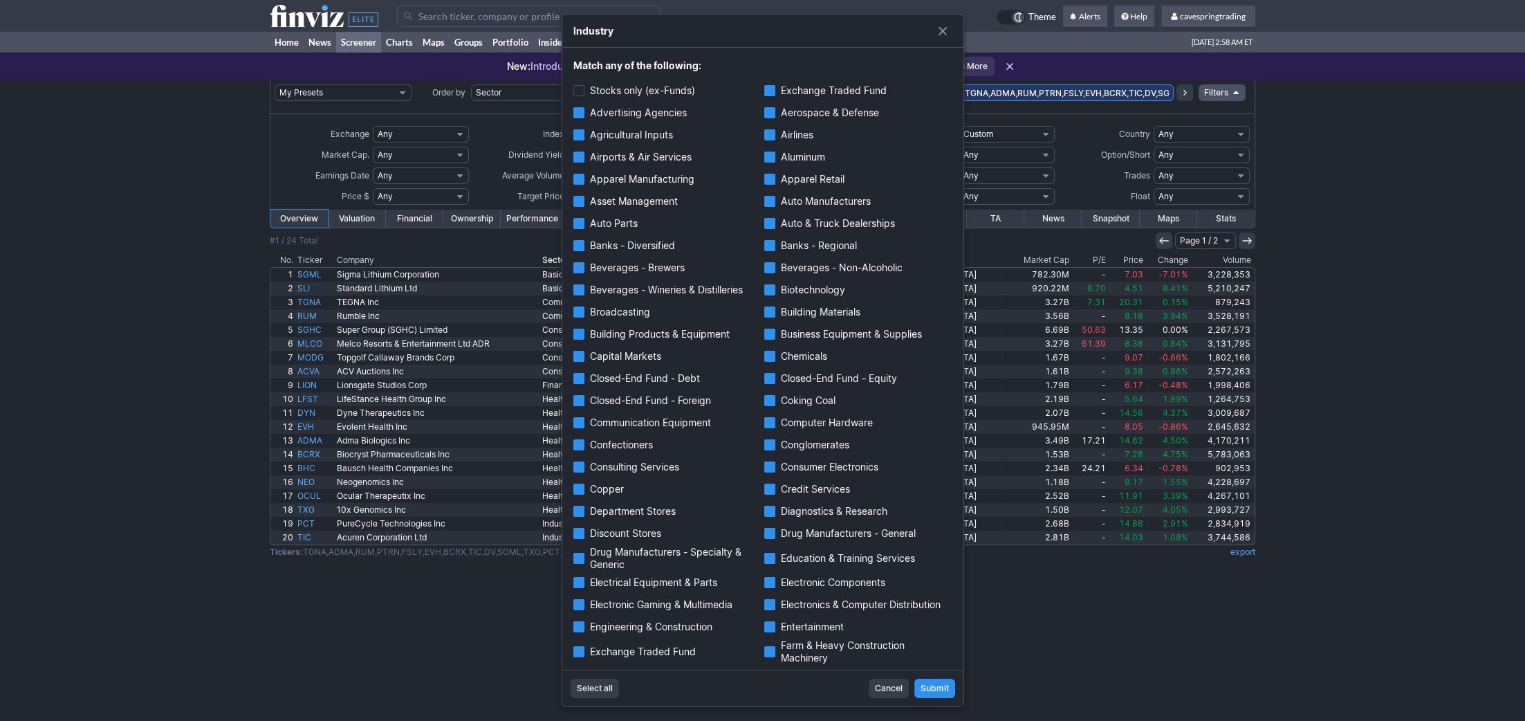
checkbox input "true"
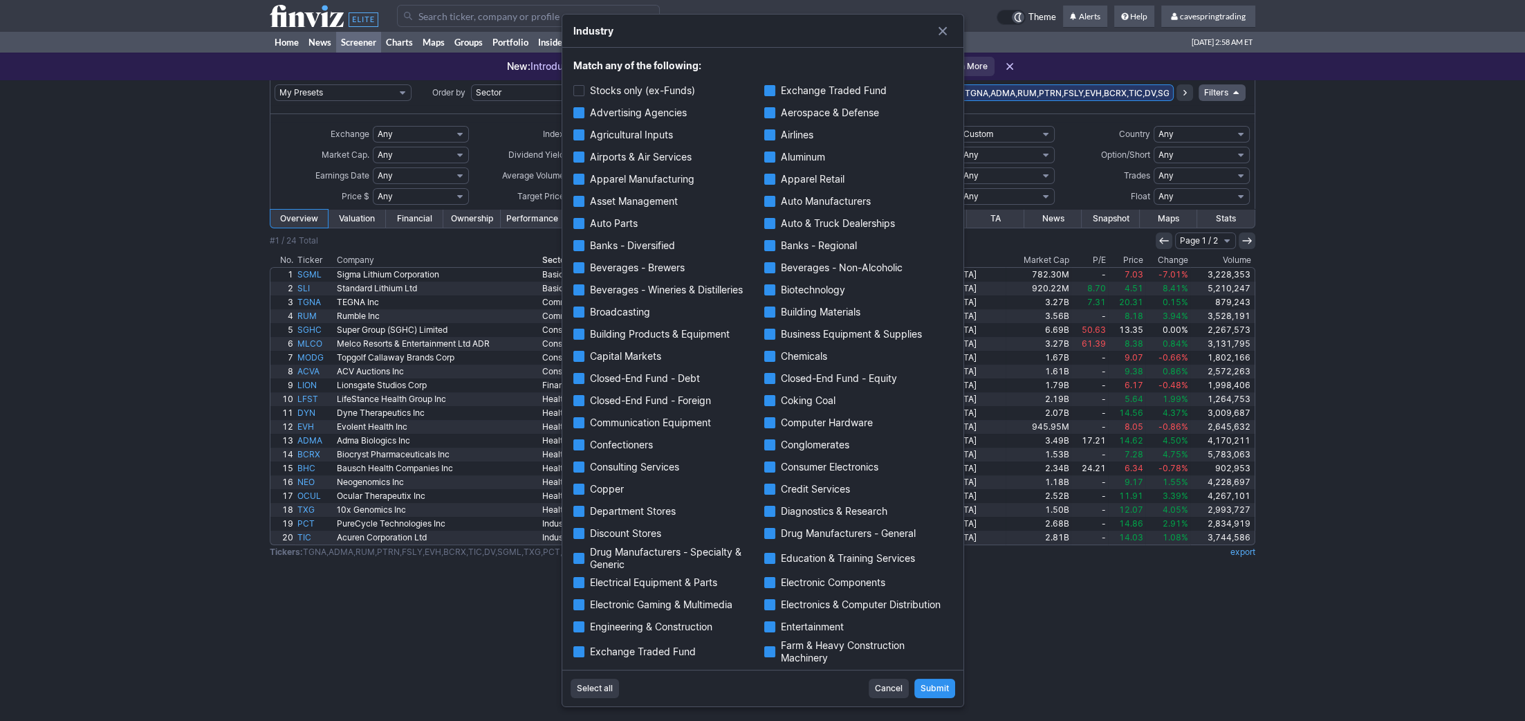
checkbox input "true"
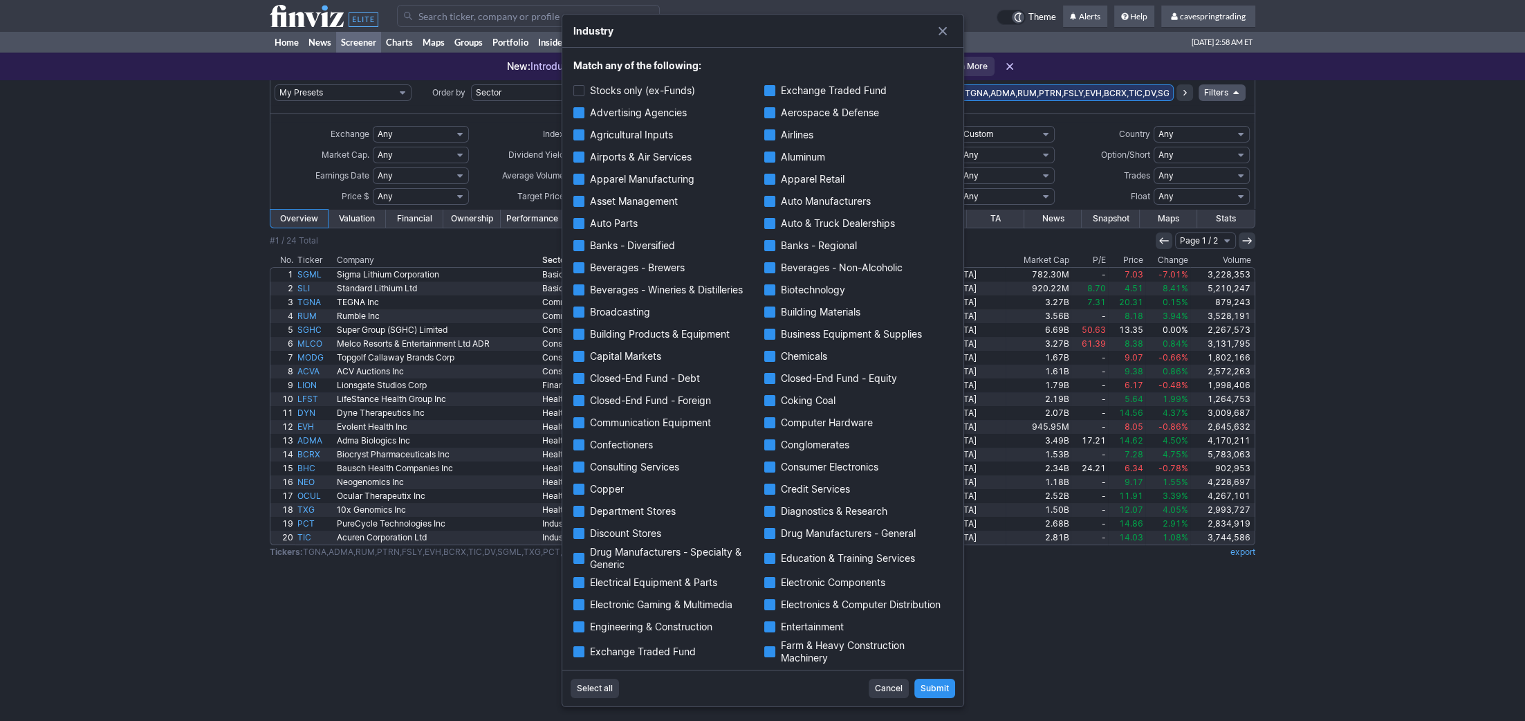
checkbox input "true"
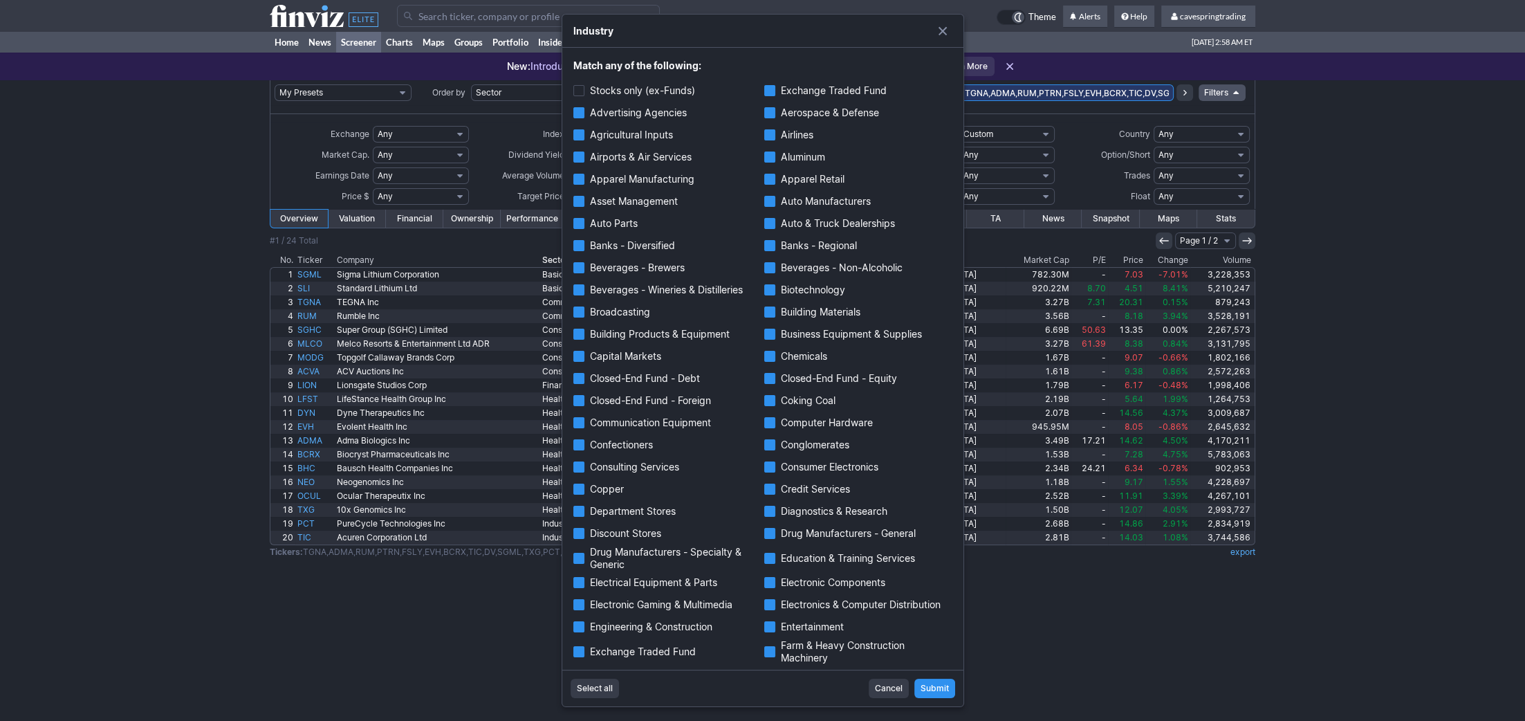
checkbox input "true"
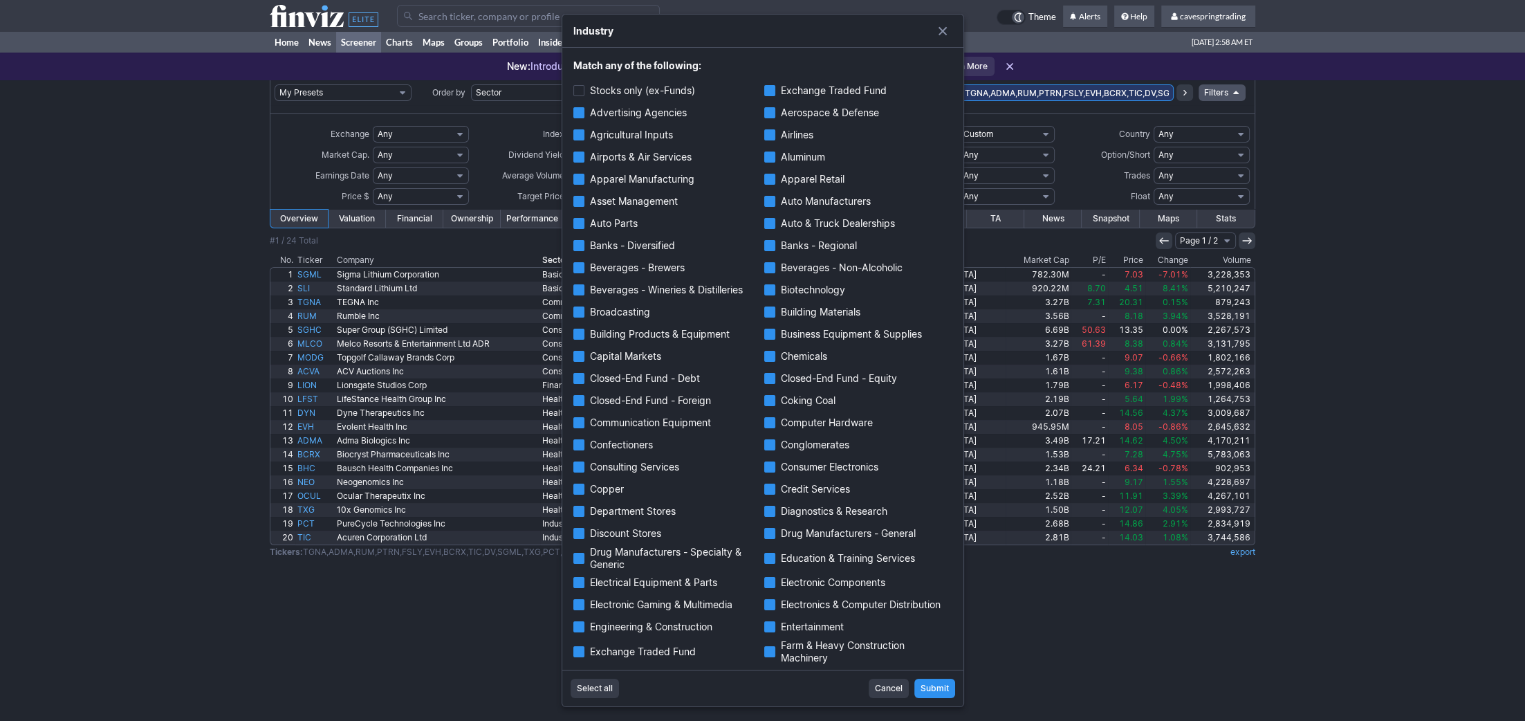
checkbox input "true"
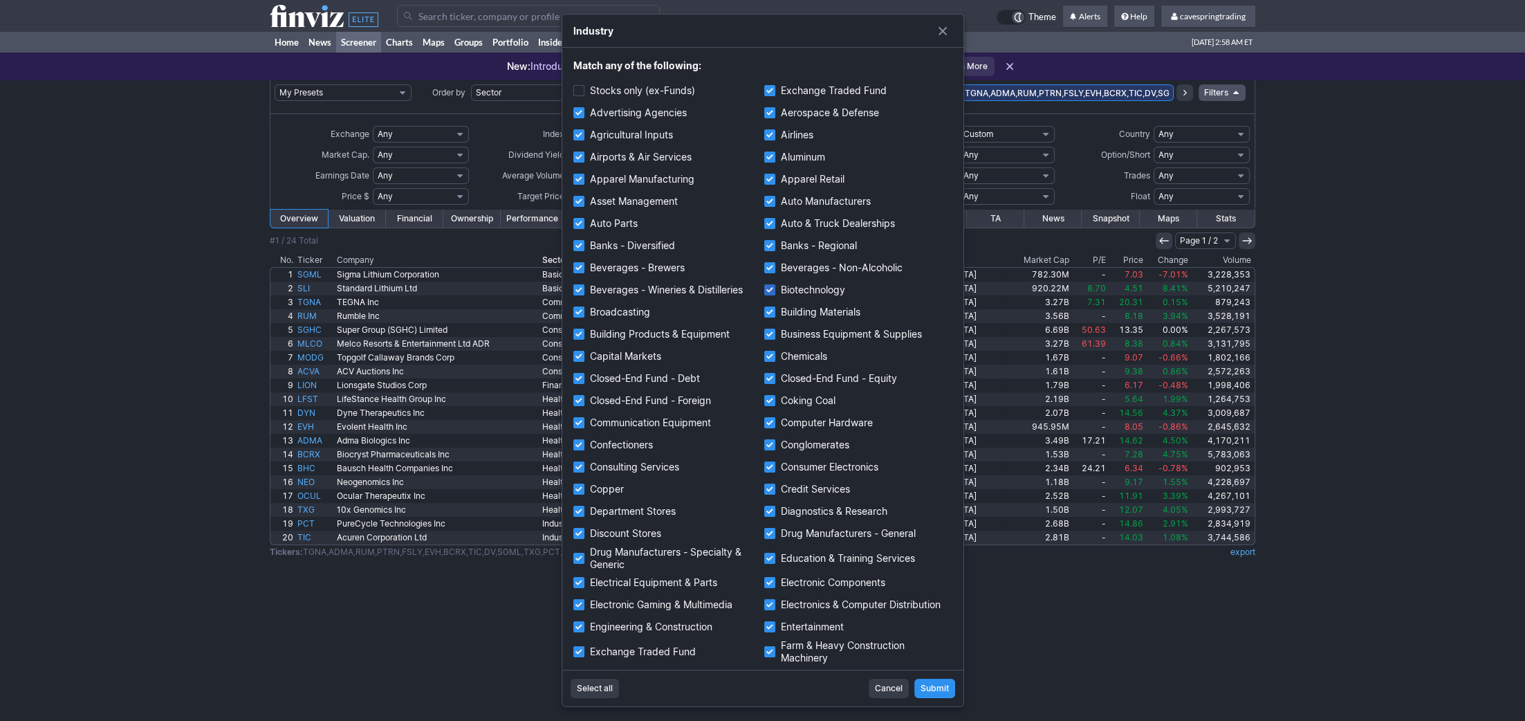
click at [799, 293] on label "Biotechnology" at bounding box center [858, 289] width 188 height 19
click at [775, 293] on input "Biotechnology" at bounding box center [769, 289] width 11 height 11
checkbox input "false"
click at [934, 690] on span "Submit" at bounding box center [934, 688] width 28 height 14
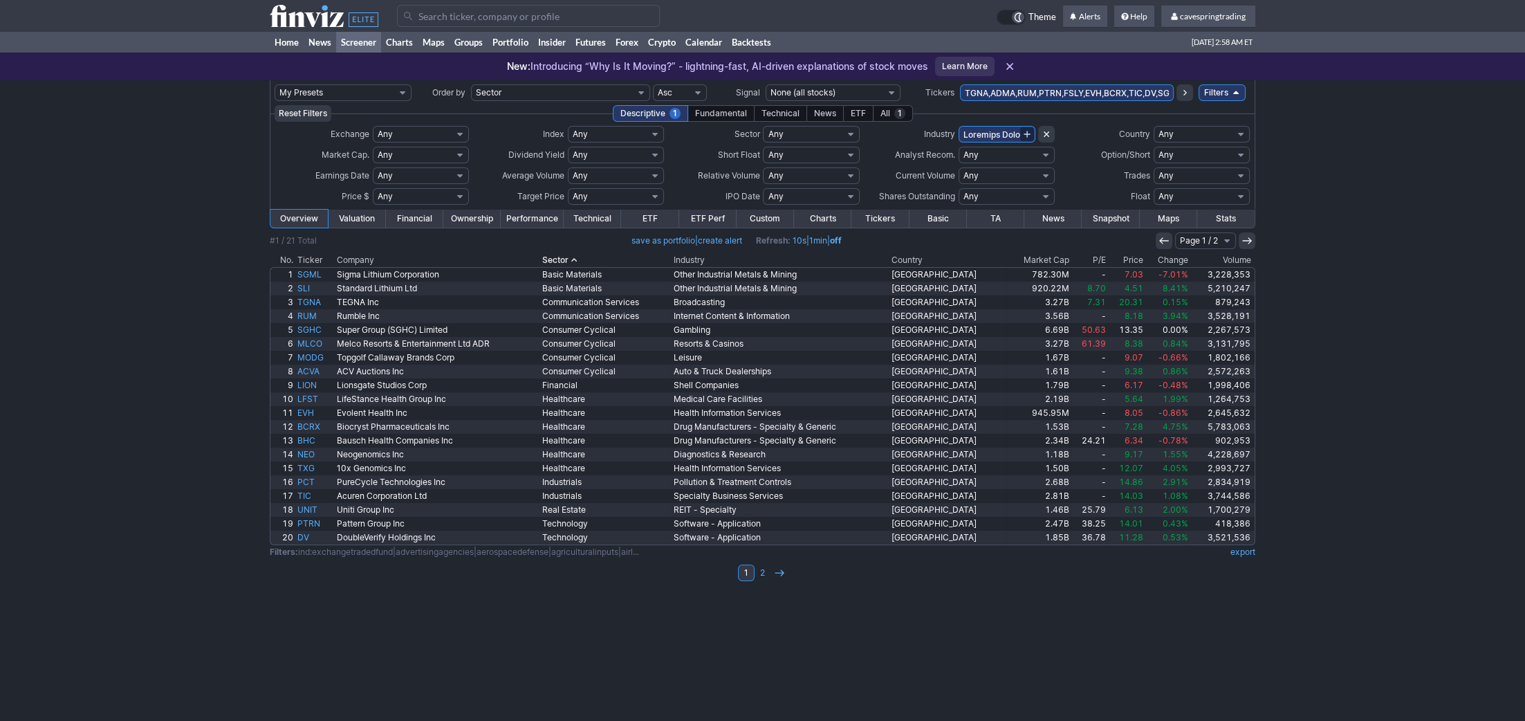
click at [1008, 133] on input "text" at bounding box center [996, 134] width 77 height 17
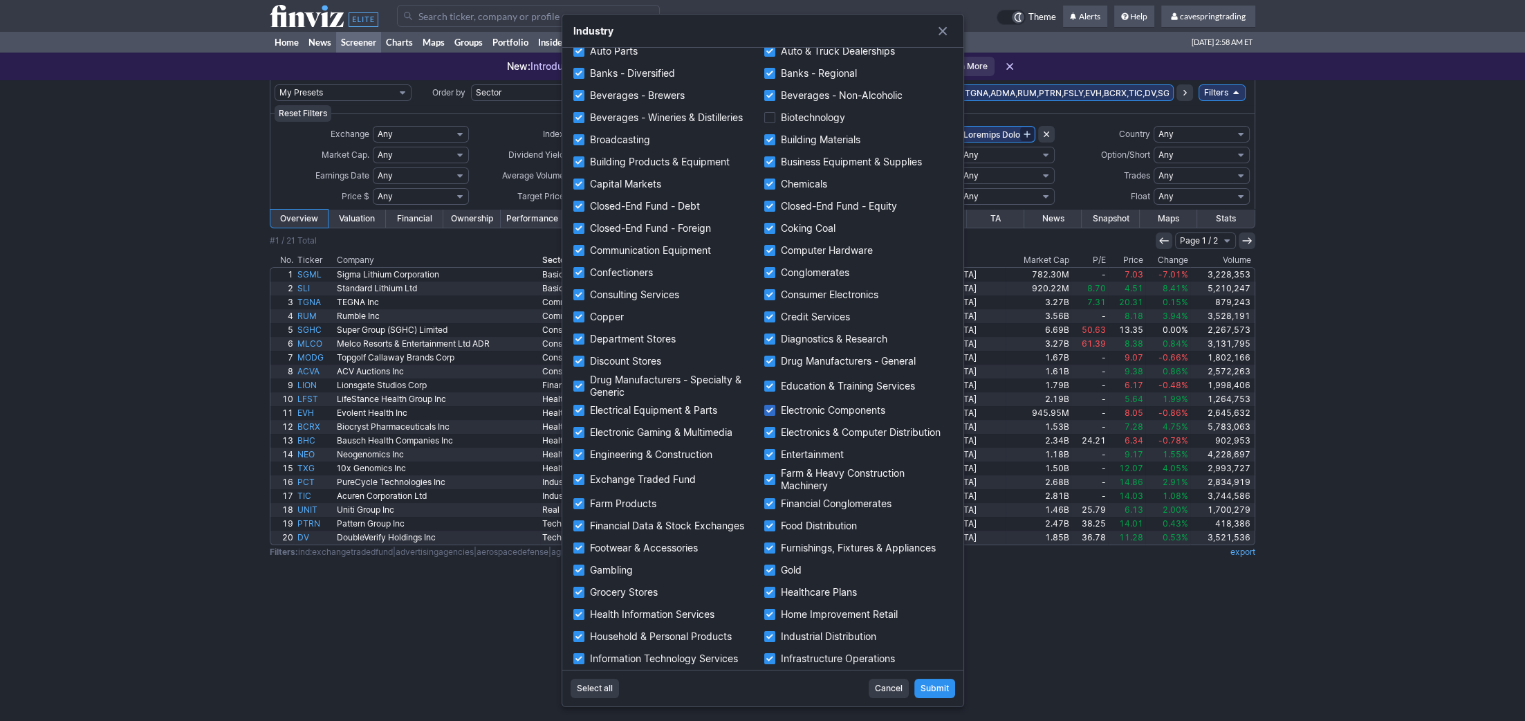
scroll to position [176, 0]
click at [782, 359] on label "Drug Manufacturers - General" at bounding box center [858, 357] width 188 height 19
click at [775, 359] on input "Drug Manufacturers - General" at bounding box center [769, 357] width 11 height 11
checkbox input "false"
click at [936, 687] on span "Submit" at bounding box center [934, 688] width 28 height 14
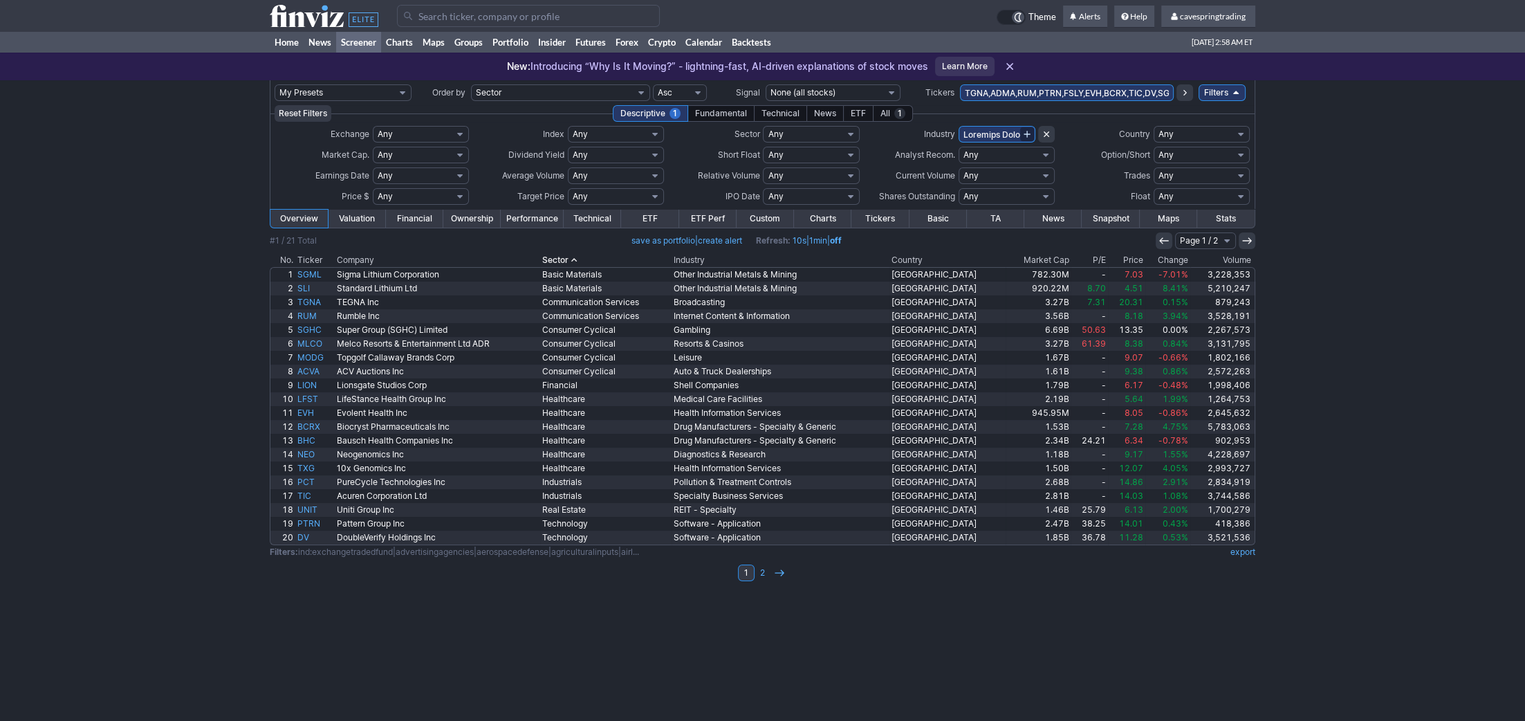
click at [1020, 129] on link at bounding box center [1027, 134] width 14 height 14
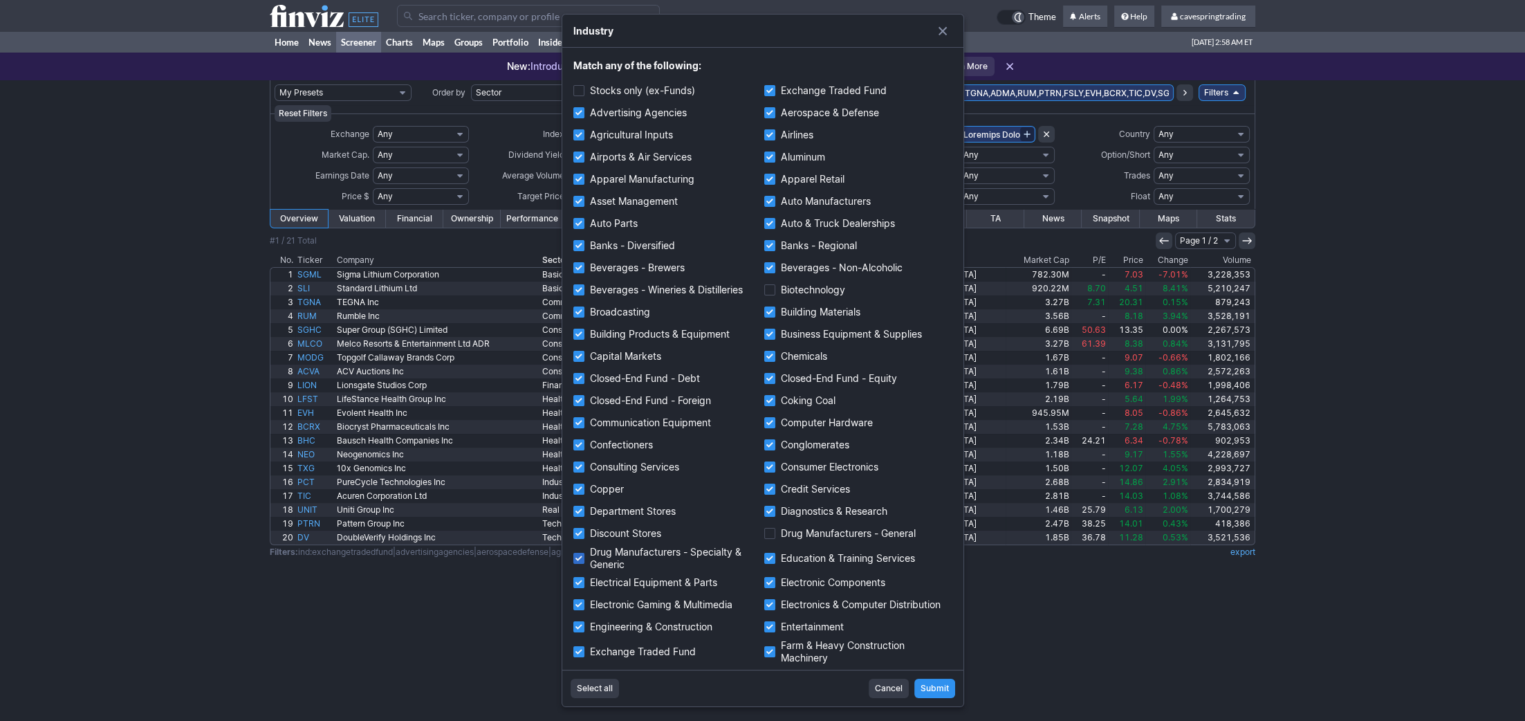
click at [613, 554] on label "Drug Manufacturers - Specialty & Generic" at bounding box center [667, 558] width 188 height 24
click at [584, 554] on input "Drug Manufacturers - Specialty & Generic" at bounding box center [578, 558] width 11 height 11
checkbox input "false"
click at [943, 689] on span "Submit" at bounding box center [934, 688] width 28 height 14
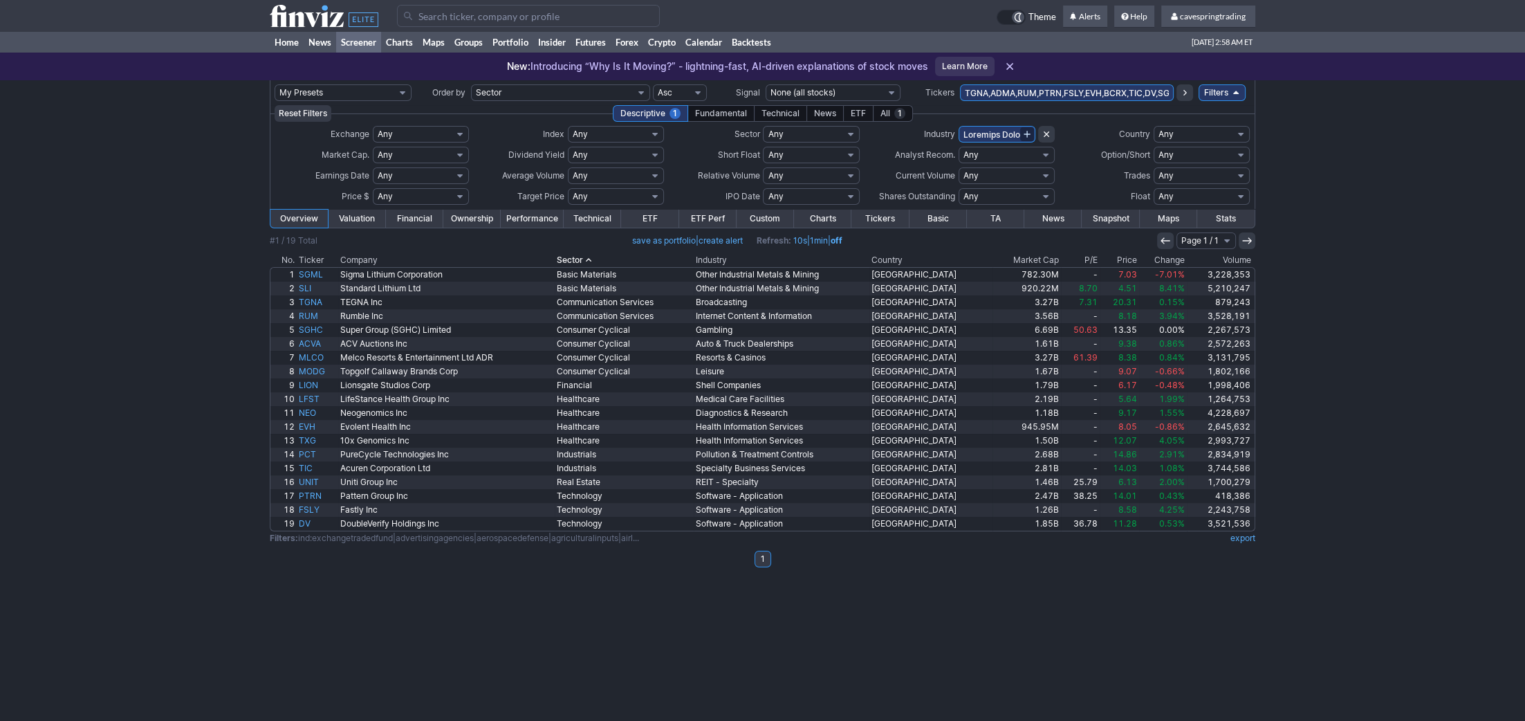
click at [909, 259] on th "Country" at bounding box center [930, 260] width 123 height 14
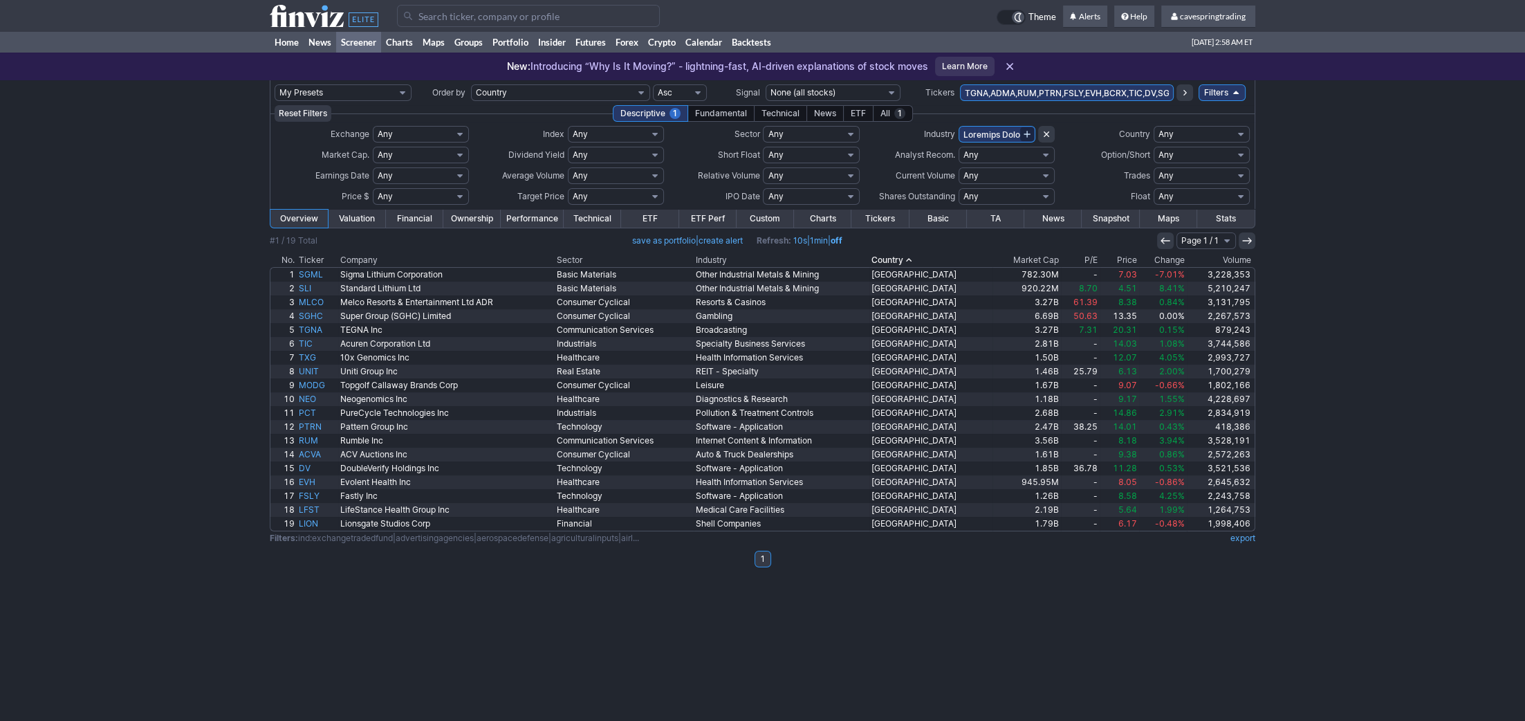
click at [1033, 254] on th "Market Cap" at bounding box center [1026, 260] width 68 height 14
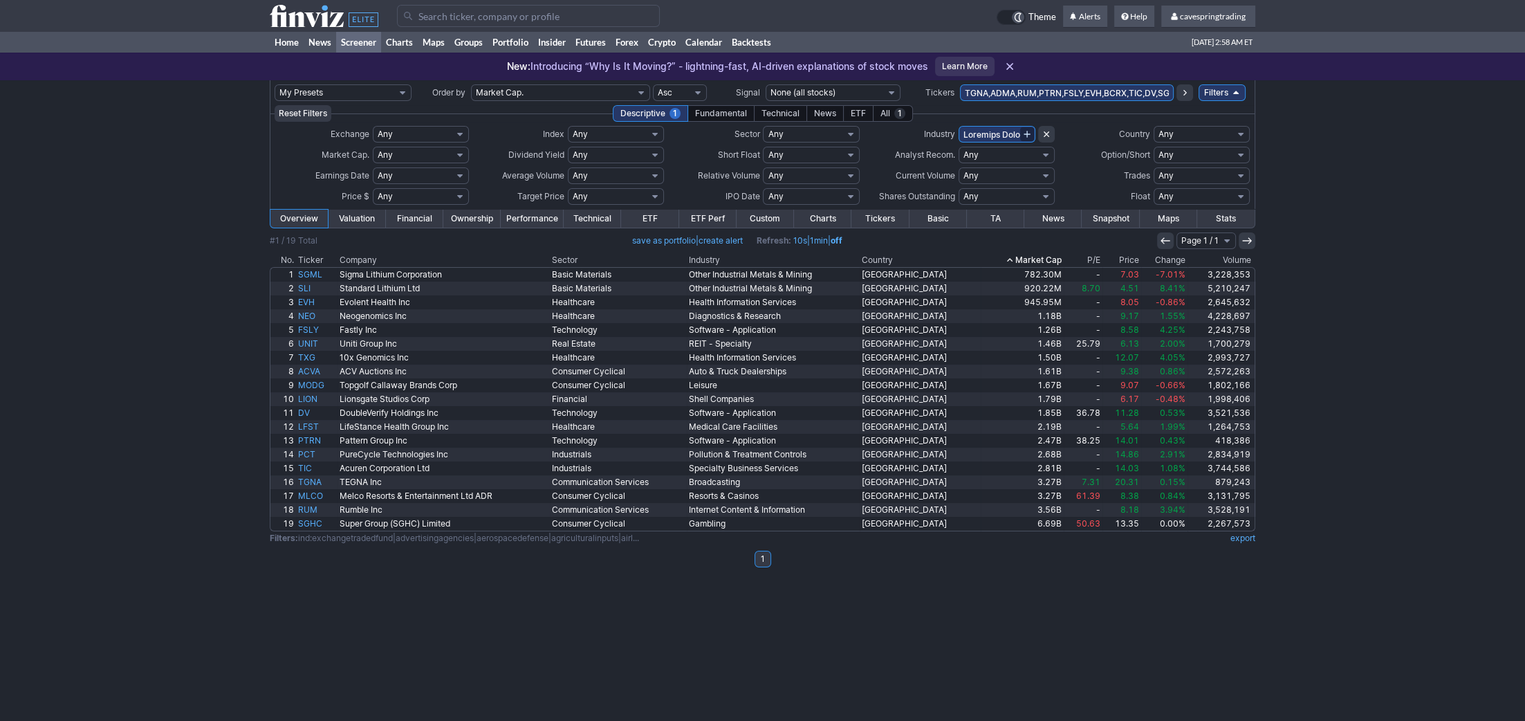
click at [399, 261] on th "Company" at bounding box center [443, 260] width 213 height 14
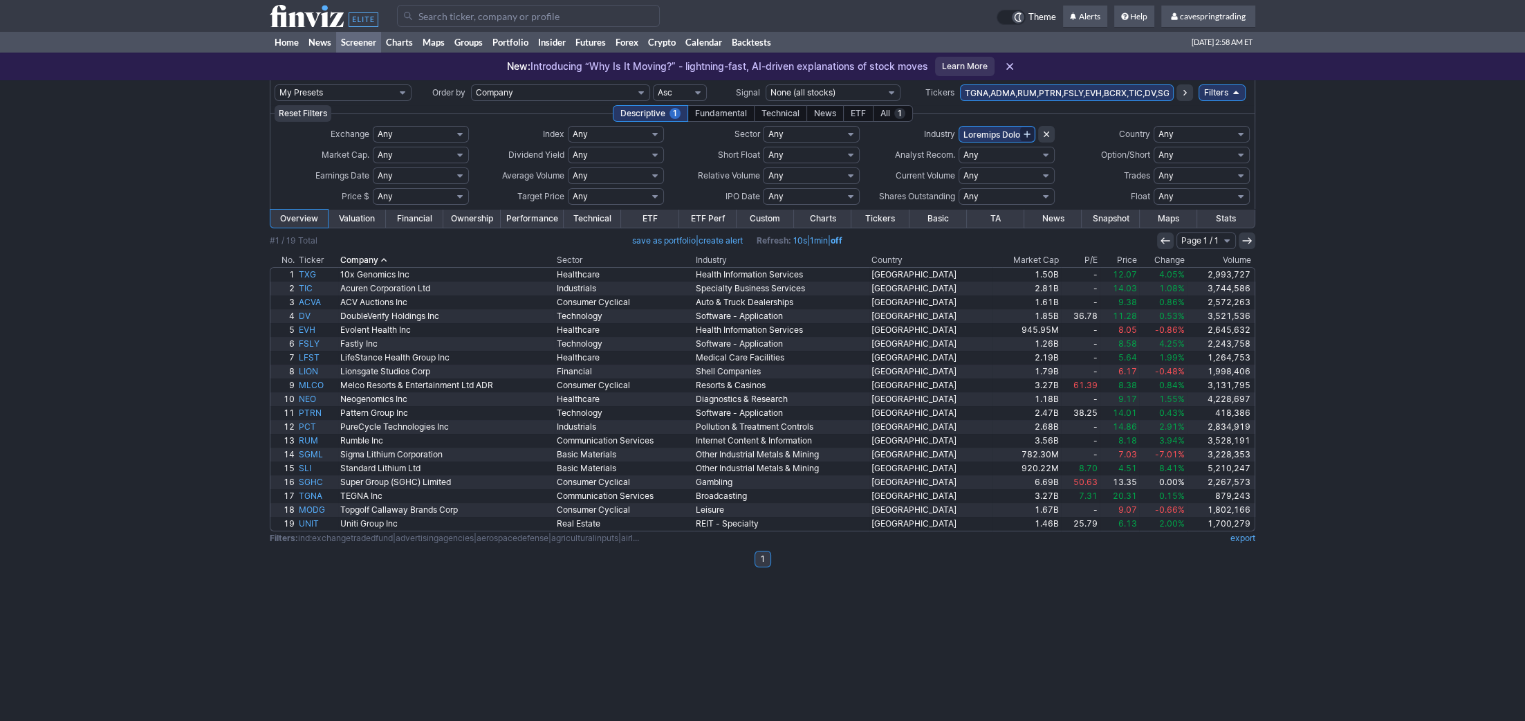
click at [636, 259] on th "Sector" at bounding box center [624, 260] width 139 height 14
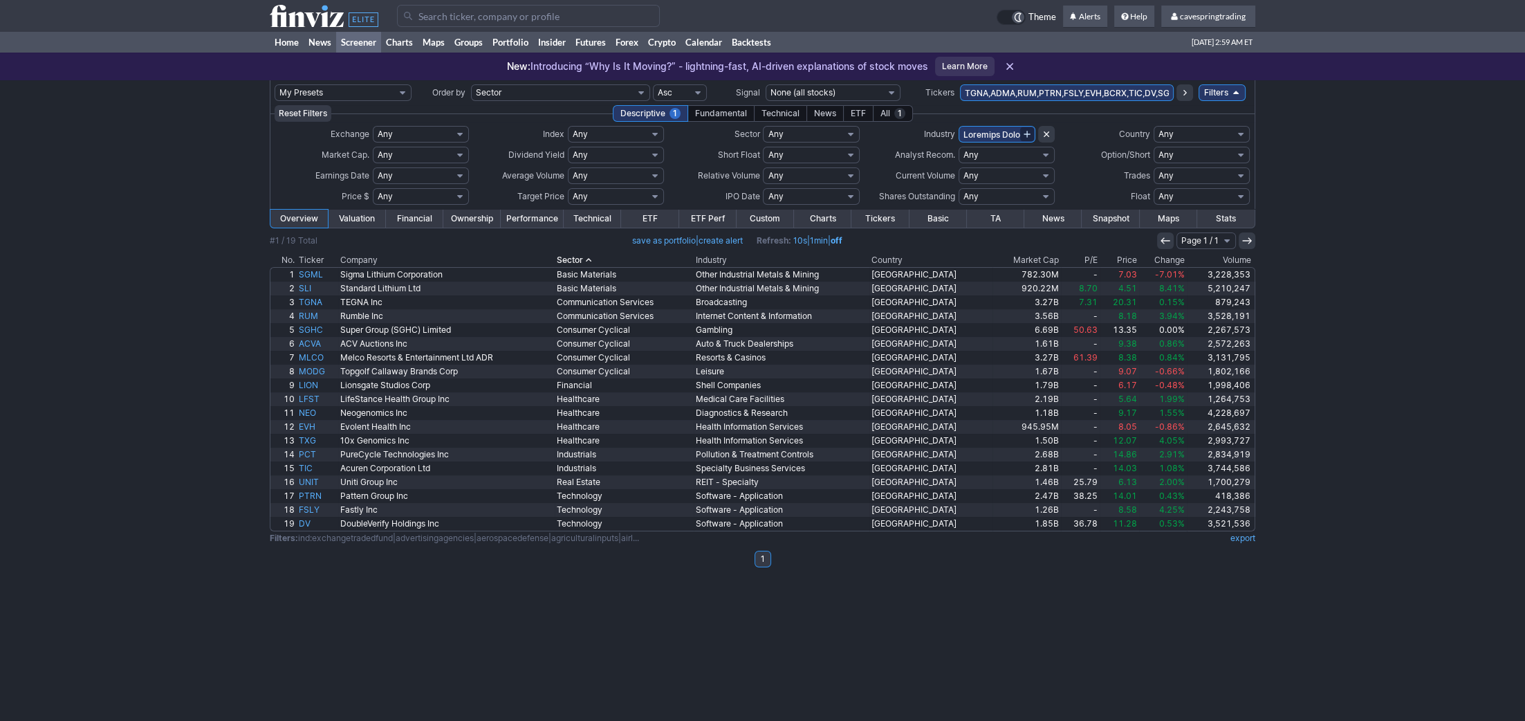
click at [530, 222] on link "Performance" at bounding box center [532, 219] width 63 height 18
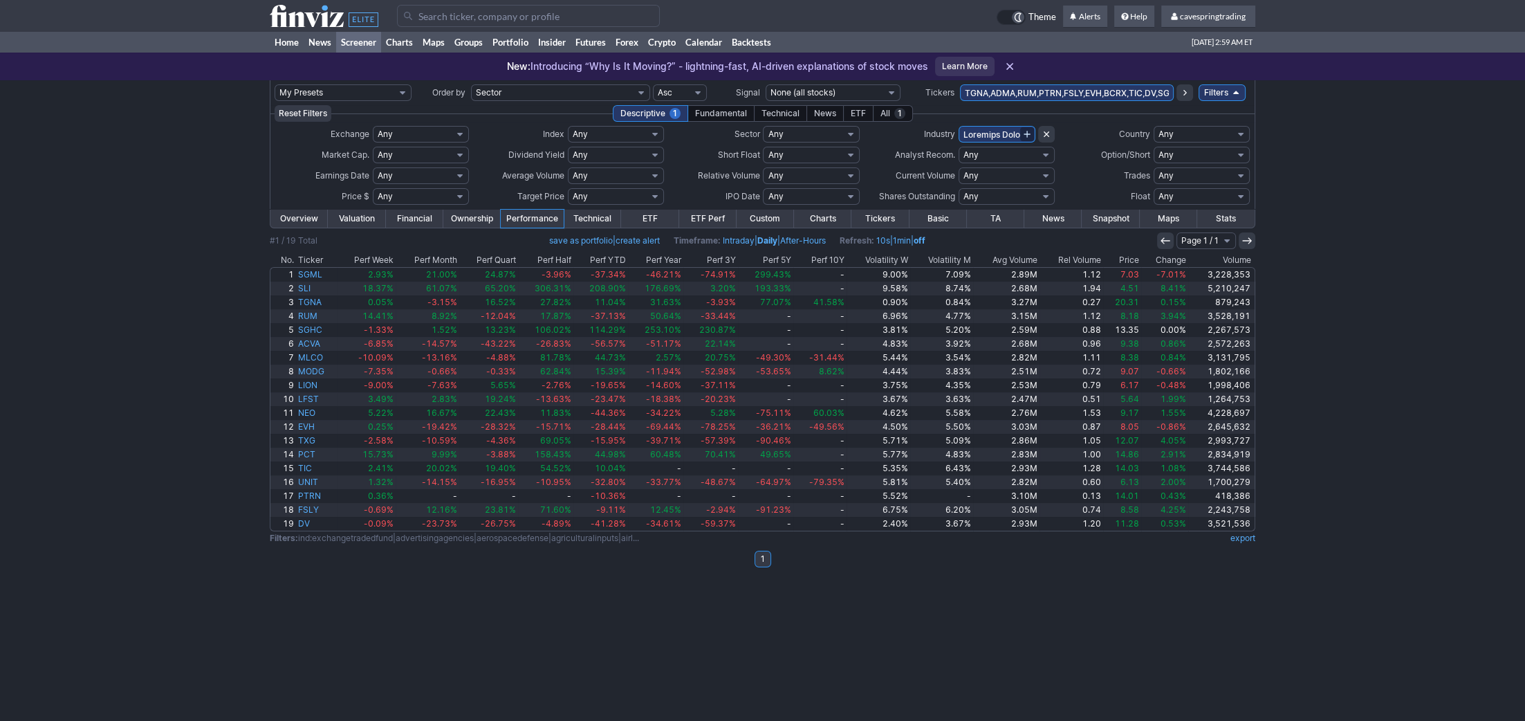
drag, startPoint x: 1477, startPoint y: 560, endPoint x: 1602, endPoint y: 564, distance: 124.5
click at [1524, 564] on html "× OK Cancel" at bounding box center [762, 360] width 1525 height 721
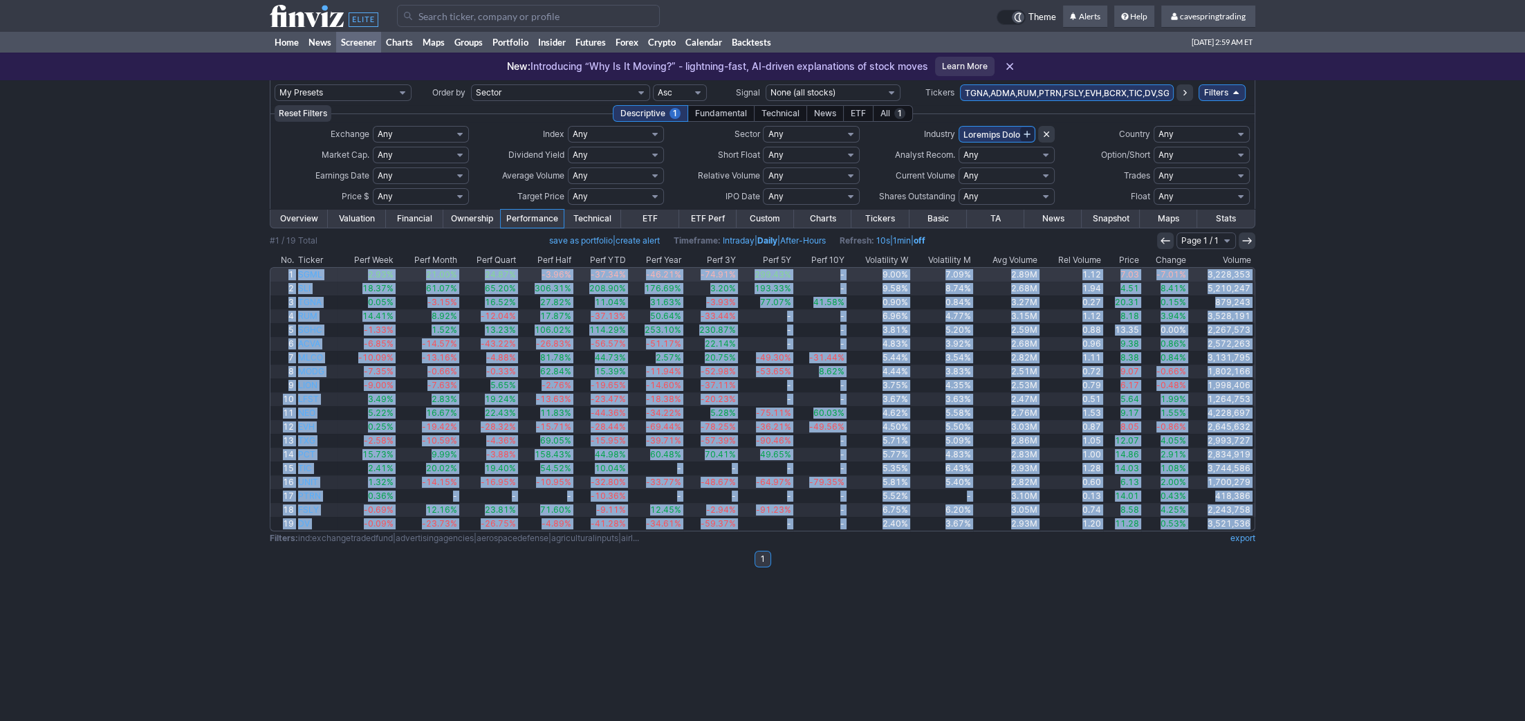
drag, startPoint x: 1275, startPoint y: 521, endPoint x: 291, endPoint y: 271, distance: 1015.2
click at [291, 271] on div "My Presets -Save Screen -Edit Screens s: RATIO USE s: RATIO s: stock screen s: …" at bounding box center [762, 400] width 1525 height 640
copy tbody "1 SGML 2.93% 21.00% 24.87% -3.96% -37.34% -46.21% -74.91% 299.43% - 9.00% 7.09%…"
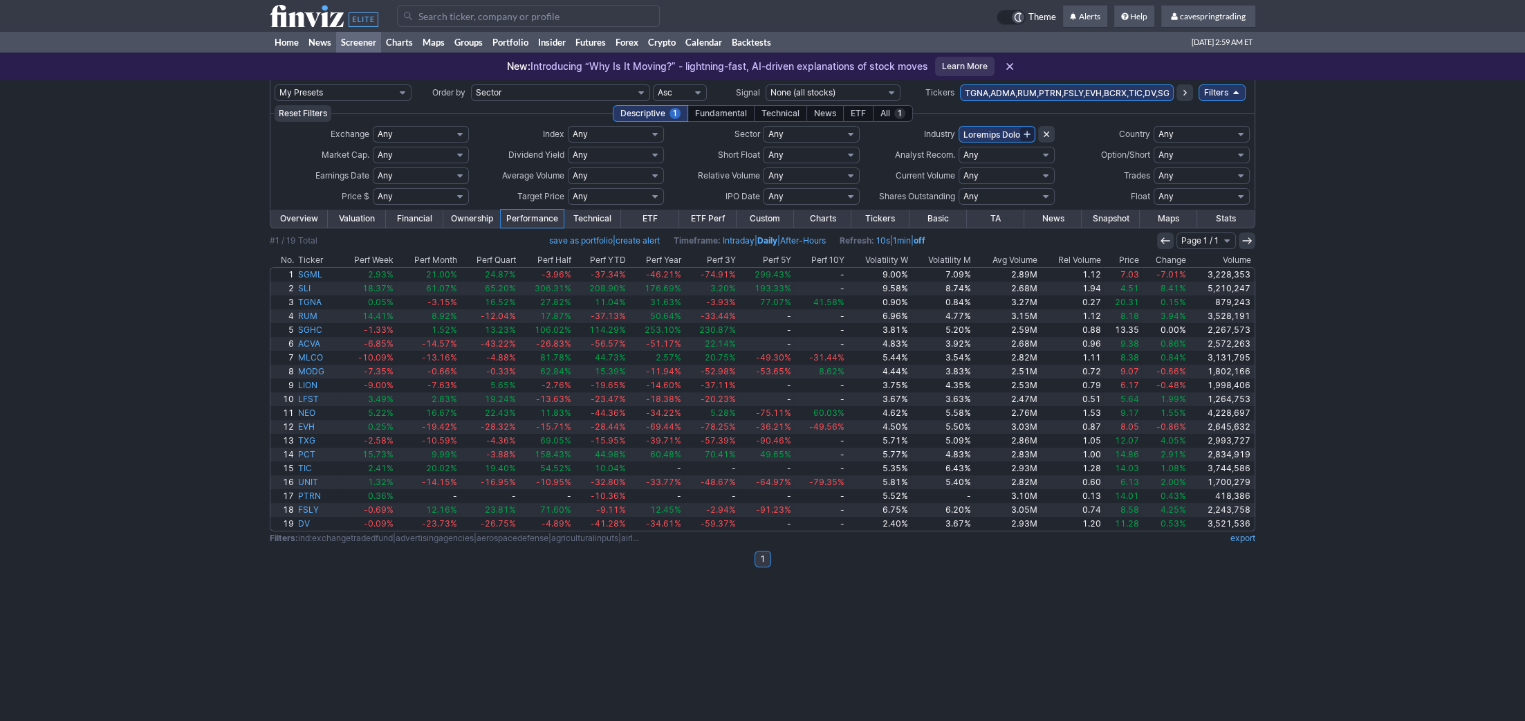
click at [742, 579] on td at bounding box center [762, 575] width 985 height 14
click at [1086, 88] on input "TGNA,ADMA,RUM,PTRN,FSLY,EVH,BCRX,TIC,DV,SGML,TXG,PCT,MLCO,UNIT,NEO,DYN,SLI,ACVA…" at bounding box center [1067, 92] width 214 height 17
click at [1048, 129] on icon at bounding box center [1046, 134] width 11 height 11
select select
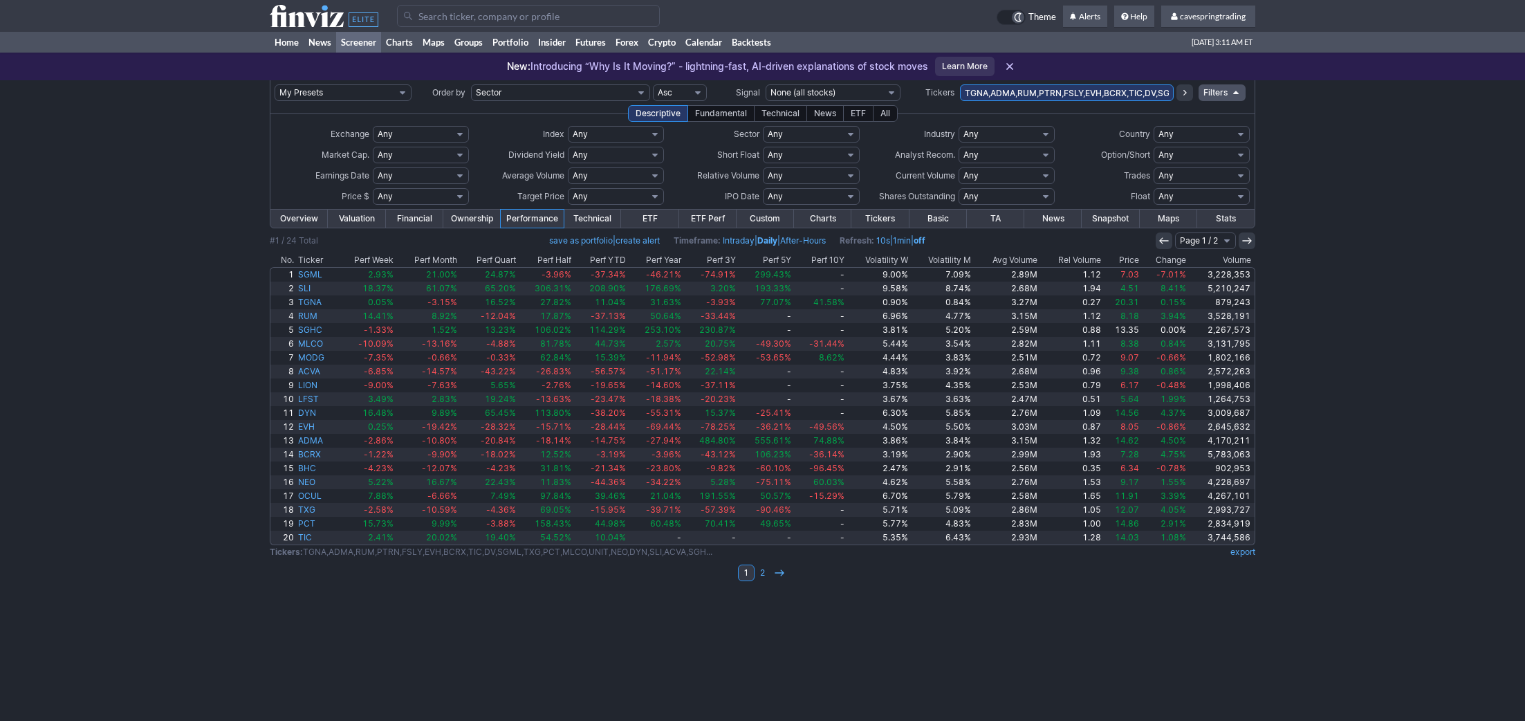
click at [1064, 90] on input "TGNA,ADMA,RUM,PTRN,FSLY,EVH,BCRX,TIC,DV,SGML,TXG,PCT,MLCO,UNIT,NEO,DYN,SLI,ACVA…" at bounding box center [1067, 92] width 214 height 17
type input "SOXX,NVDD,SPYG,PK,IBIT,IVW,PROK,TSLA,NUGT,BITU,FAS,BAC,IYR,DOG,IVZ,TECS,BITX,SL…"
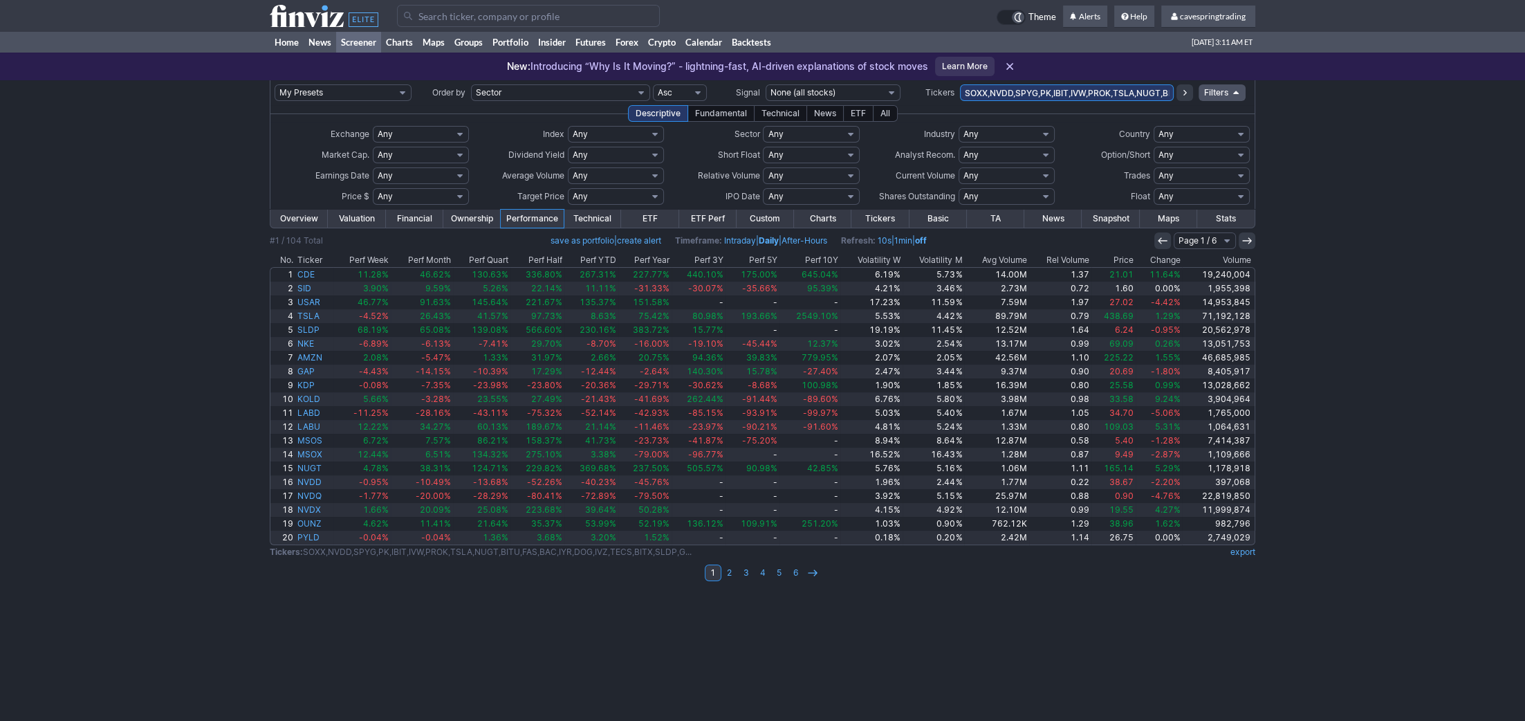
click at [1010, 261] on th "Avg Volume" at bounding box center [996, 260] width 65 height 14
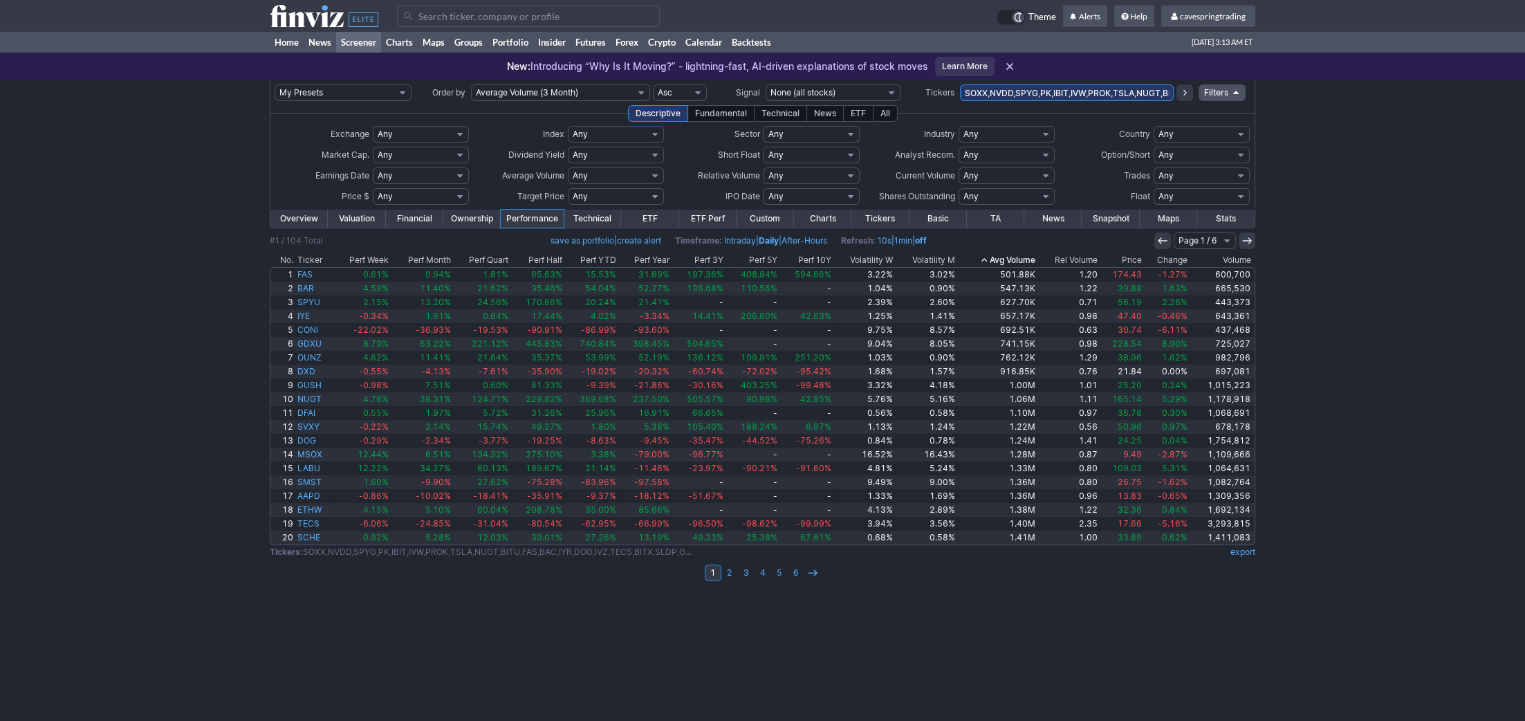
click at [1133, 260] on th "Price" at bounding box center [1121, 260] width 45 height 14
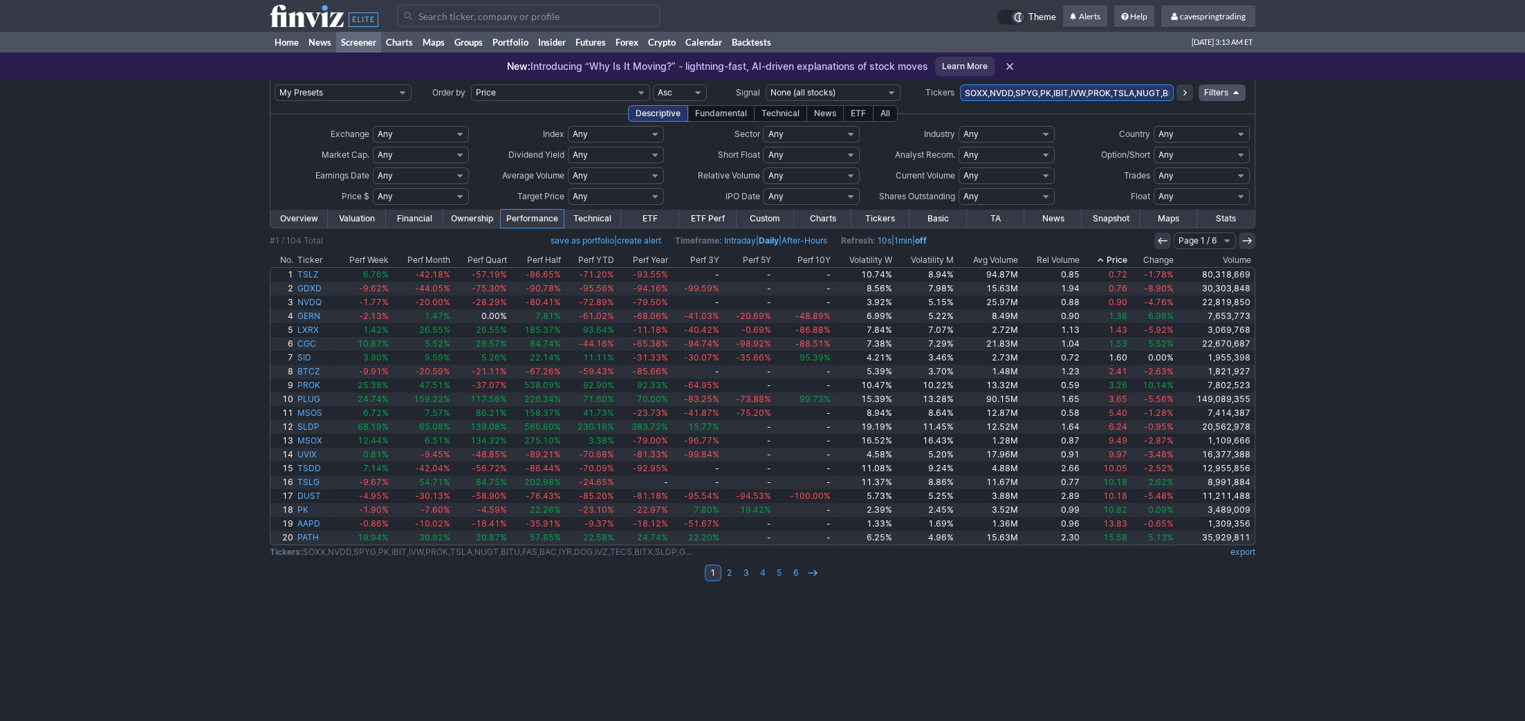
click at [1122, 255] on th "Price" at bounding box center [1105, 260] width 47 height 14
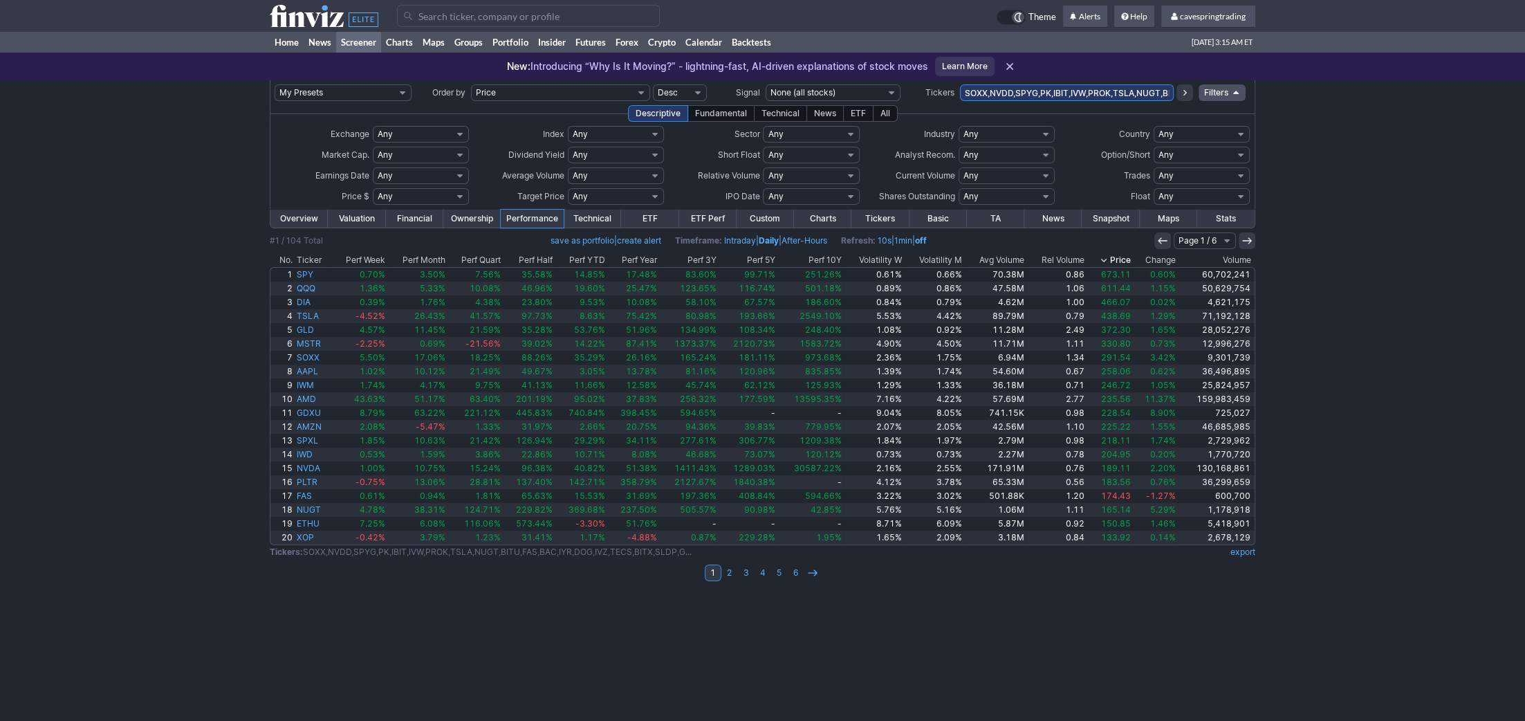
click at [230, 331] on div "My Presets -Save Screen -Edit Screens s: RATIO USE s: RATIO s: stock screen s: …" at bounding box center [762, 400] width 1525 height 640
click at [168, 425] on div "My Presets -Save Screen -Edit Screens s: RATIO USE s: RATIO s: stock screen s: …" at bounding box center [762, 400] width 1525 height 640
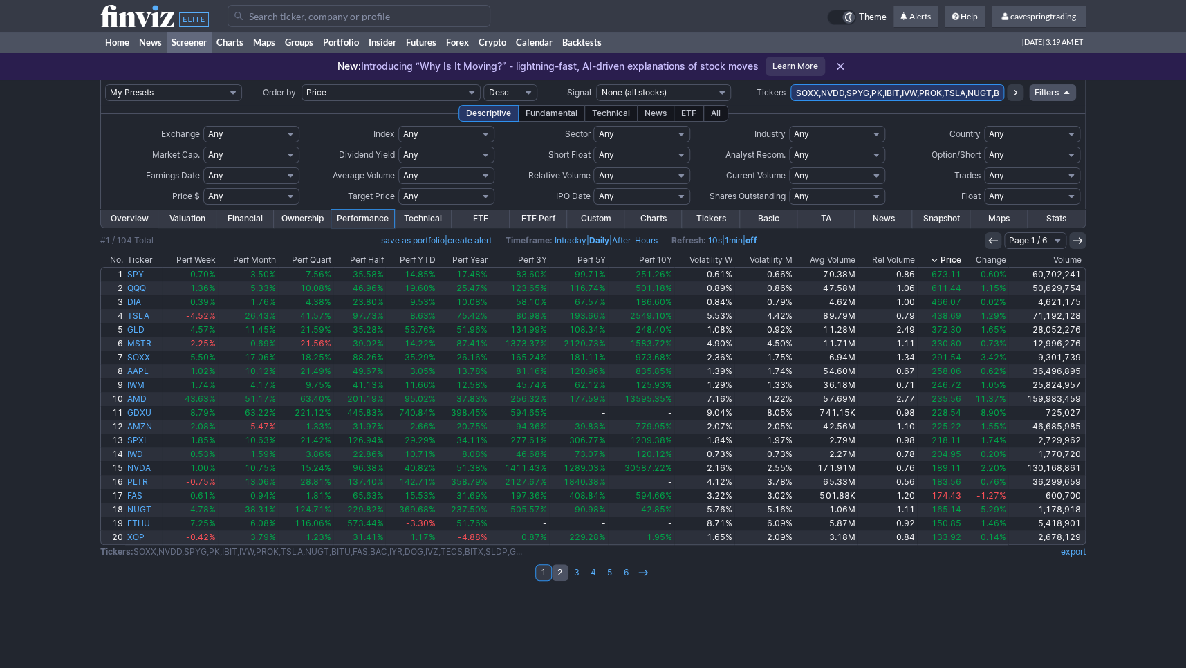
click at [562, 572] on link "2" at bounding box center [560, 572] width 17 height 17
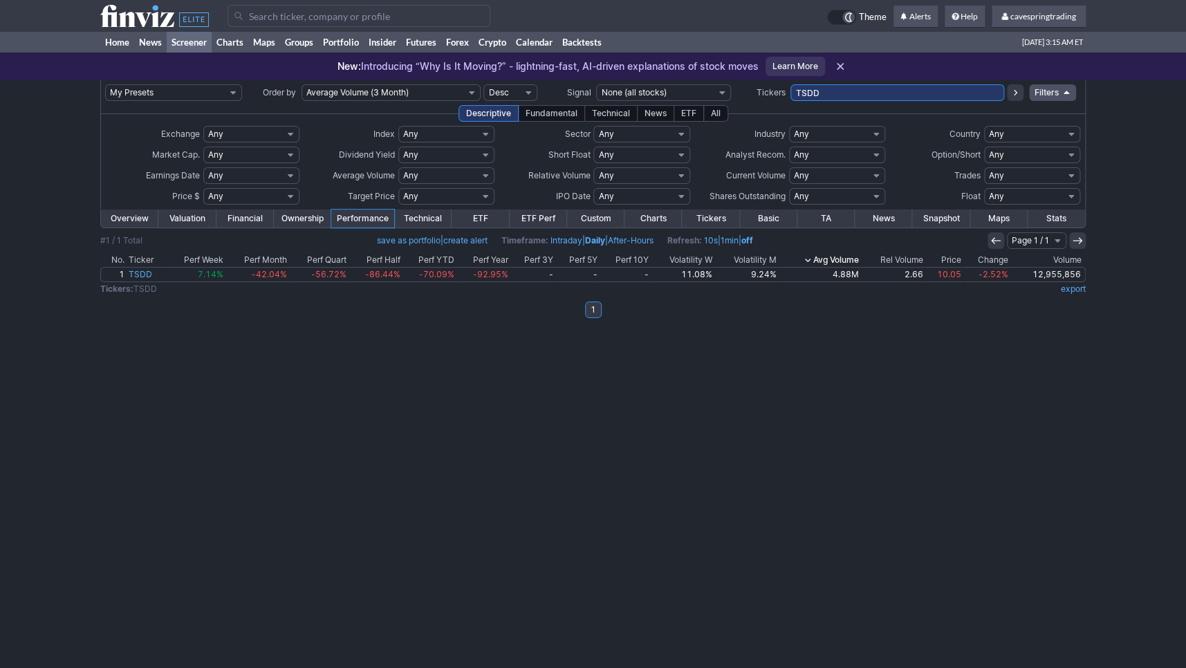
click at [893, 97] on input "TSDD" at bounding box center [897, 92] width 214 height 17
type input "aapl,aapu,aapd"
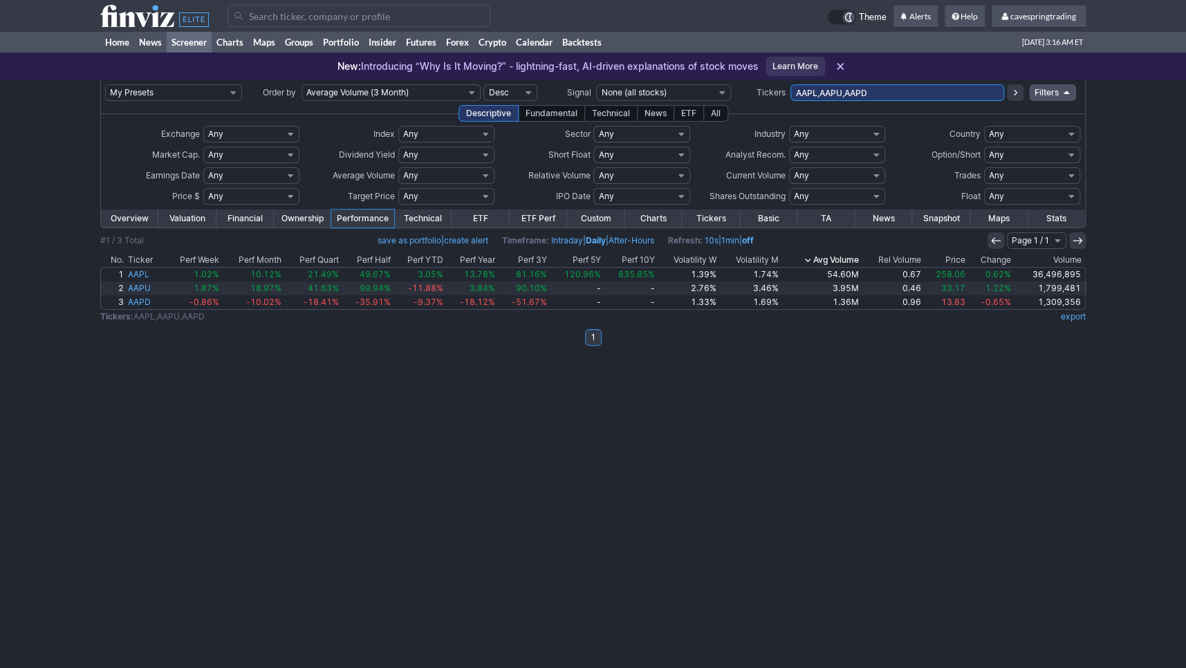
drag, startPoint x: 898, startPoint y: 106, endPoint x: 916, endPoint y: 88, distance: 25.4
click at [899, 106] on div "Descriptive Fundamental Technical News ETF All" at bounding box center [592, 113] width 985 height 17
click at [916, 88] on input "AAPL,AAPU,AAPD" at bounding box center [897, 92] width 214 height 17
type input "amzu"
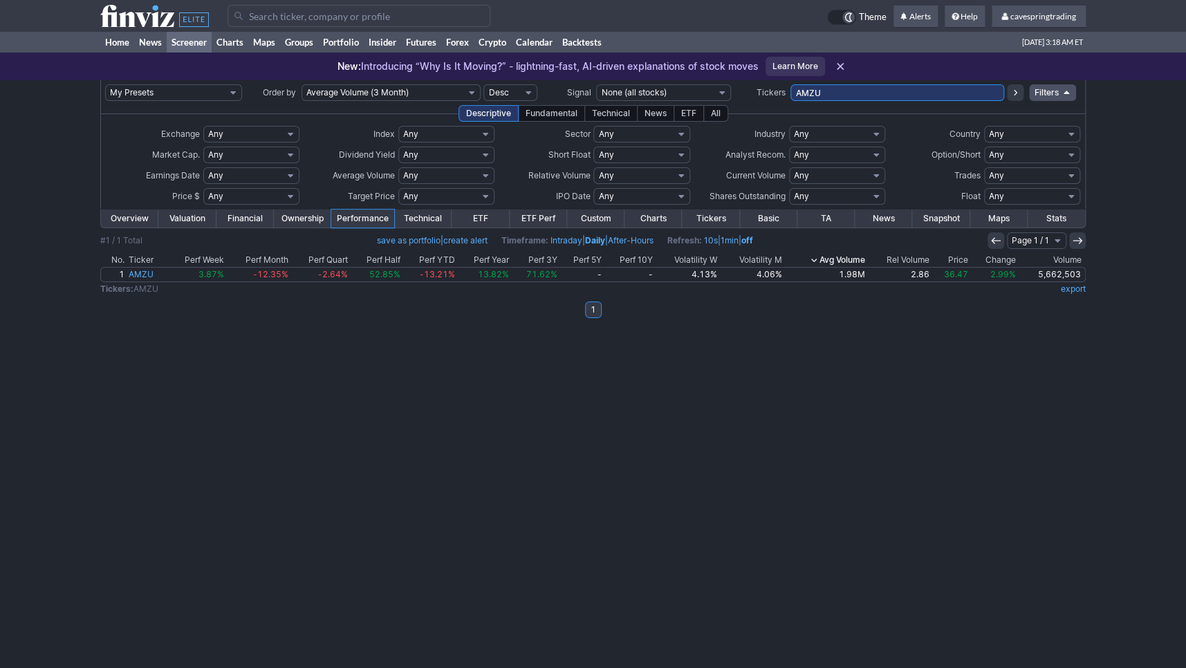
drag, startPoint x: 871, startPoint y: 95, endPoint x: 468, endPoint y: 107, distance: 403.3
click at [790, 101] on input "AMZU" at bounding box center [897, 92] width 214 height 17
type input "dust,nugt"
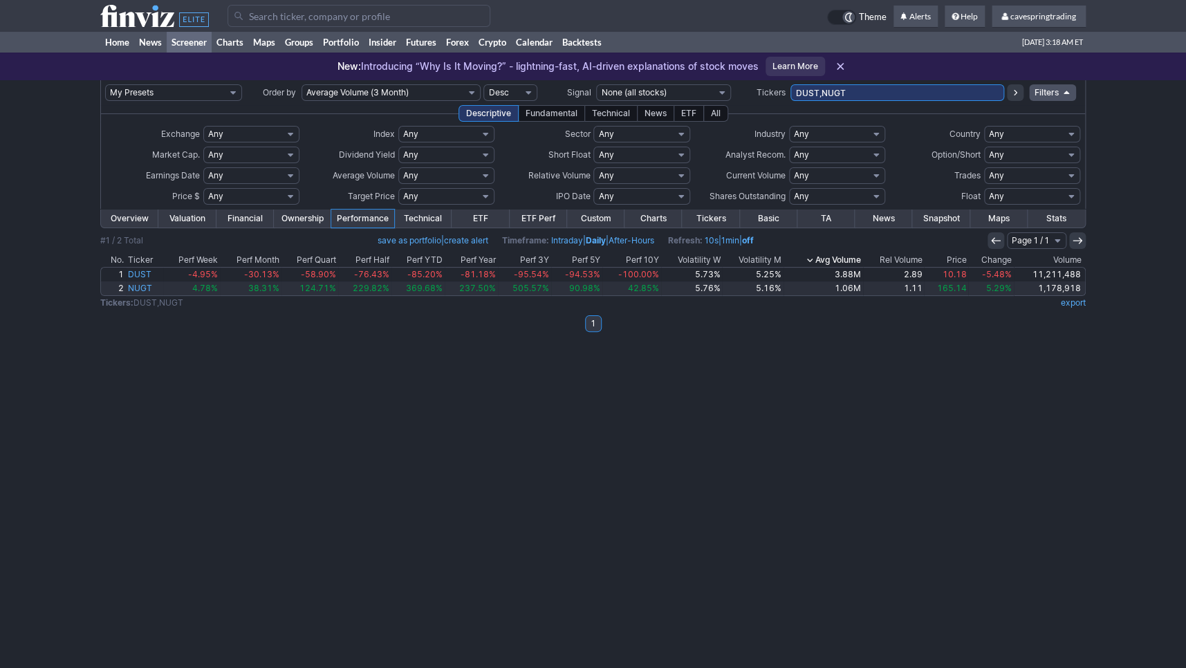
drag, startPoint x: 860, startPoint y: 97, endPoint x: 539, endPoint y: 95, distance: 320.9
click at [790, 95] on input "DUST,NUGT" at bounding box center [897, 92] width 214 height 17
type input "msos,msox"
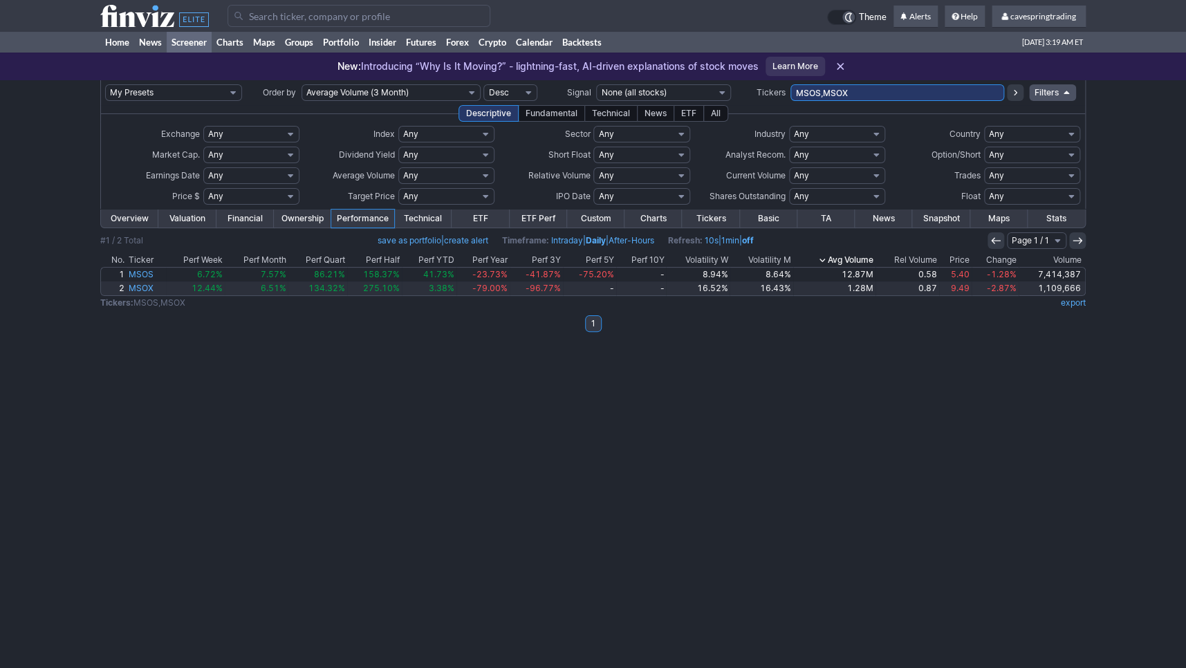
drag, startPoint x: 884, startPoint y: 89, endPoint x: 582, endPoint y: 92, distance: 302.9
click at [790, 92] on input "MSOS,MSOX" at bounding box center [897, 92] width 214 height 17
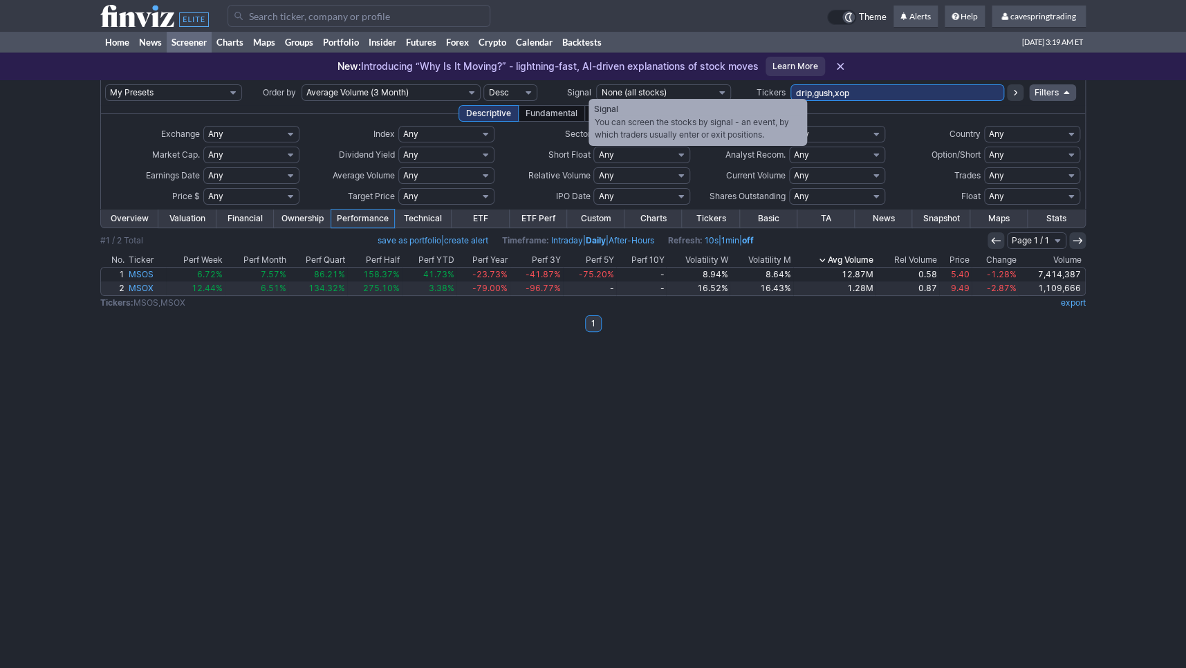
type input "drip,gush,xop"
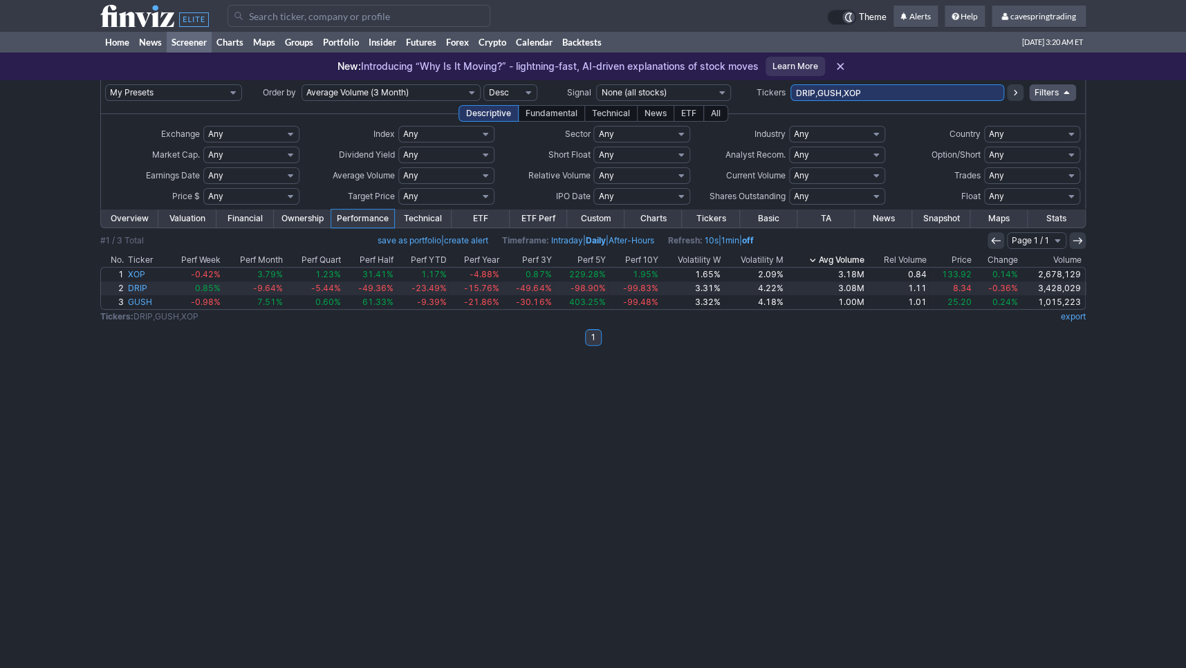
drag, startPoint x: 862, startPoint y: 93, endPoint x: 682, endPoint y: 92, distance: 180.5
click at [790, 92] on input "DRIP,GUSH,XOP" at bounding box center [897, 92] width 214 height 17
type input "spyg,ivw"
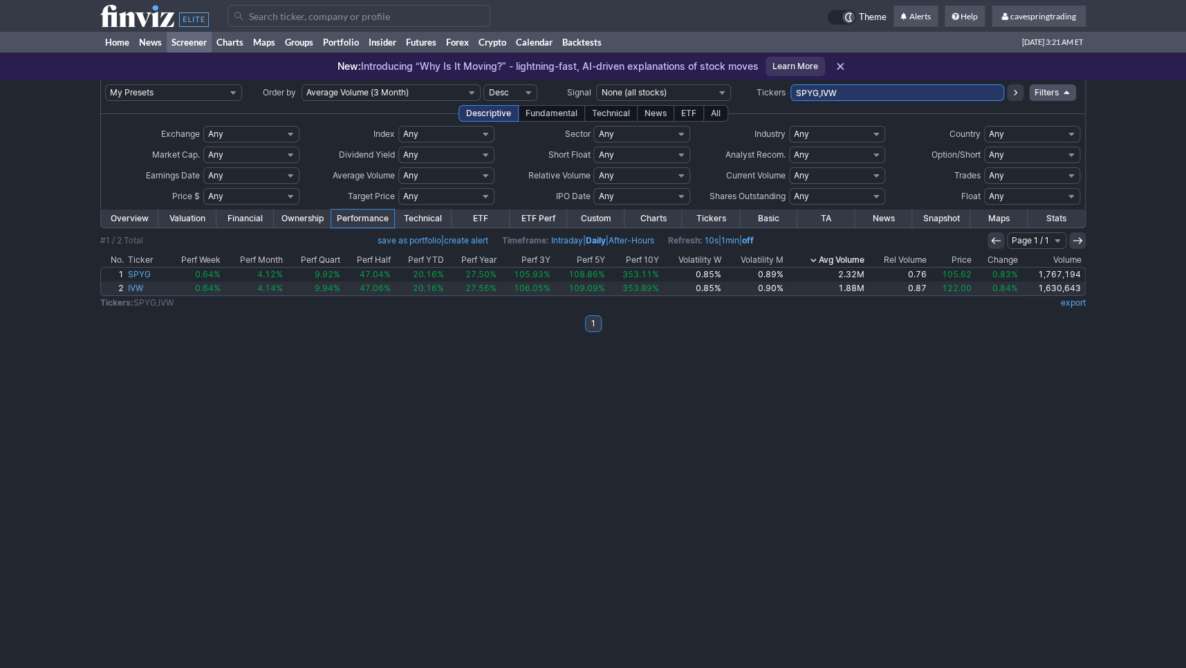
click at [919, 73] on div "New: Introducing “Why Is It Moving?” - lightning-fast, AI-driven explanations o…" at bounding box center [593, 67] width 1186 height 28
drag, startPoint x: 909, startPoint y: 86, endPoint x: 895, endPoint y: 88, distance: 13.2
click at [899, 88] on input "SPYG,IVW" at bounding box center [897, 92] width 214 height 17
drag, startPoint x: 895, startPoint y: 88, endPoint x: 599, endPoint y: 92, distance: 296.7
click at [790, 92] on input "SPYG,IVW" at bounding box center [897, 92] width 214 height 17
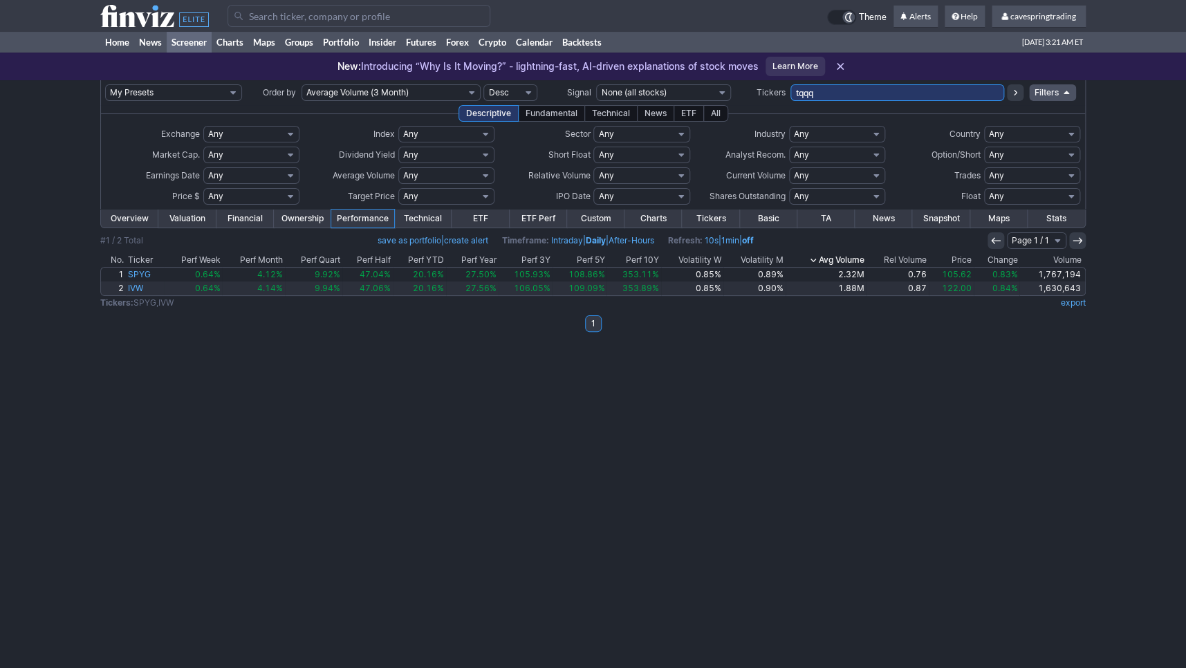
type input "tqqq"
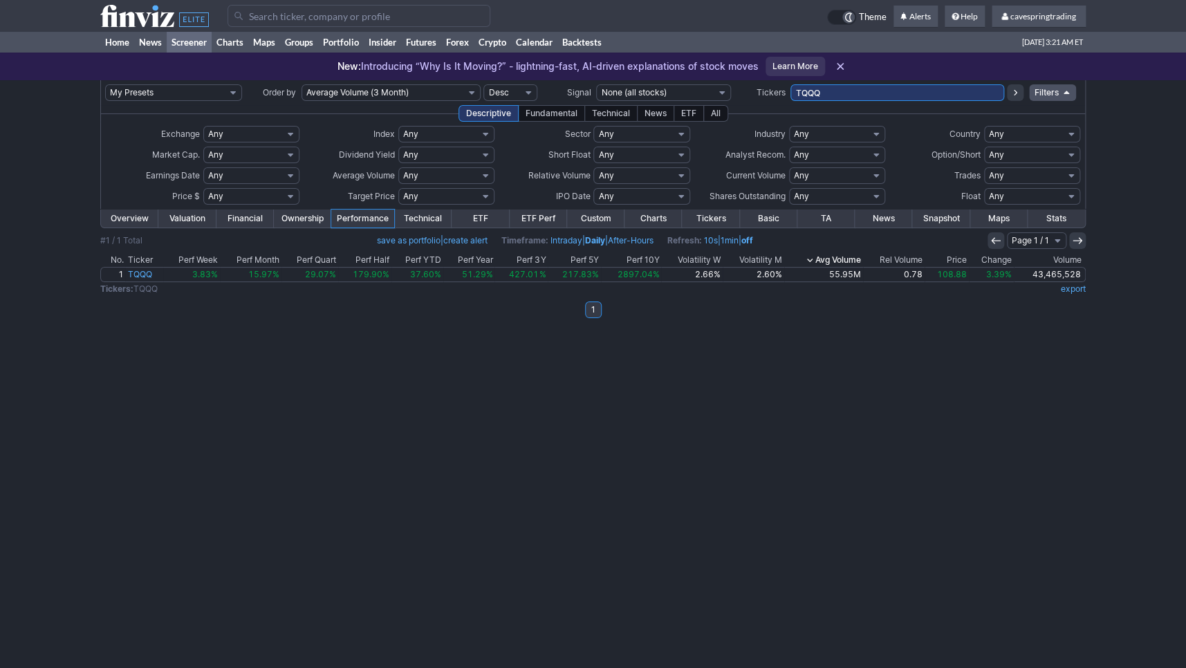
drag, startPoint x: 927, startPoint y: 92, endPoint x: 409, endPoint y: 82, distance: 518.0
click at [790, 84] on input "TQQQ" at bounding box center [897, 92] width 214 height 17
type input "tecs,tecl,xlk"
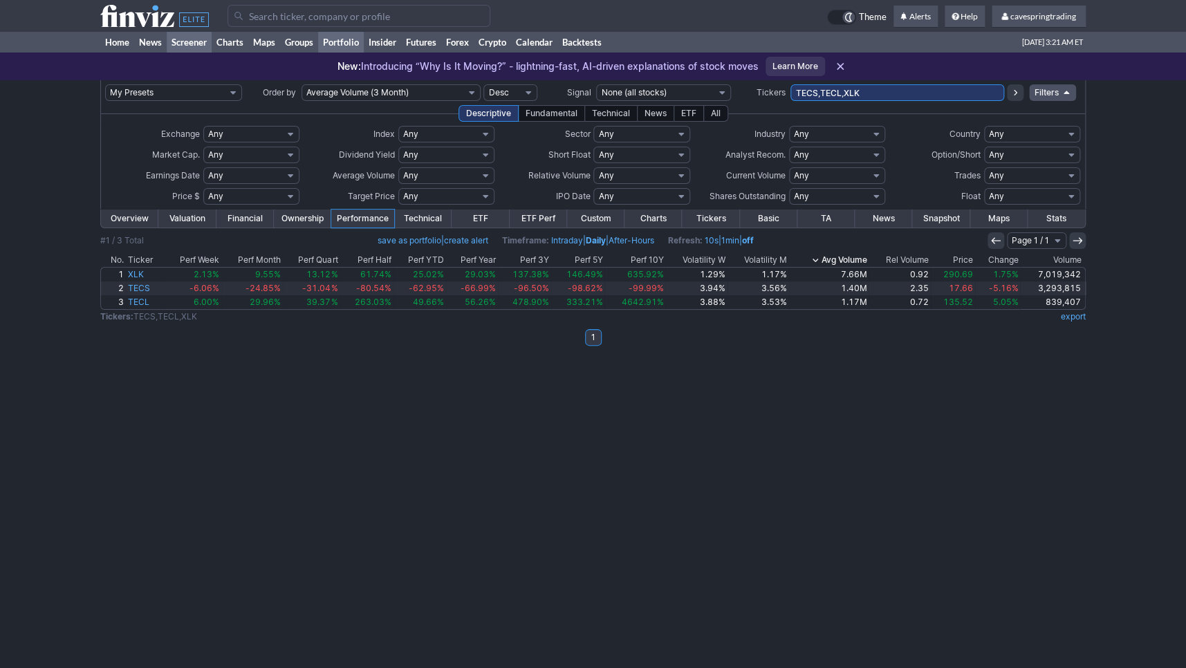
drag, startPoint x: 924, startPoint y: 86, endPoint x: 360, endPoint y: 46, distance: 565.7
click at [790, 84] on input "TECS,TECL,XLK" at bounding box center [897, 92] width 214 height 17
type input "bito,biti,ibit,fbtc,arkb,bitx,bitu,sbit,btcz"
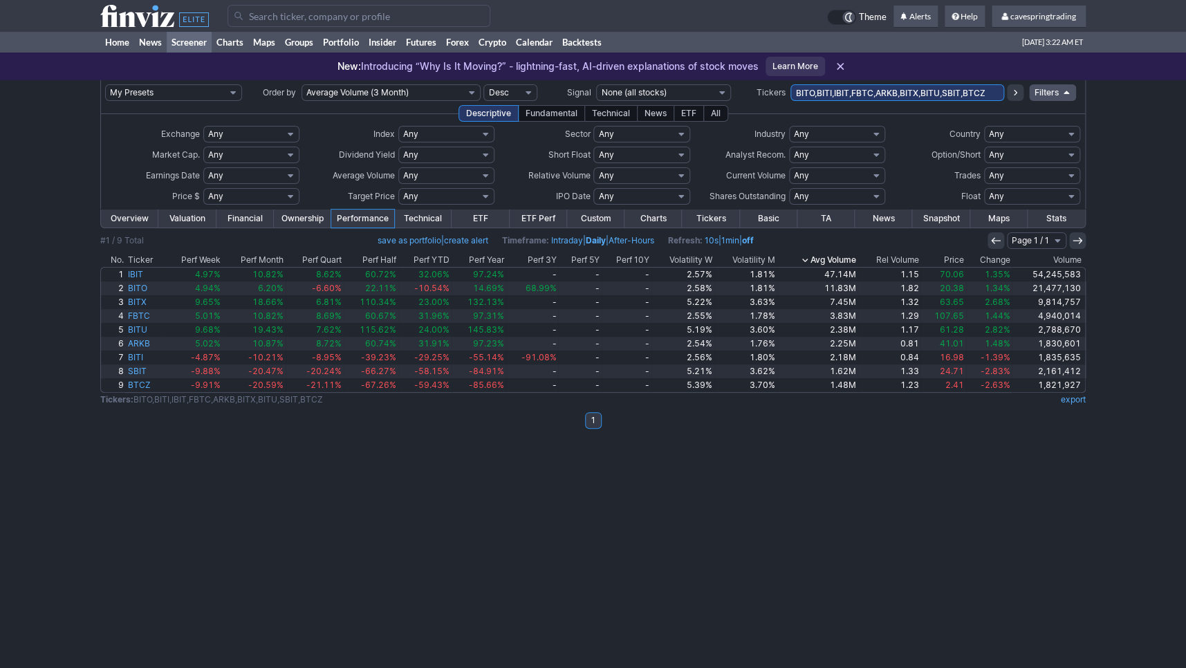
click at [965, 260] on th "Price" at bounding box center [942, 260] width 45 height 14
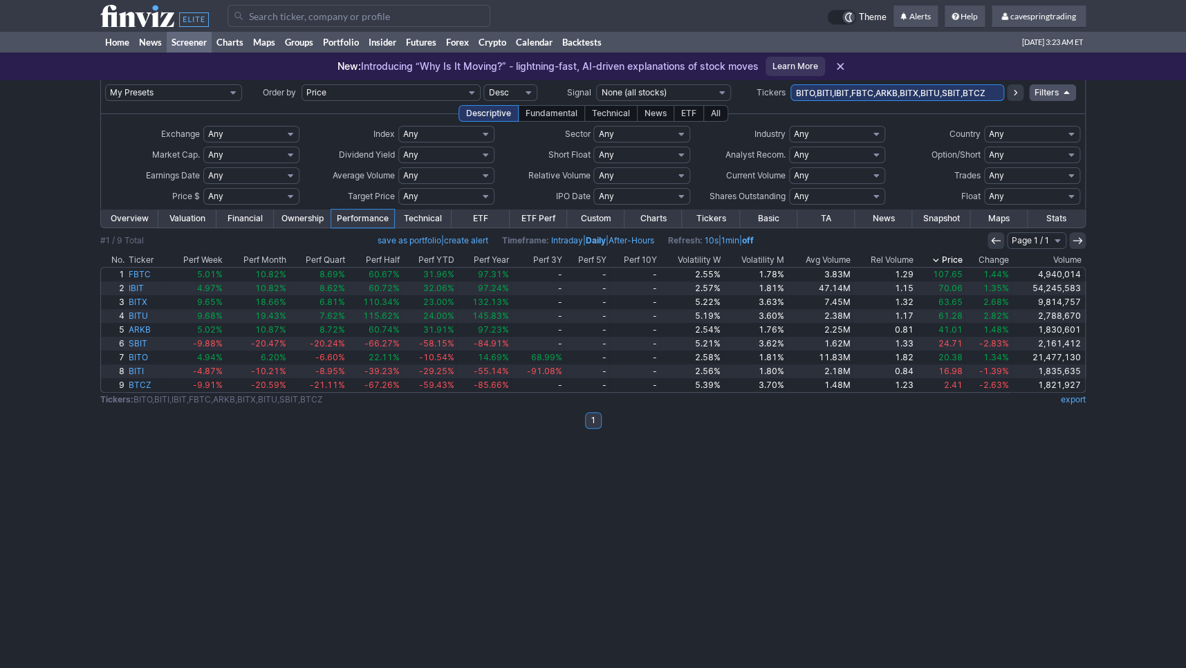
click at [949, 94] on input "BITO,BITI,IBIT,FBTC,ARKB,BITX,BITU,SBIT,BTCZ" at bounding box center [897, 92] width 214 height 17
type input "etha,ethe,feth,ethw"
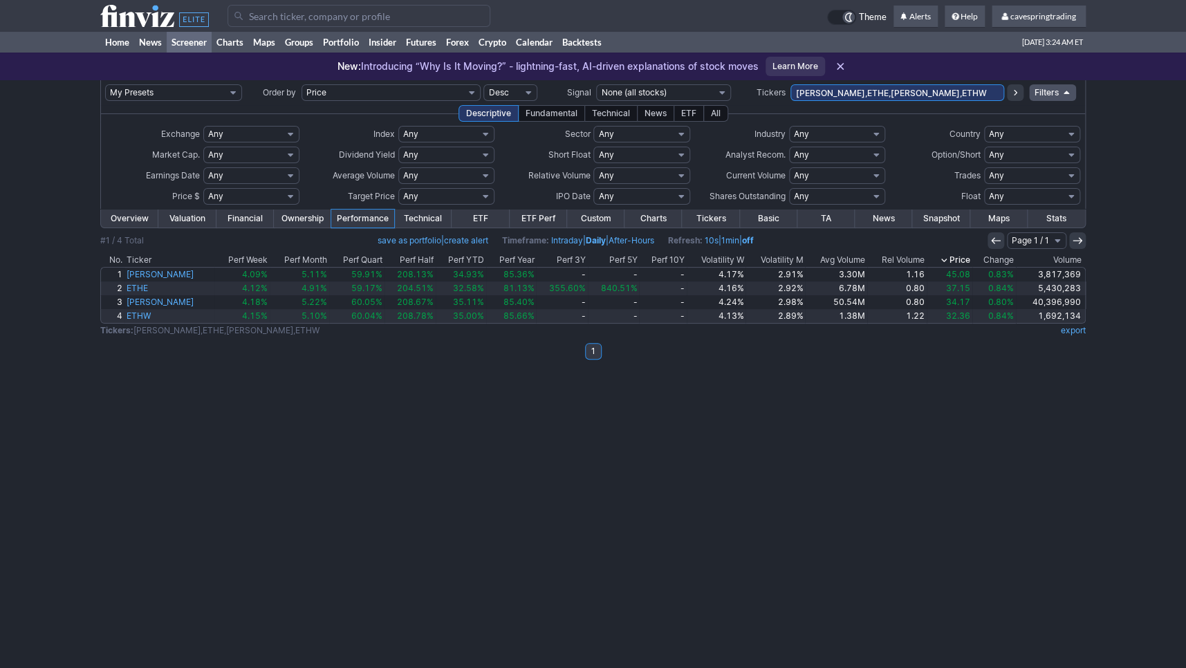
click at [945, 97] on input "ETHA,ETHE,FETH,ETHW" at bounding box center [897, 92] width 214 height 17
type input "sco,uco"
click at [1012, 93] on icon at bounding box center [1015, 92] width 11 height 11
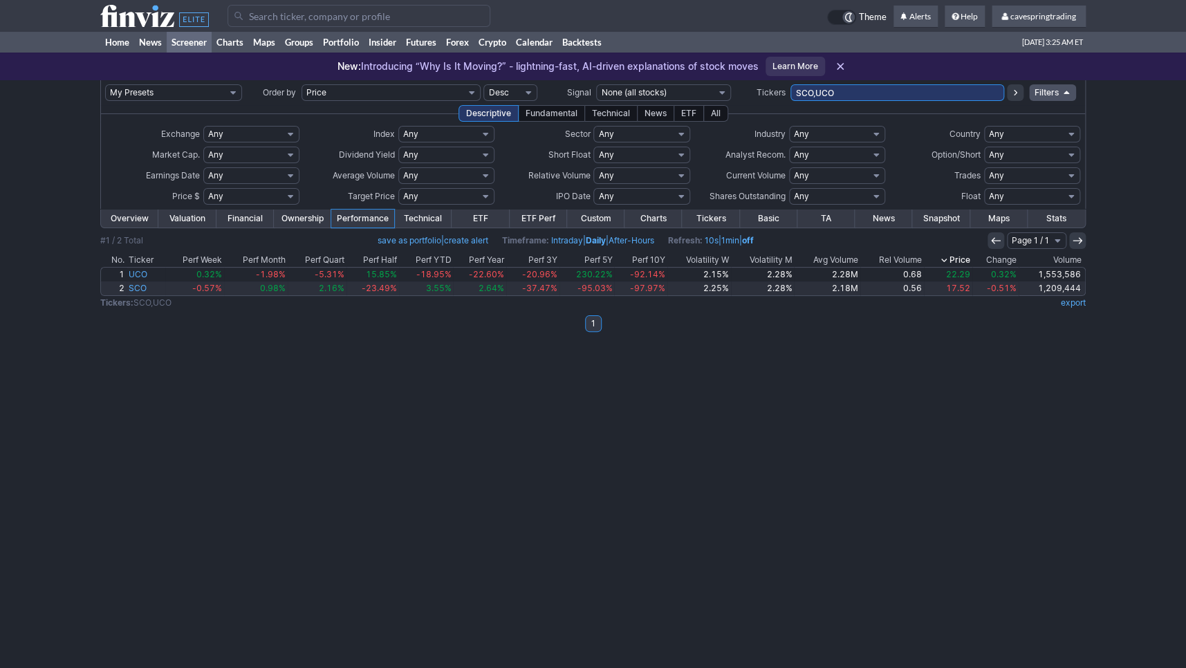
drag, startPoint x: 878, startPoint y: 97, endPoint x: 623, endPoint y: 71, distance: 256.4
click at [790, 84] on input "SCO,UCO" at bounding box center [897, 92] width 214 height 17
type input "kold,boil"
click at [909, 84] on td "KOLD,BOIL" at bounding box center [897, 92] width 214 height 25
click at [908, 87] on td "KOLD,BOIL" at bounding box center [897, 92] width 214 height 25
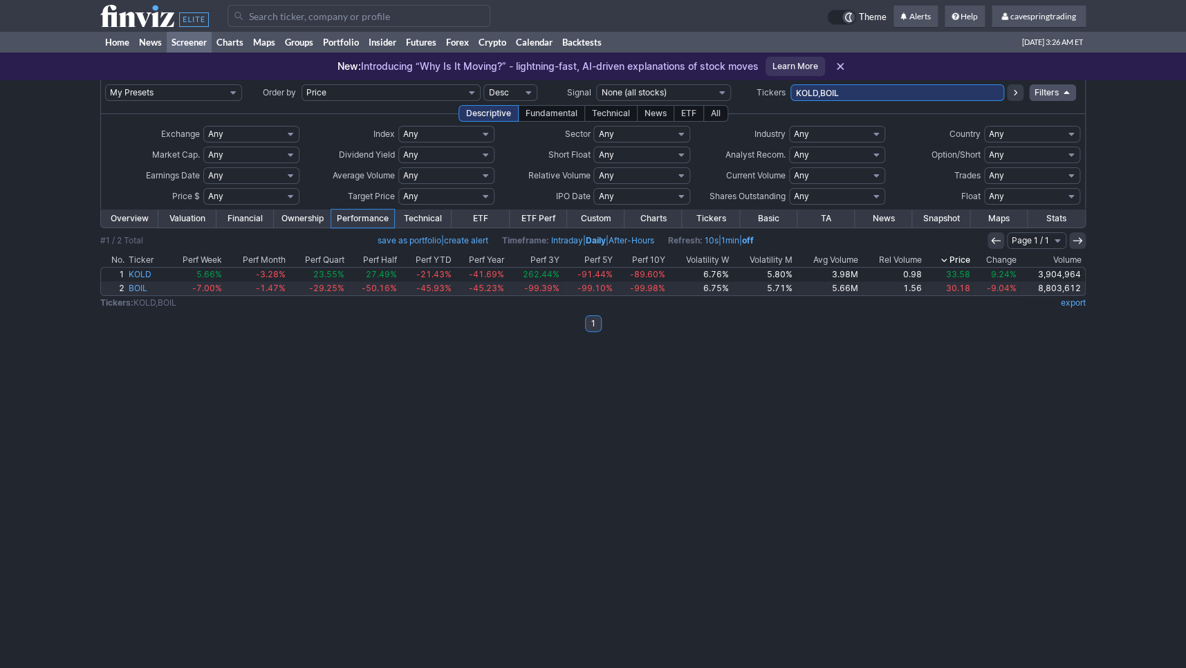
click at [907, 91] on input "KOLD,BOIL" at bounding box center [897, 92] width 214 height 17
type input "bnkd,bnku,nrgd,[GEOGRAPHIC_DATA]"
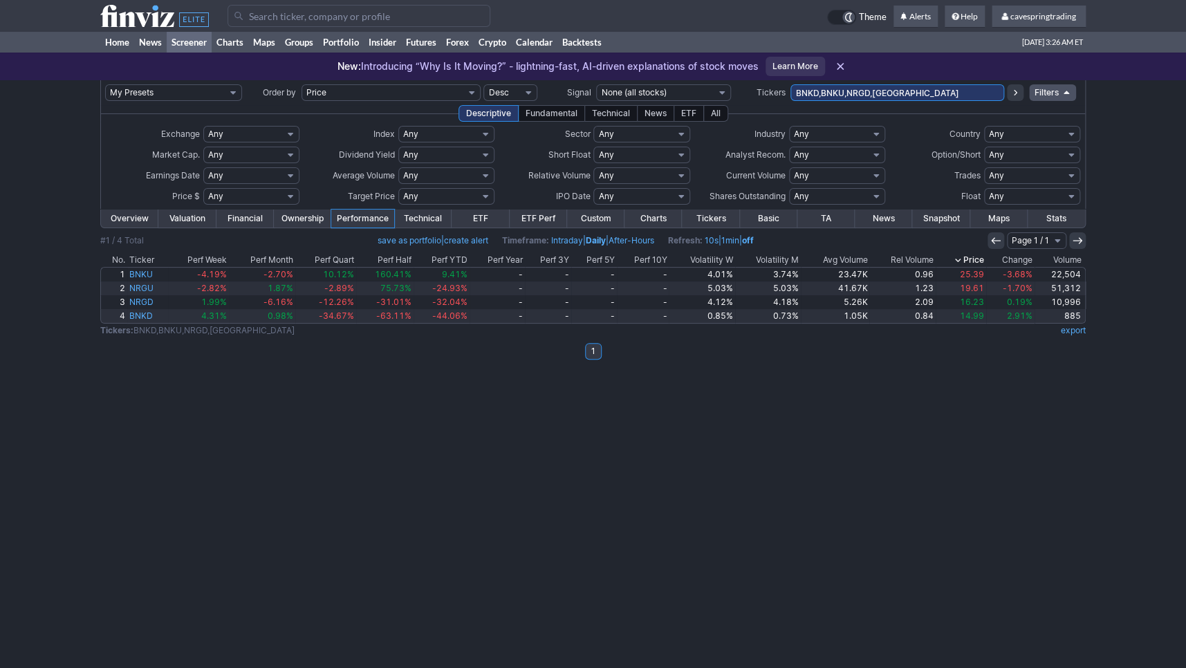
drag, startPoint x: 950, startPoint y: 86, endPoint x: 621, endPoint y: 92, distance: 329.2
click at [790, 94] on input "BNKD,BNKU,NRGD,[GEOGRAPHIC_DATA]" at bounding box center [897, 92] width 214 height 17
type input "iyr"
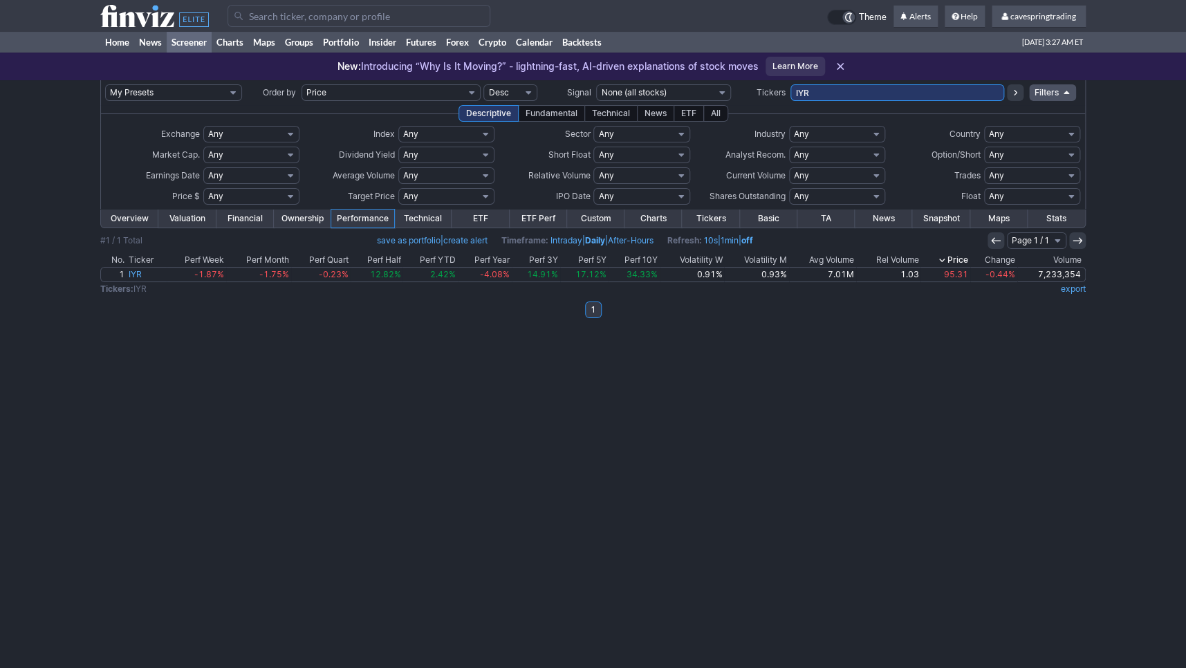
drag, startPoint x: 859, startPoint y: 86, endPoint x: 654, endPoint y: 98, distance: 205.0
click at [790, 99] on input "IYR" at bounding box center [897, 92] width 214 height 17
type input "soxs,soxl"
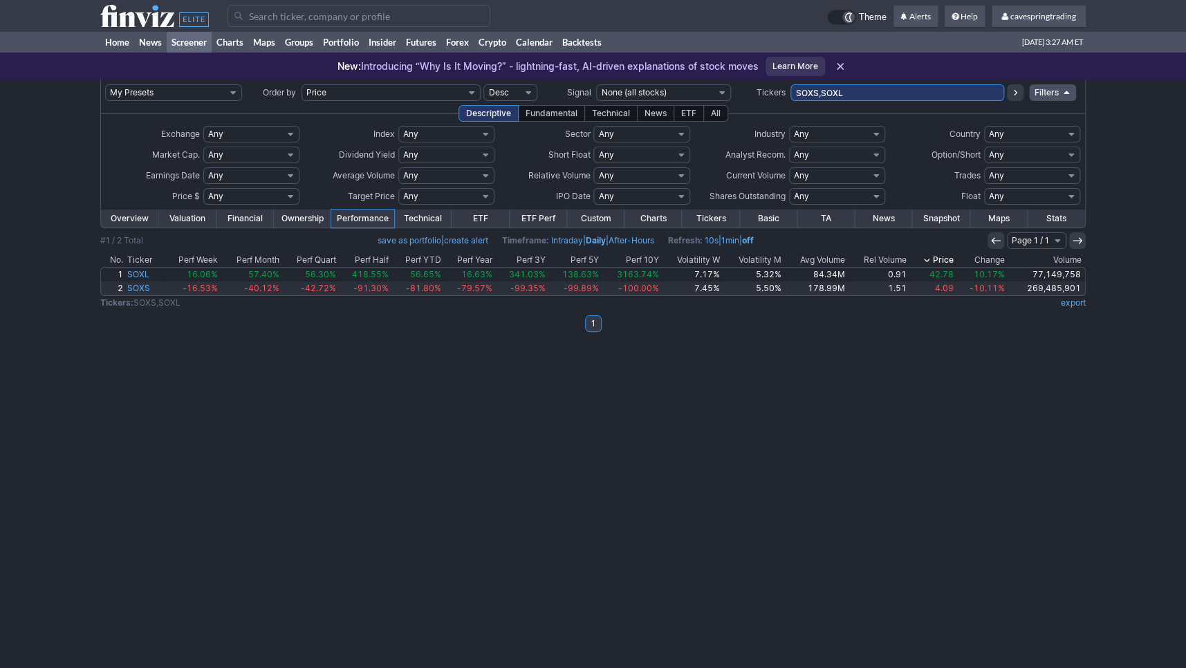
drag, startPoint x: 736, startPoint y: 92, endPoint x: 373, endPoint y: 80, distance: 363.2
click at [790, 84] on input "SOXS,SOXL" at bounding box center [897, 92] width 214 height 17
type input "tsdd,tslr,tslg"
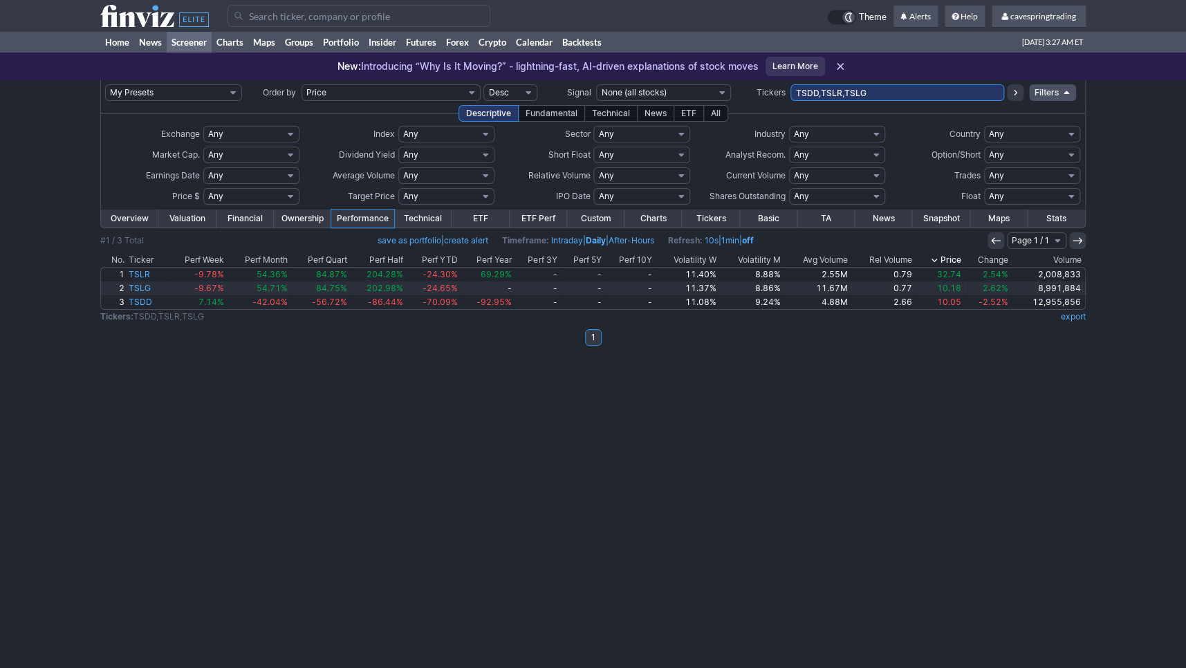
click at [886, 91] on input "TSDD,TSLR,TSLG" at bounding box center [897, 92] width 214 height 17
type input "TSDD,TSLR,TSLG,tsl"
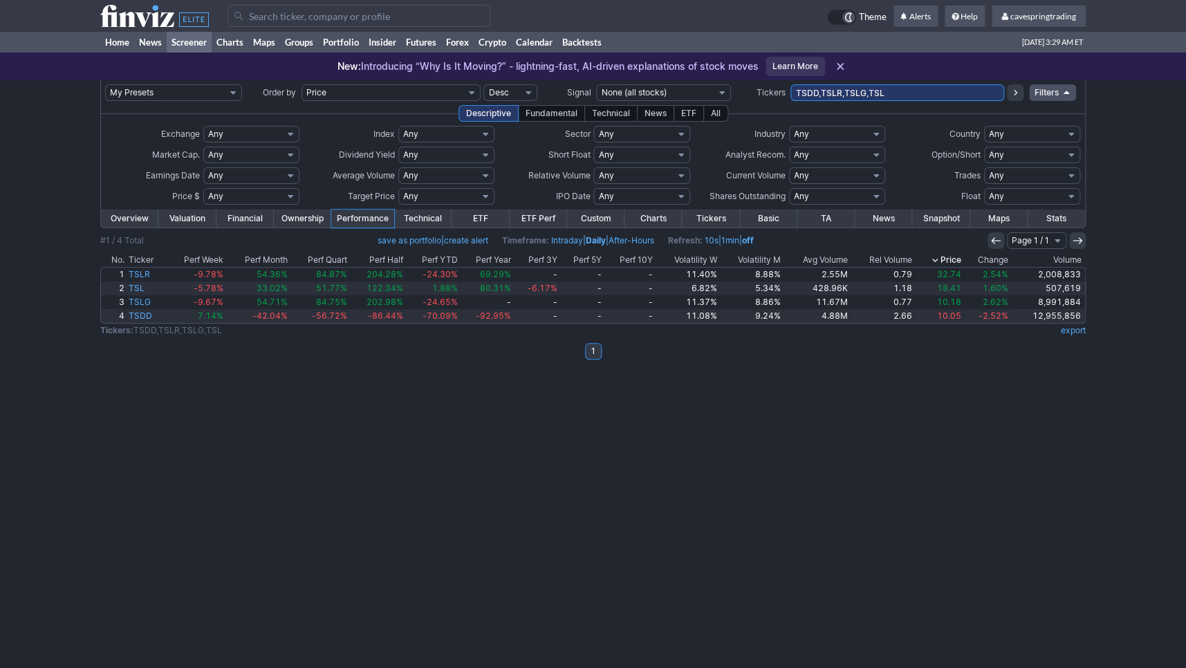
drag, startPoint x: 912, startPoint y: 98, endPoint x: 597, endPoint y: 95, distance: 315.3
click at [790, 99] on input "TSDD,TSLR,TSLG,TSL" at bounding box center [897, 92] width 214 height 17
type input "nvda,nvds"
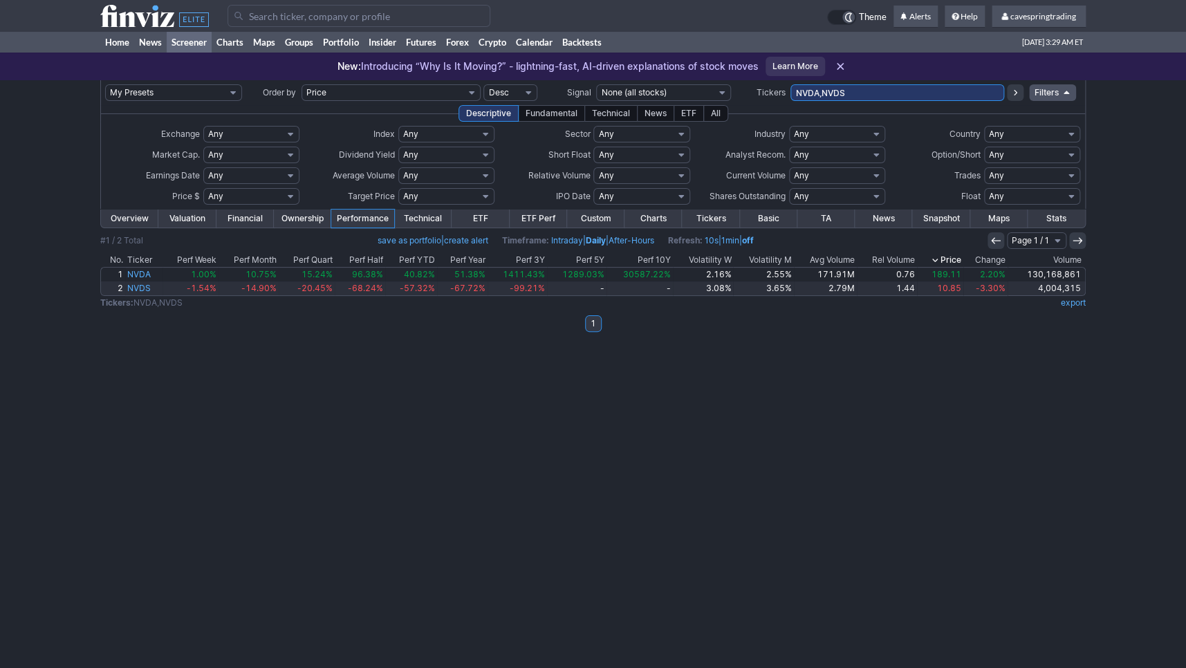
click at [906, 81] on td "NVDA,NVDS" at bounding box center [897, 92] width 214 height 25
click at [906, 89] on input "NVDA,NVDS" at bounding box center [897, 92] width 214 height 17
type input "nvdd"
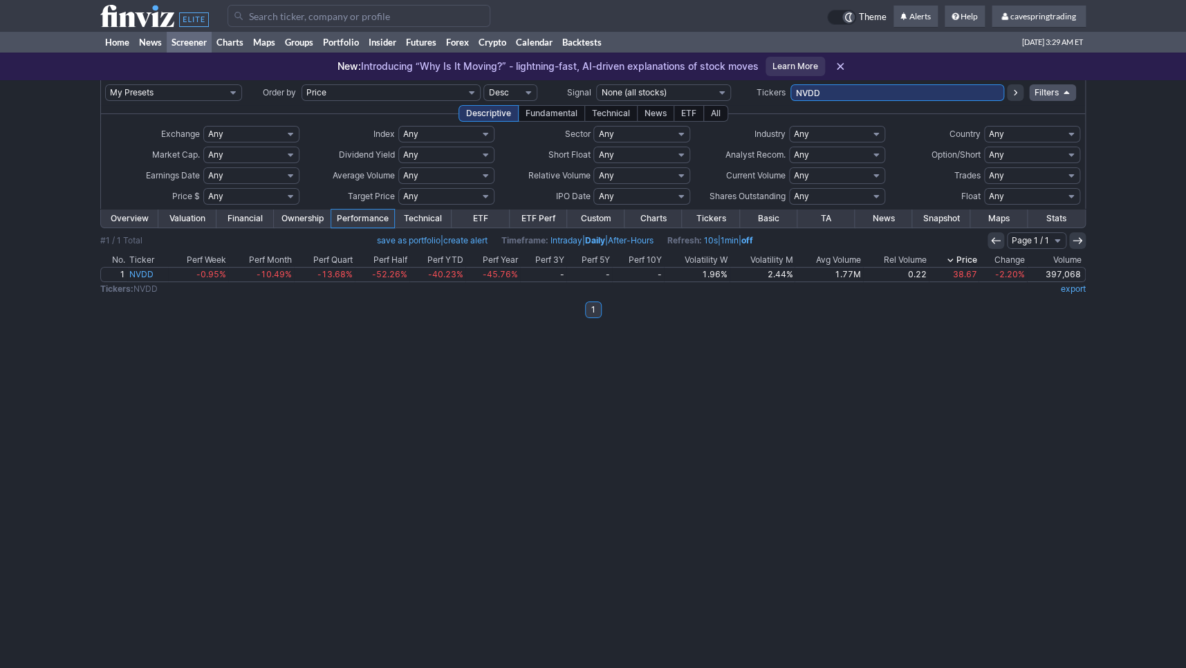
click at [940, 100] on input "NVDD" at bounding box center [897, 92] width 214 height 17
type input "nvdx"
drag, startPoint x: 862, startPoint y: 93, endPoint x: 434, endPoint y: 73, distance: 427.8
click at [790, 84] on input "NVDX" at bounding box center [897, 92] width 214 height 17
type input "smci,smcz"
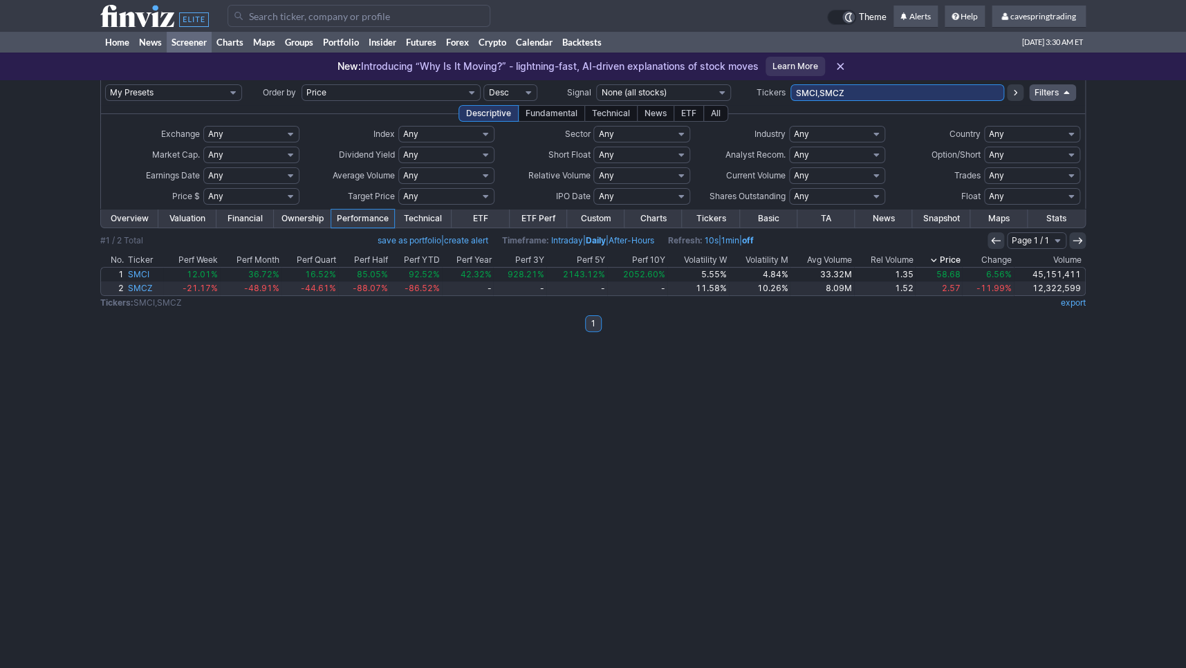
click at [866, 87] on input "SMCI,SMCZ" at bounding box center [897, 92] width 214 height 17
type input "smst,"
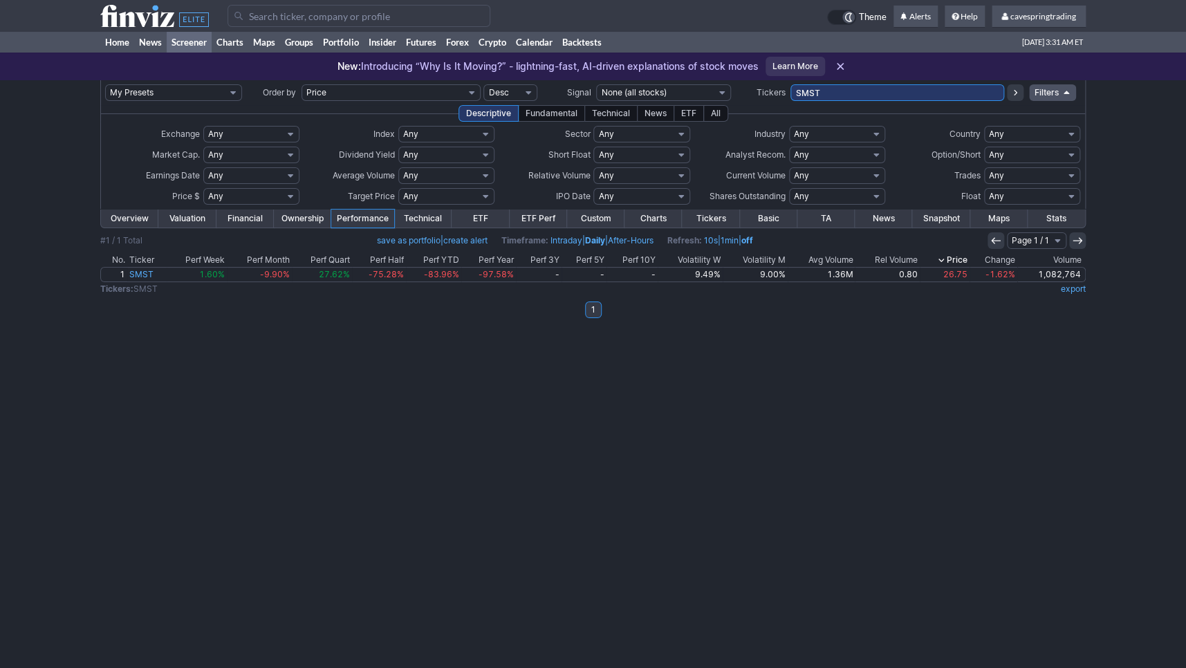
click at [936, 90] on input "SMST" at bounding box center [897, 92] width 214 height 17
type input "yang,yinn"
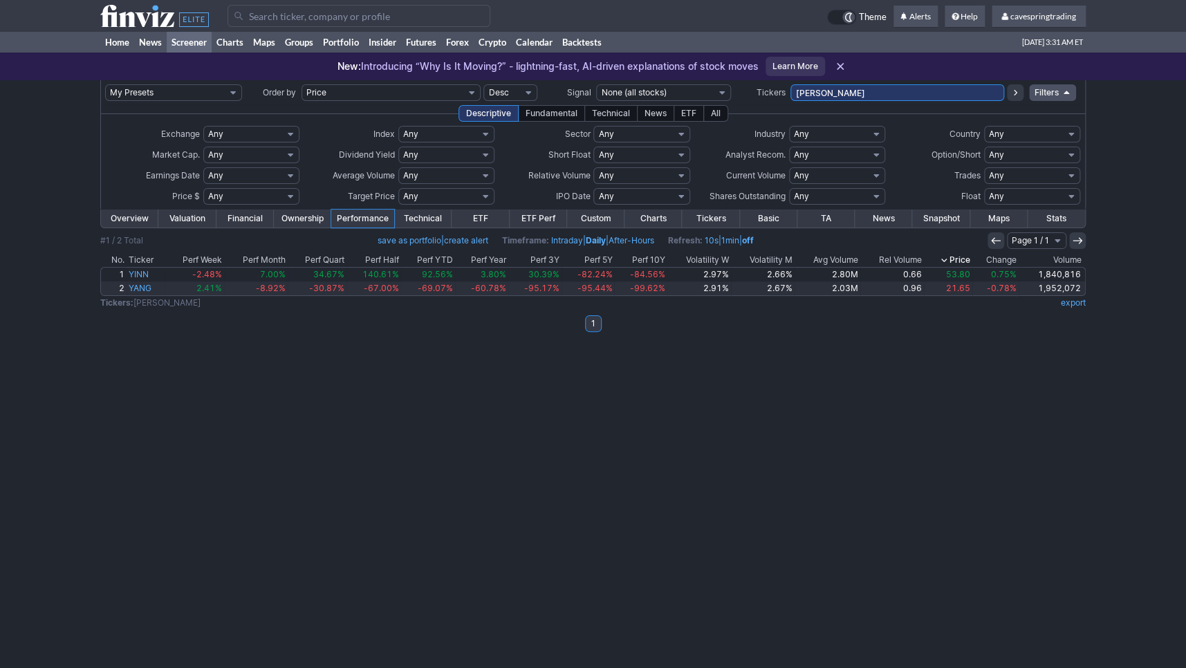
drag, startPoint x: 934, startPoint y: 97, endPoint x: 557, endPoint y: 92, distance: 376.2
click at [790, 92] on input "YANG,YINN" at bounding box center [897, 92] width 214 height 17
type input "vwo"
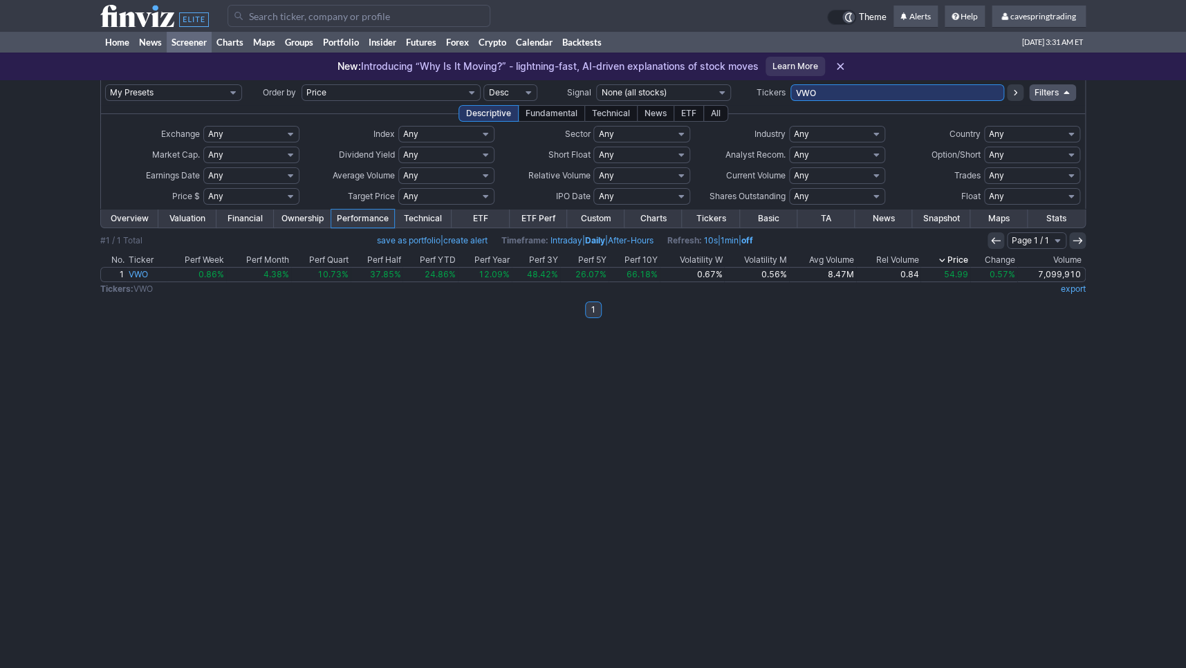
drag, startPoint x: 936, startPoint y: 91, endPoint x: 472, endPoint y: 68, distance: 465.3
click at [790, 84] on input "VWO" at bounding box center [897, 92] width 214 height 17
type input "sche,dfai,ewj,schv"
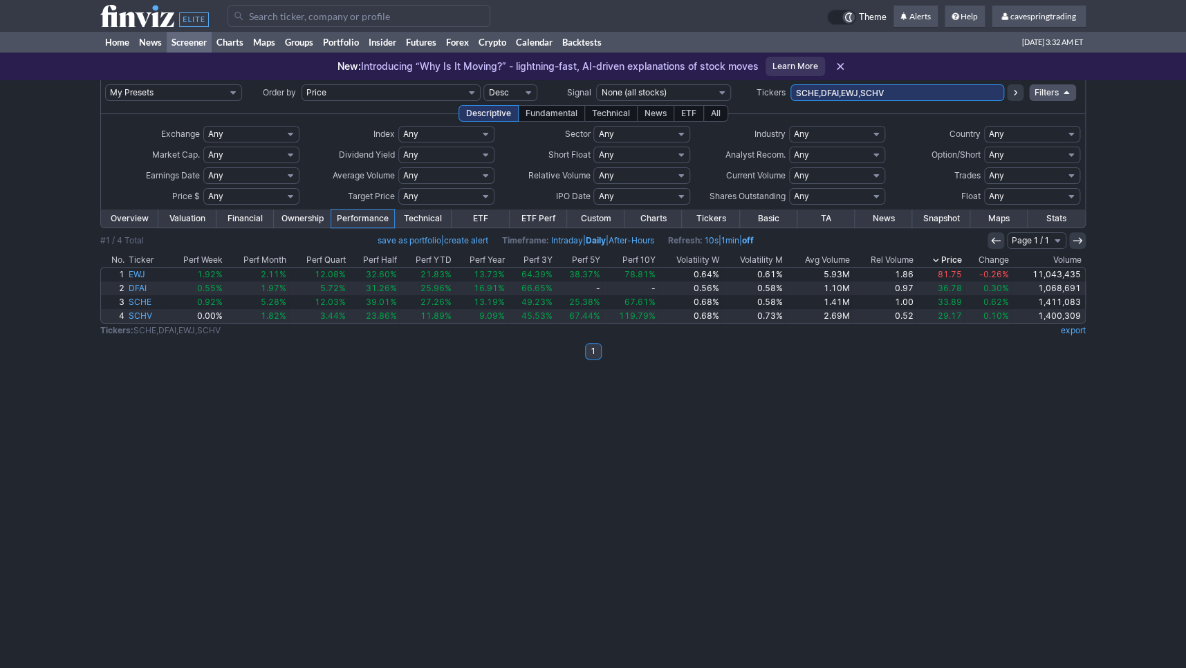
click at [930, 97] on input "SCHE,DFAI,EWJ,SCHV" at bounding box center [897, 92] width 214 height 17
type input "SCHE,DFAI,EWJ"
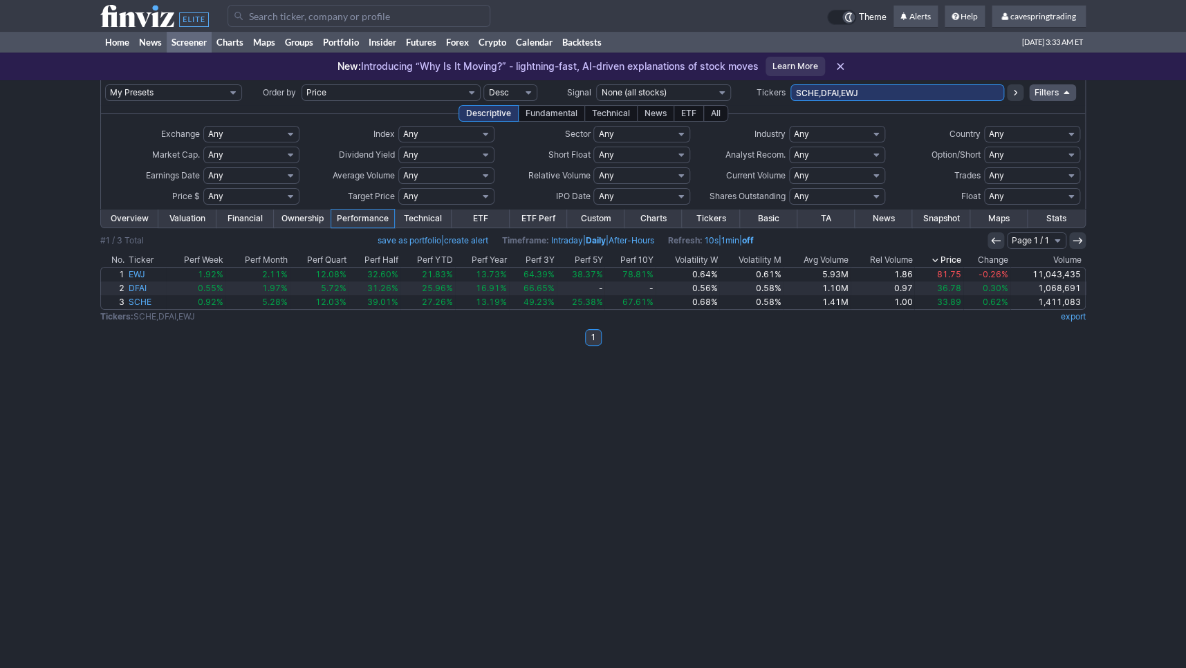
click at [873, 93] on input "SCHE,DFAI,EWJ" at bounding box center [897, 92] width 214 height 17
type input "sbit,"
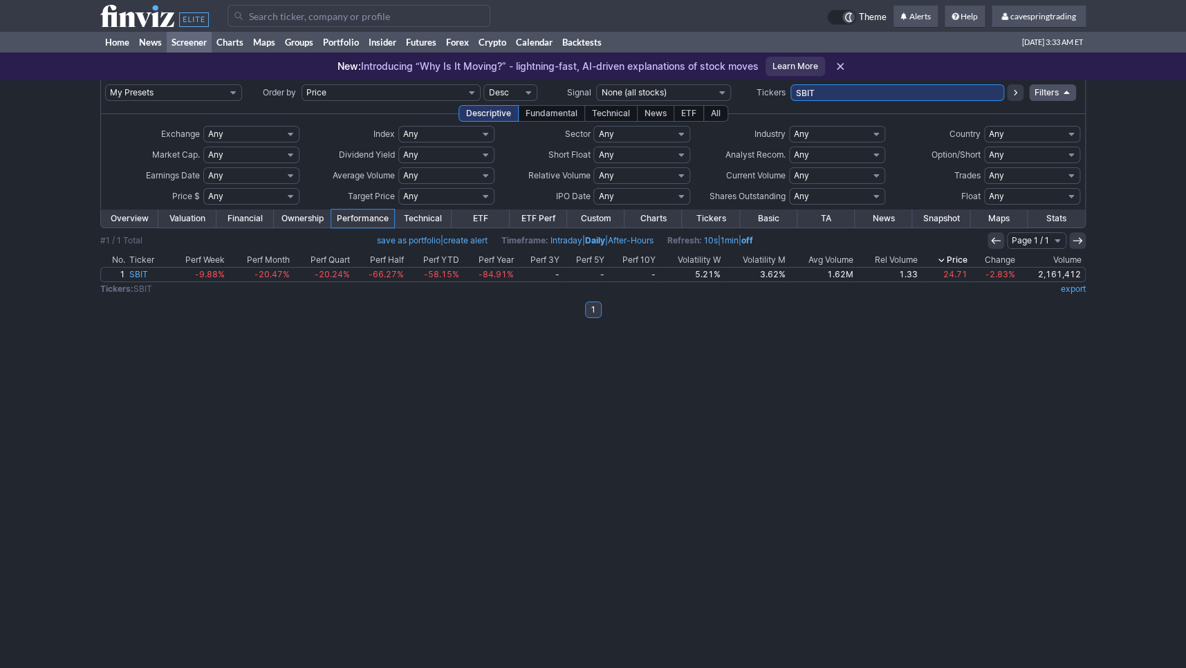
click at [872, 93] on input "SBIT" at bounding box center [897, 92] width 214 height 17
drag, startPoint x: 924, startPoint y: 96, endPoint x: 675, endPoint y: 63, distance: 251.1
click at [790, 84] on input "SBIT" at bounding box center [897, 92] width 214 height 17
type input "sdow,dxd,dog,tna"
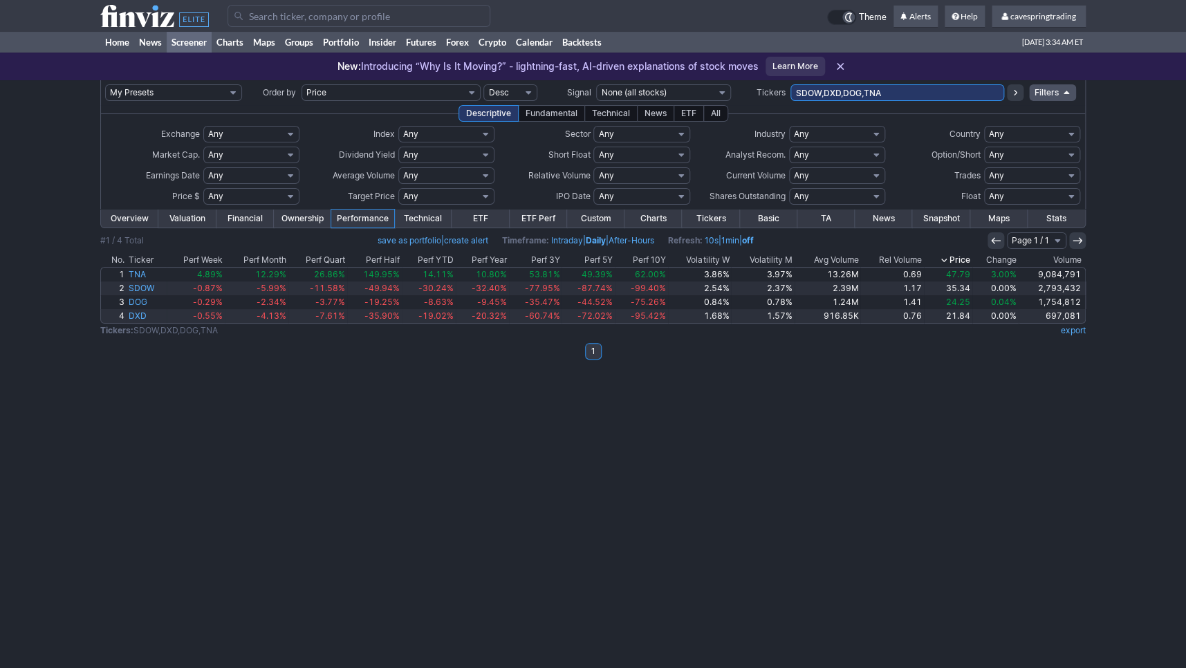
drag, startPoint x: 938, startPoint y: 93, endPoint x: 665, endPoint y: 100, distance: 273.2
click at [790, 100] on input "SDOW,DXD,DOG,TNA" at bounding box center [897, 92] width 214 height 17
type input "bar"
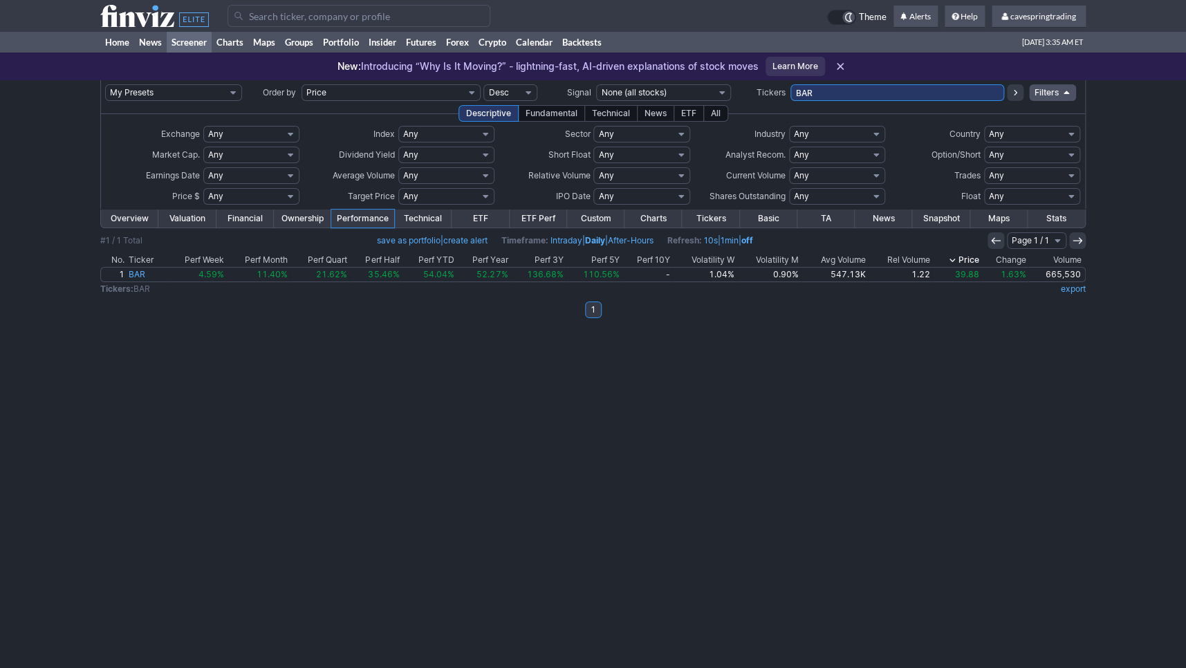
drag, startPoint x: 913, startPoint y: 86, endPoint x: 602, endPoint y: 75, distance: 311.4
click at [790, 84] on input "BAR" at bounding box center [897, 92] width 214 height 17
type input "gdxj"
click at [906, 92] on input "GDXJ" at bounding box center [897, 92] width 214 height 17
type input "sivr"
